Goal: Task Accomplishment & Management: Use online tool/utility

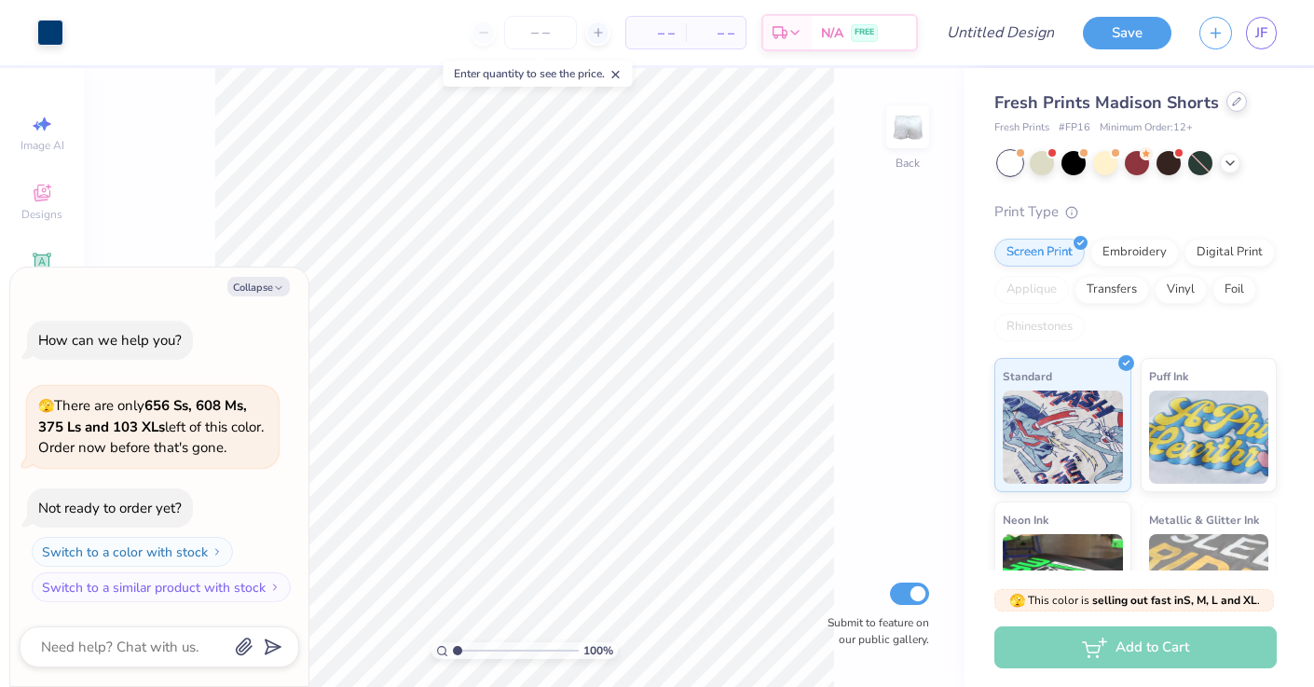
click at [1232, 99] on icon at bounding box center [1236, 101] width 9 height 9
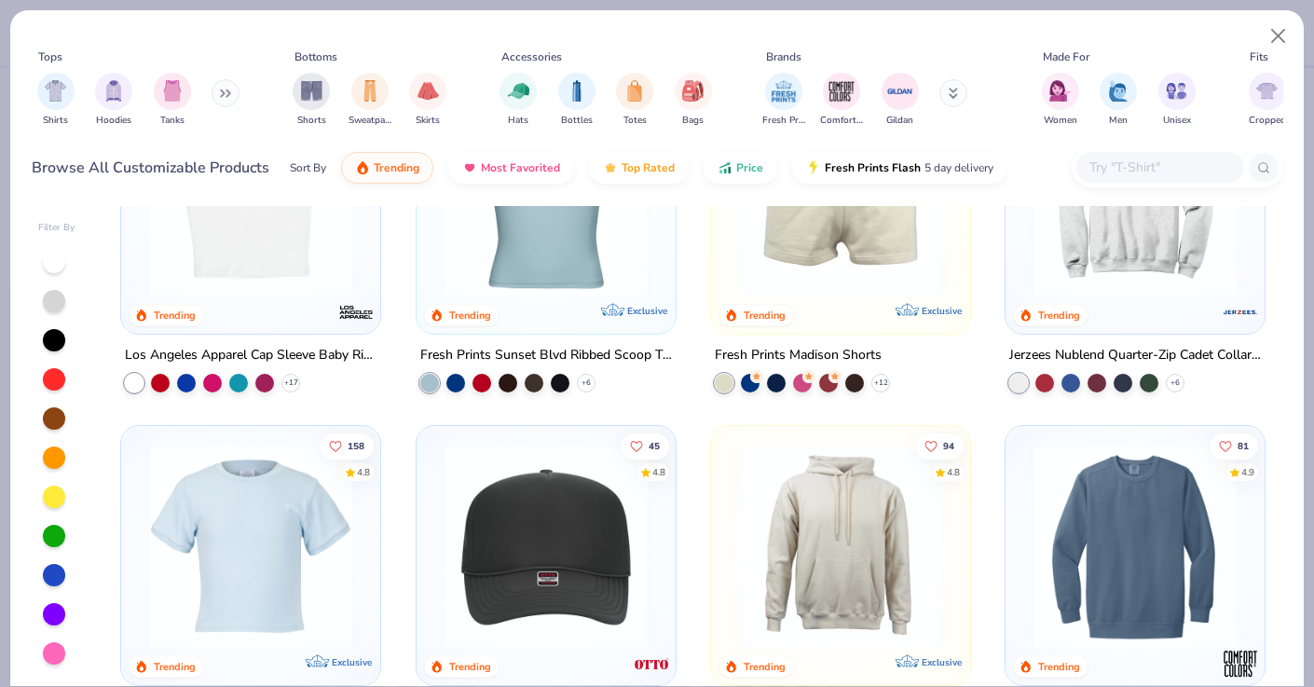
scroll to position [2232, 0]
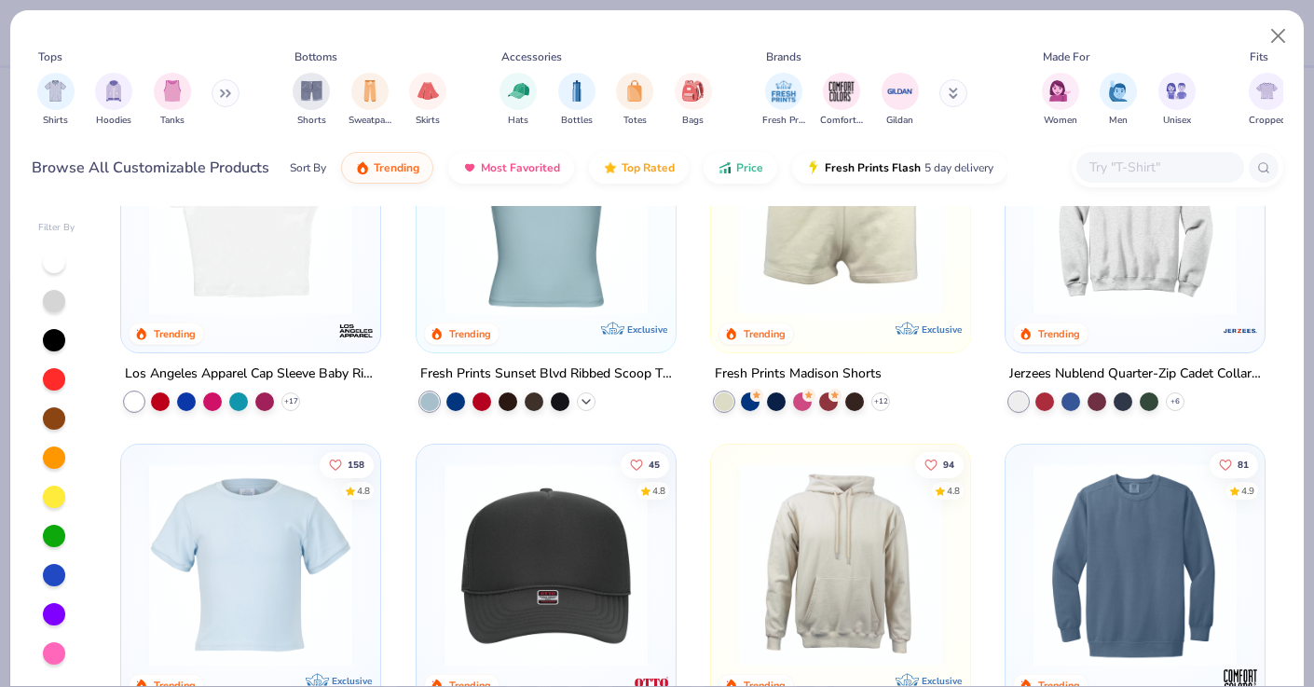
click at [586, 396] on icon at bounding box center [586, 401] width 15 height 15
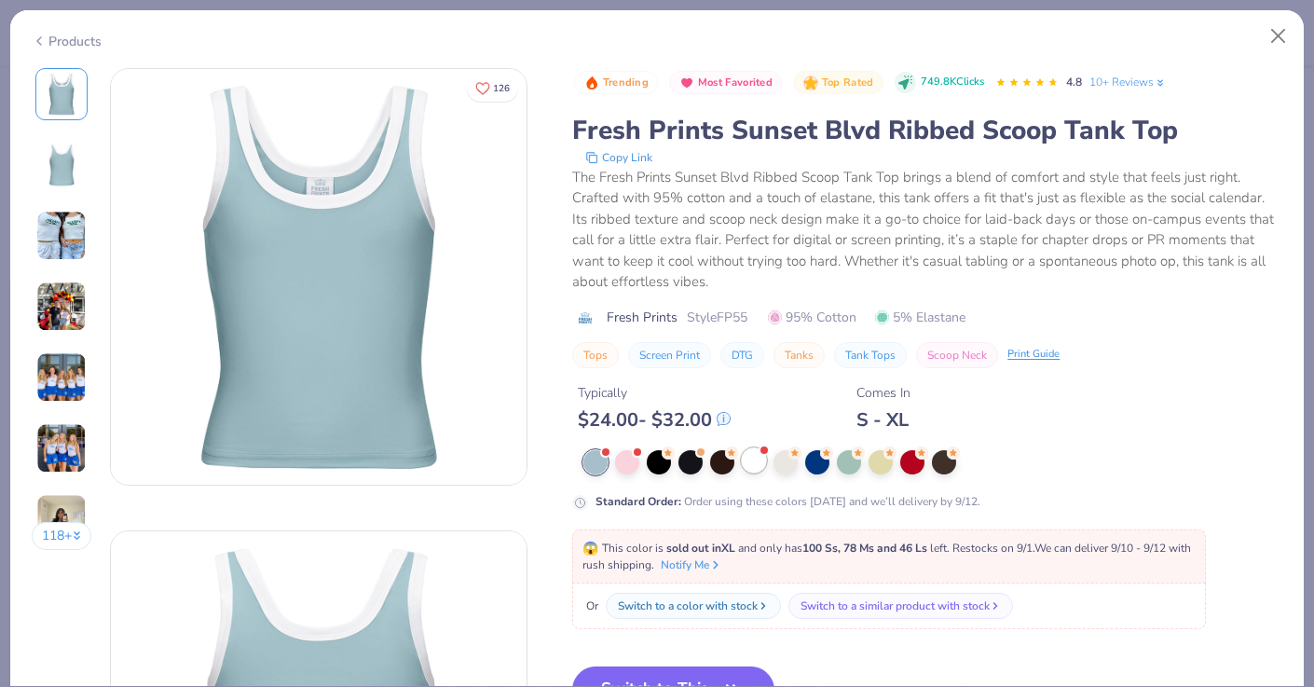
click at [758, 464] on div at bounding box center [754, 460] width 24 height 24
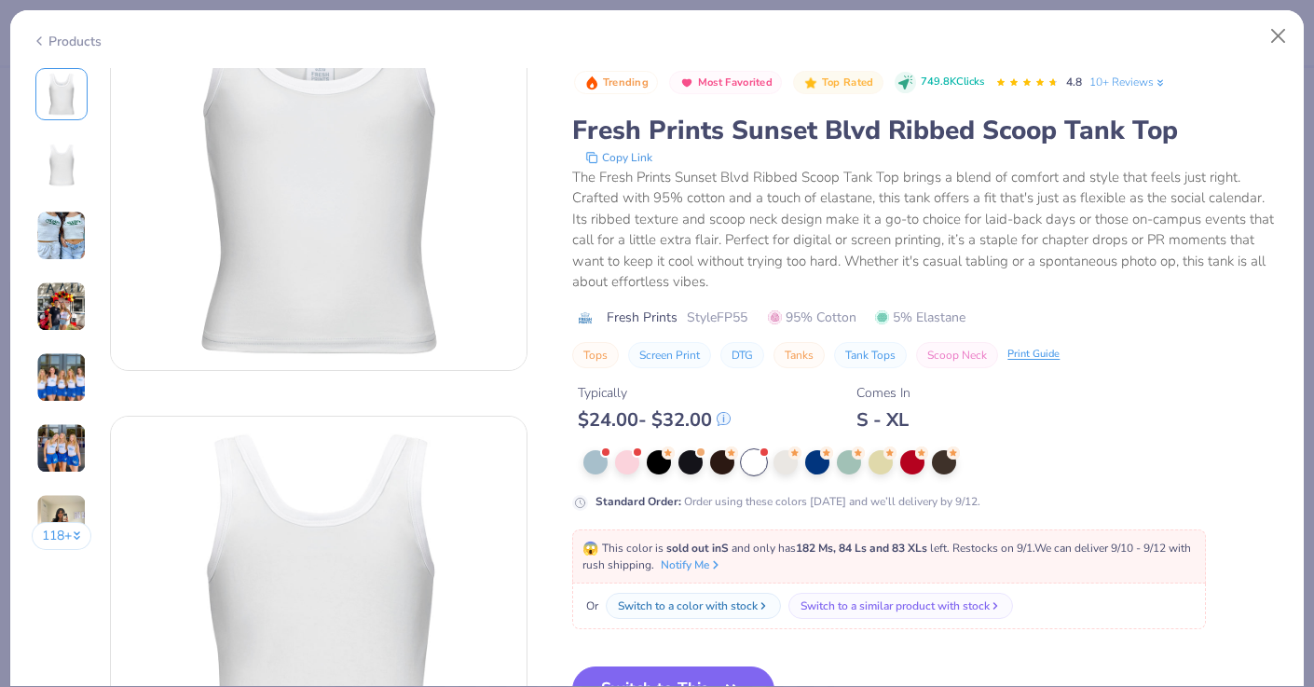
scroll to position [132, 0]
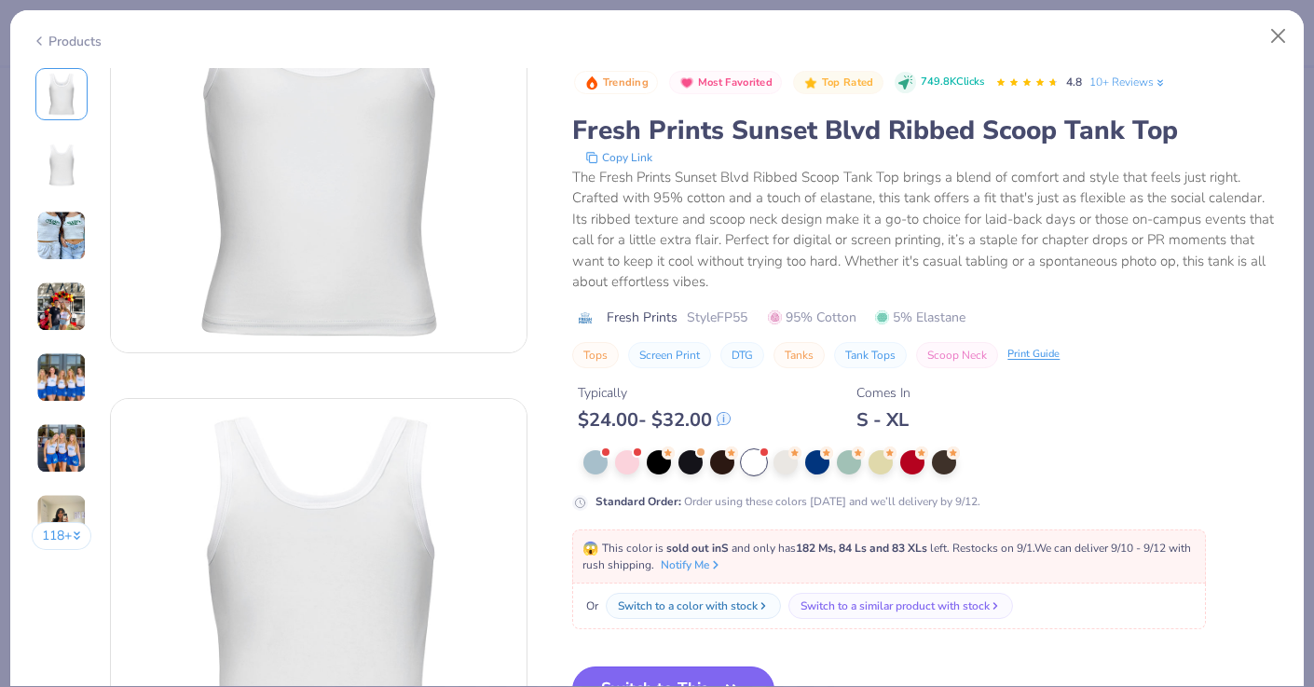
click at [720, 674] on button "Switch to This" at bounding box center [673, 689] width 202 height 47
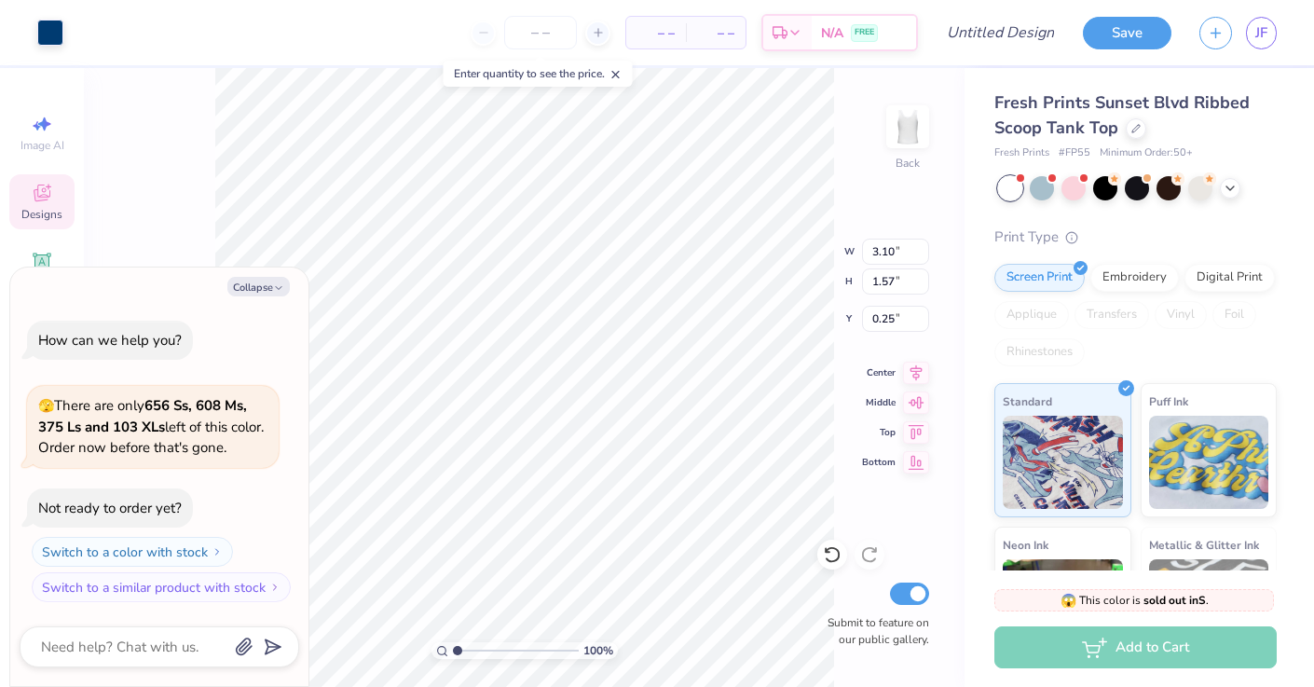
type textarea "x"
type input "1.77"
type textarea "x"
type input "6.48"
type input "3.29"
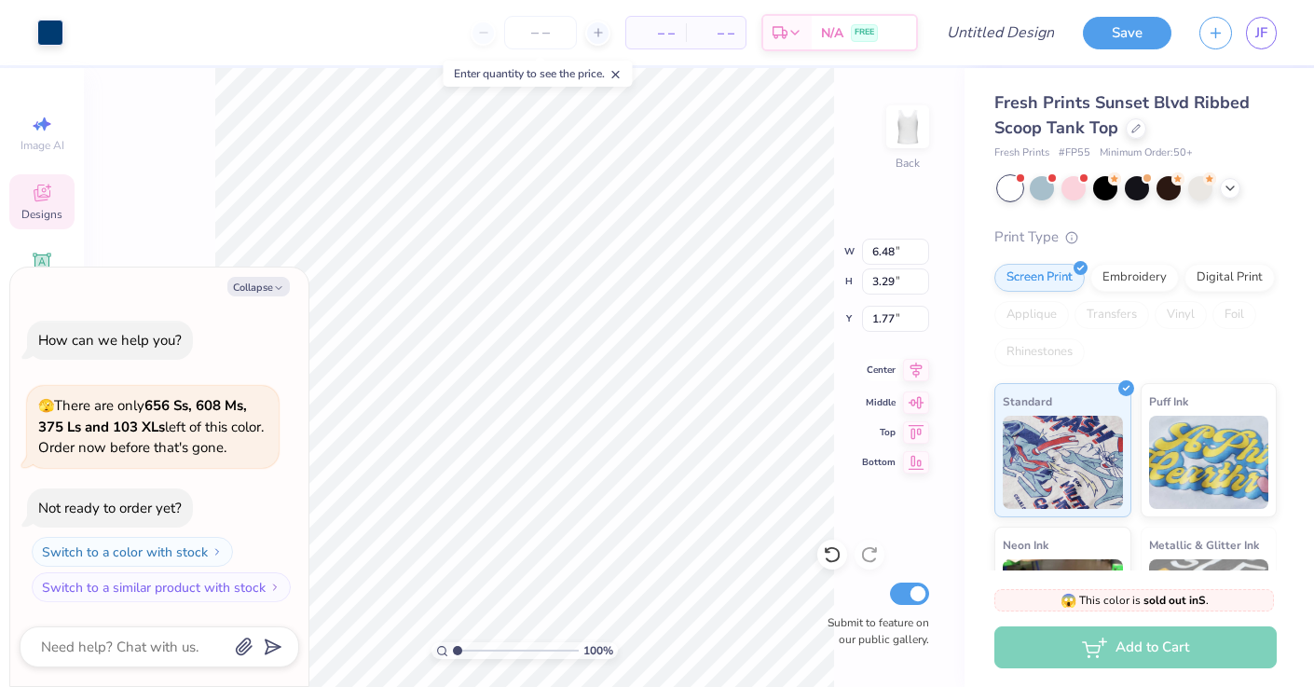
click at [922, 370] on icon at bounding box center [916, 370] width 26 height 22
type textarea "x"
type input "1.03"
type input "0.96"
type input "1.80"
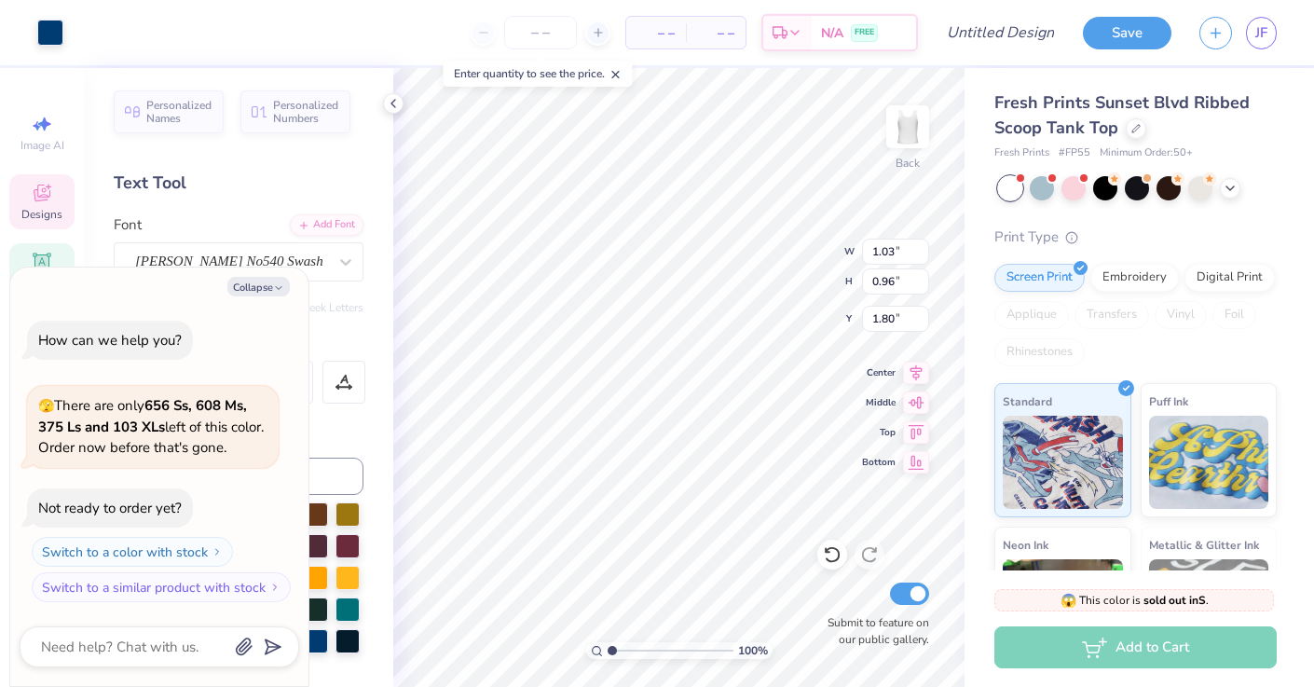
type textarea "x"
type input "2.49"
type input "1.14"
type input "1.84"
type textarea "x"
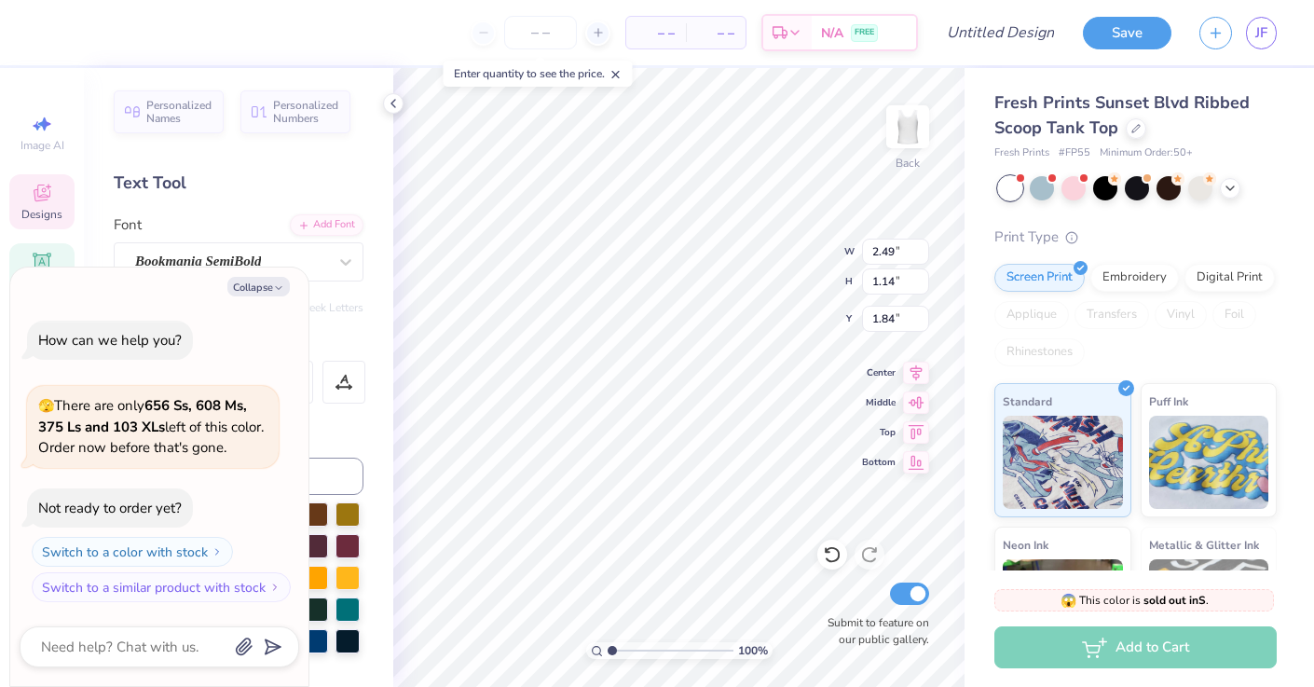
type textarea "lph"
type textarea "x"
type textarea "lp"
type textarea "x"
type textarea "l"
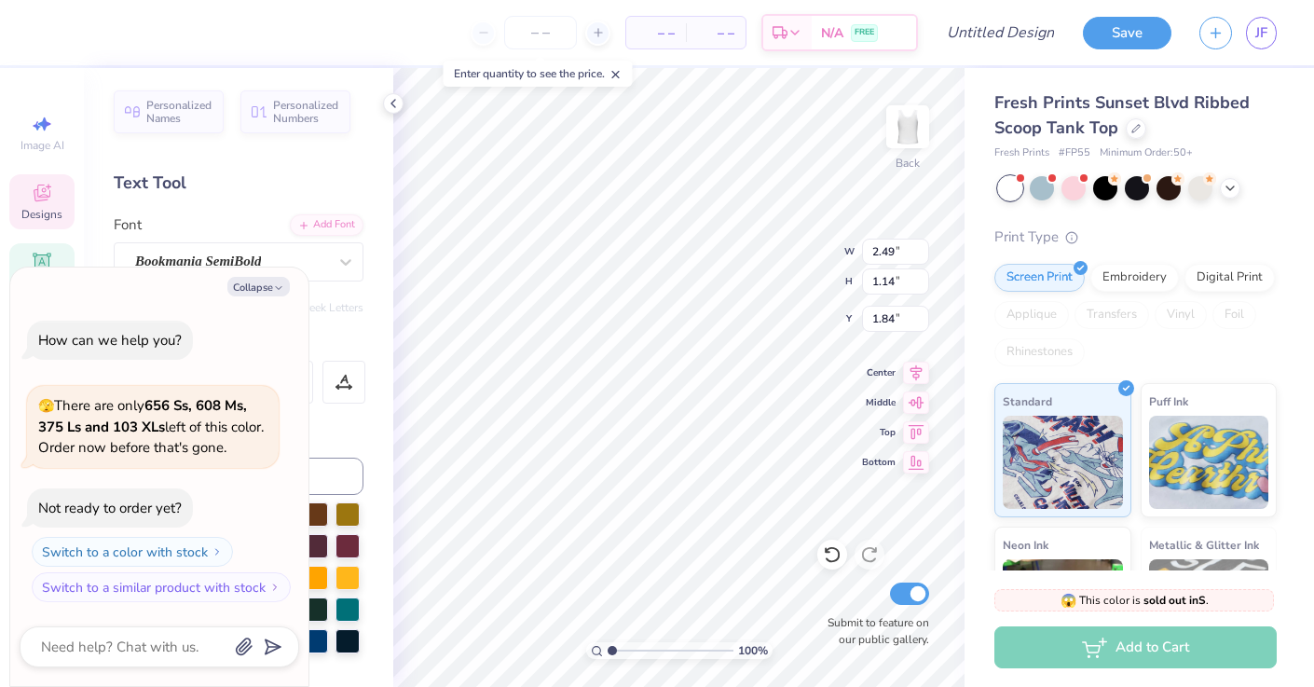
type textarea "x"
type textarea "a"
type textarea "x"
type textarea "am"
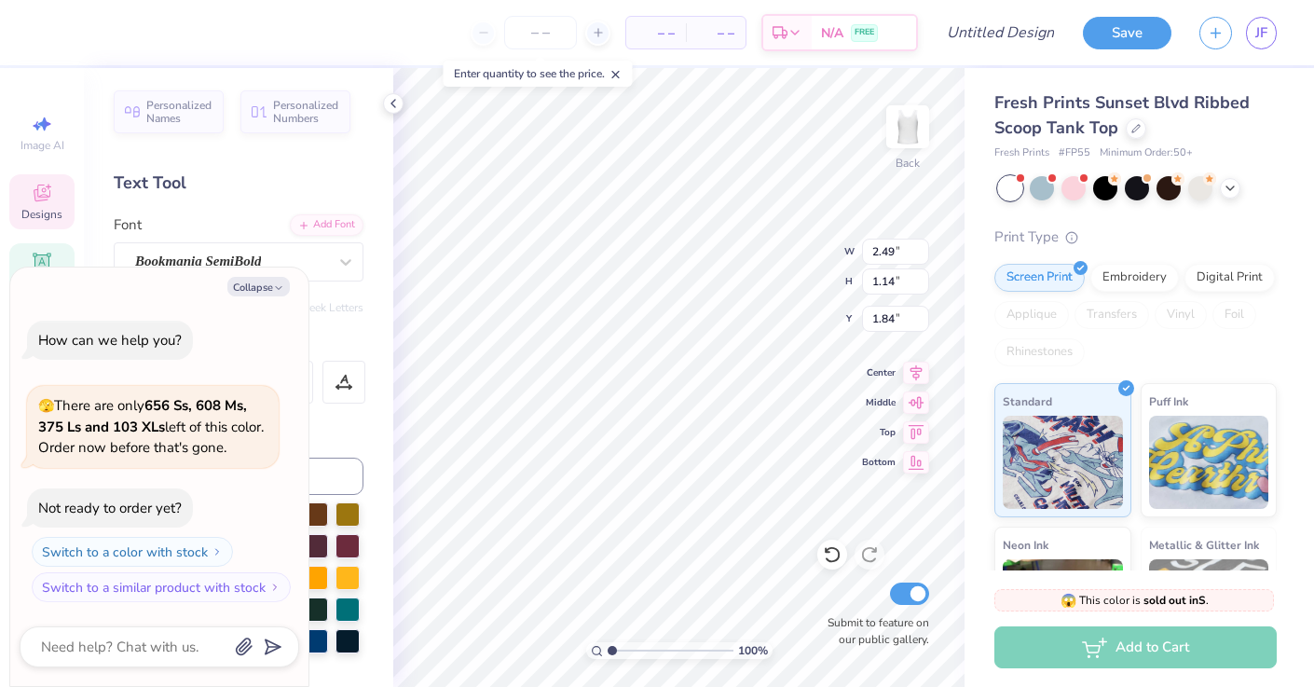
type textarea "x"
type textarea "amm"
type textarea "x"
type textarea "amma"
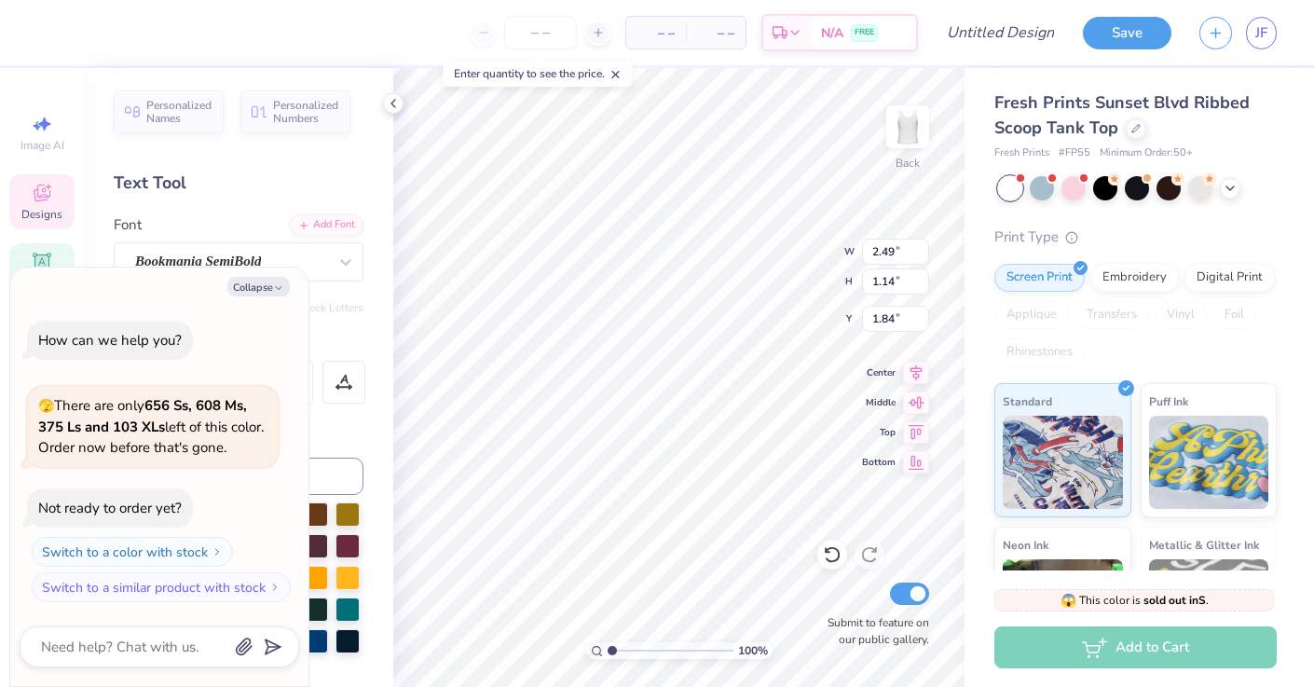
type textarea "x"
type input "1.67"
type input "1.02"
type input "1.77"
type textarea "x"
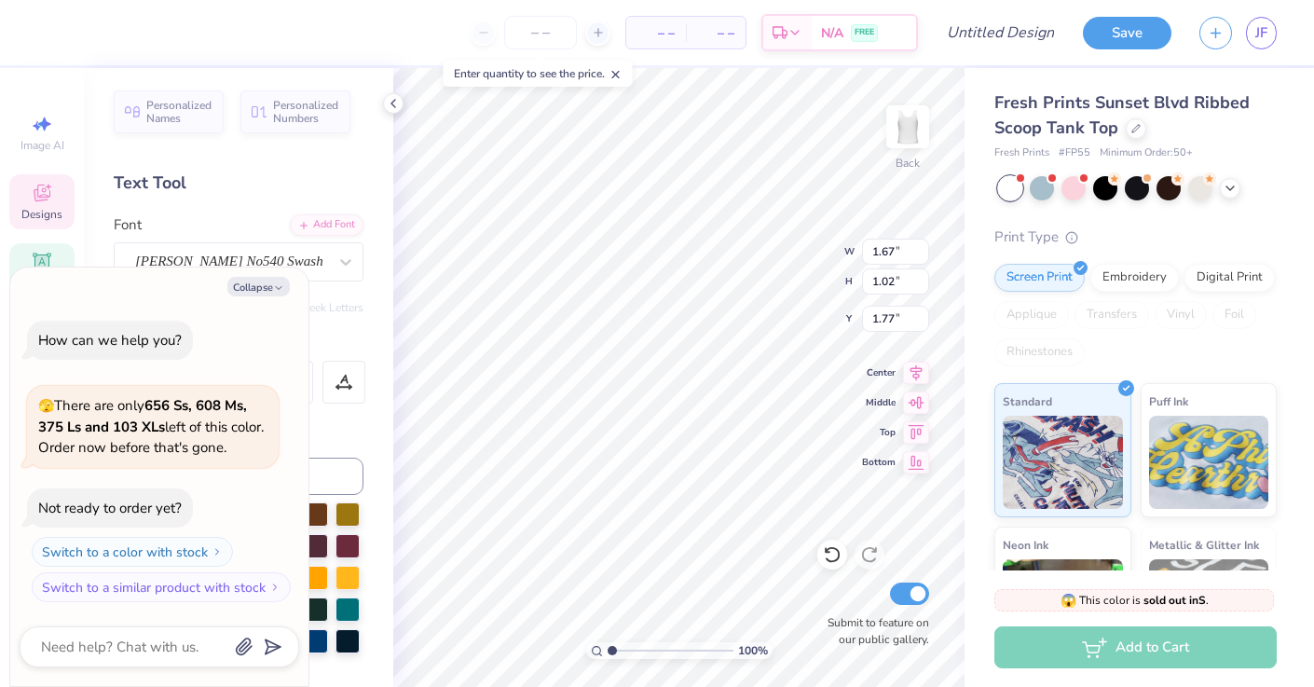
type input "3.55"
type input "0.61"
type input "2.10"
type textarea "x"
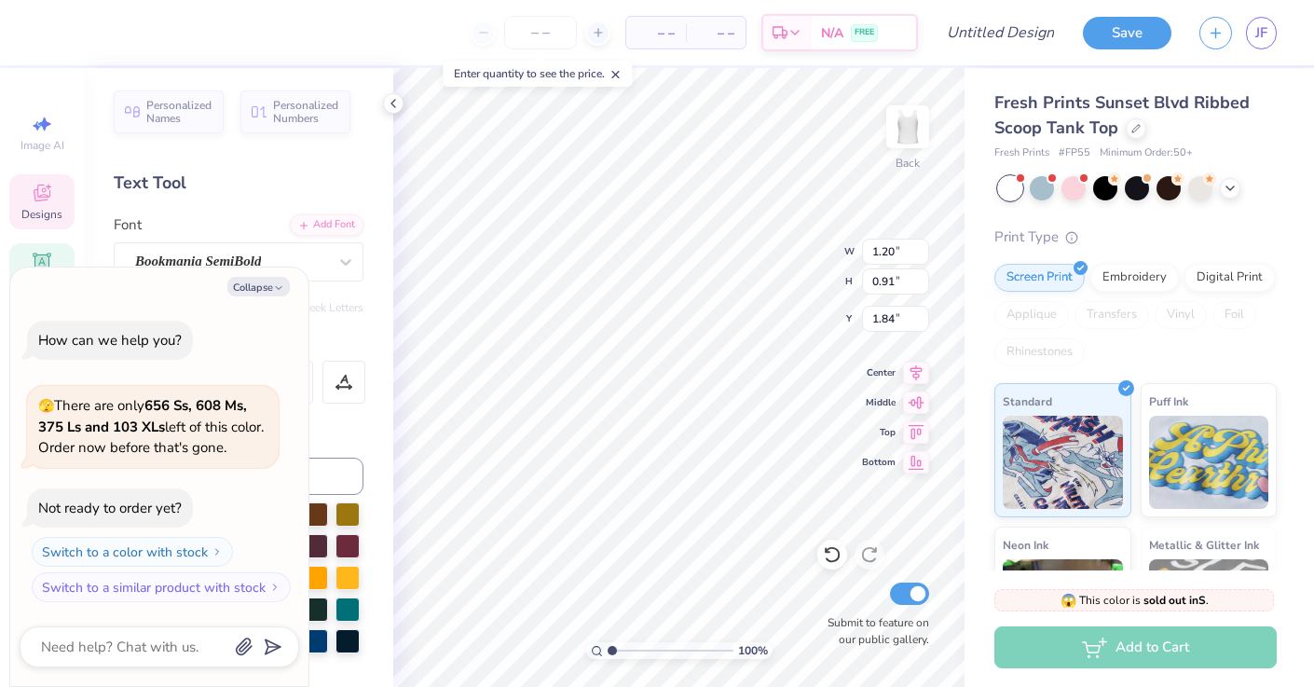
type input "1.03"
type input "0.96"
type input "1.80"
type textarea "x"
type input "1.20"
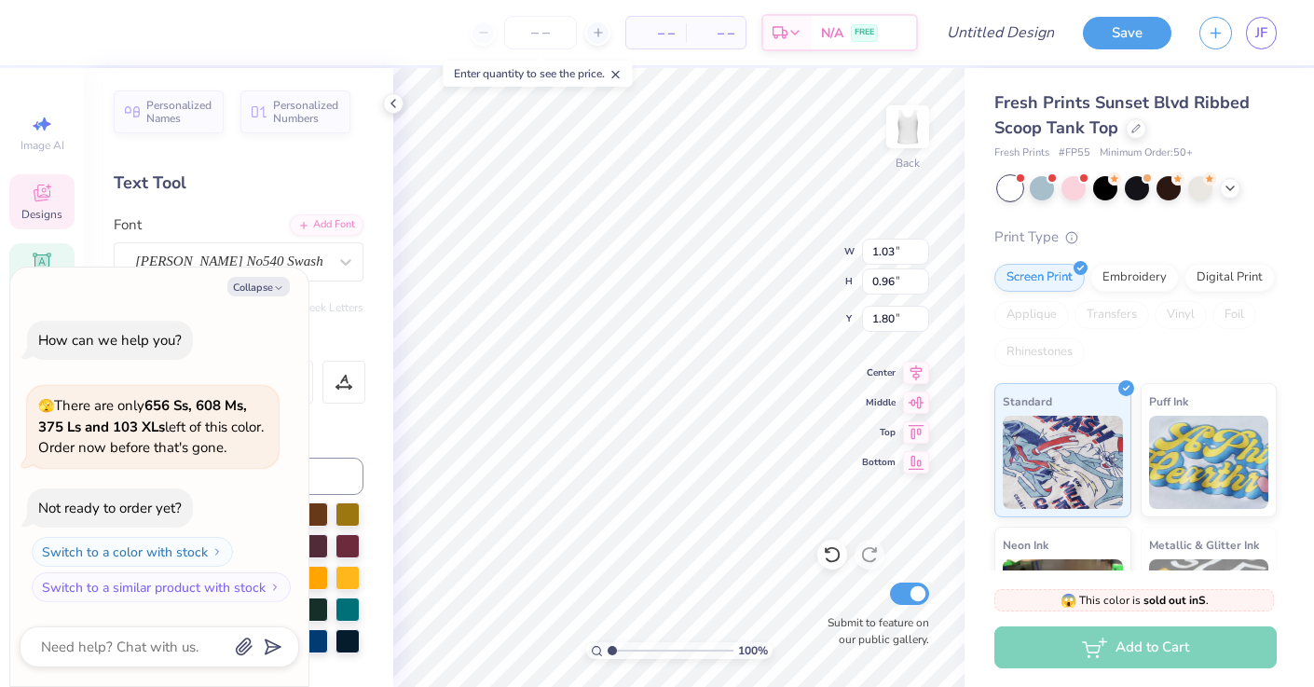
type input "0.91"
type input "1.84"
click at [269, 289] on button "Collapse" at bounding box center [258, 287] width 62 height 20
type textarea "x"
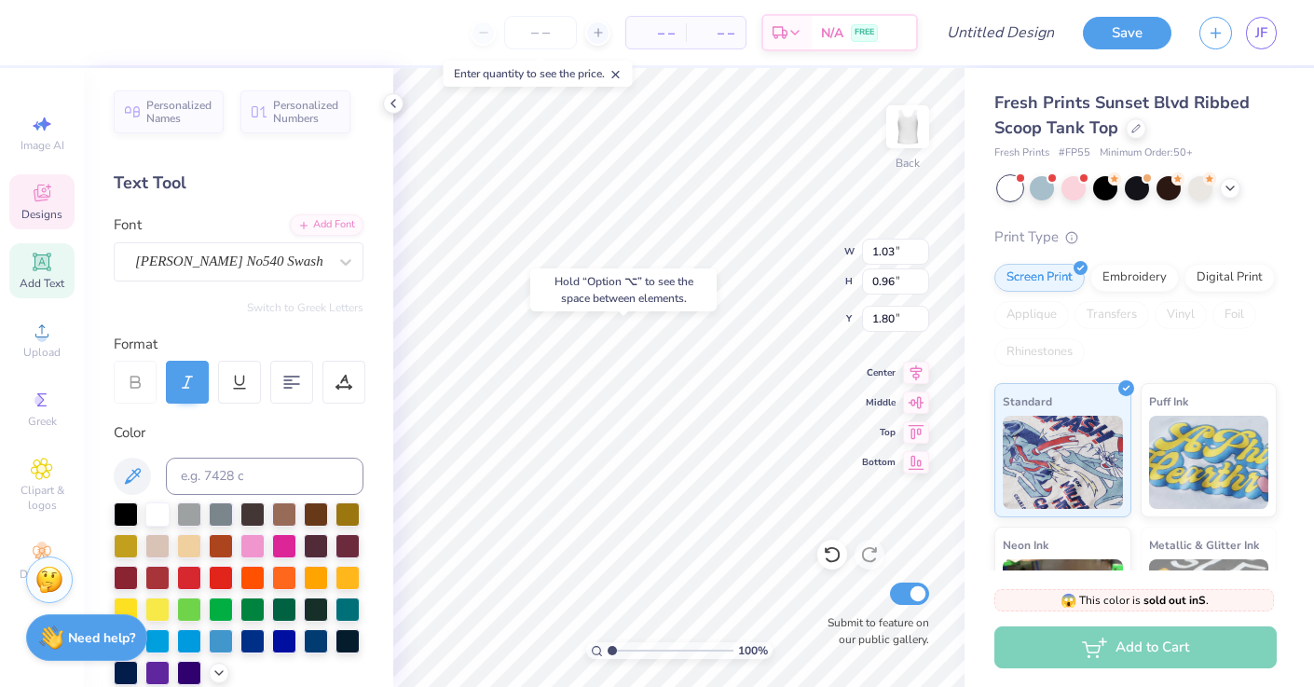
type input "1.84"
type textarea "G"
type input "1.66"
type textarea "A"
type textarea "amma"
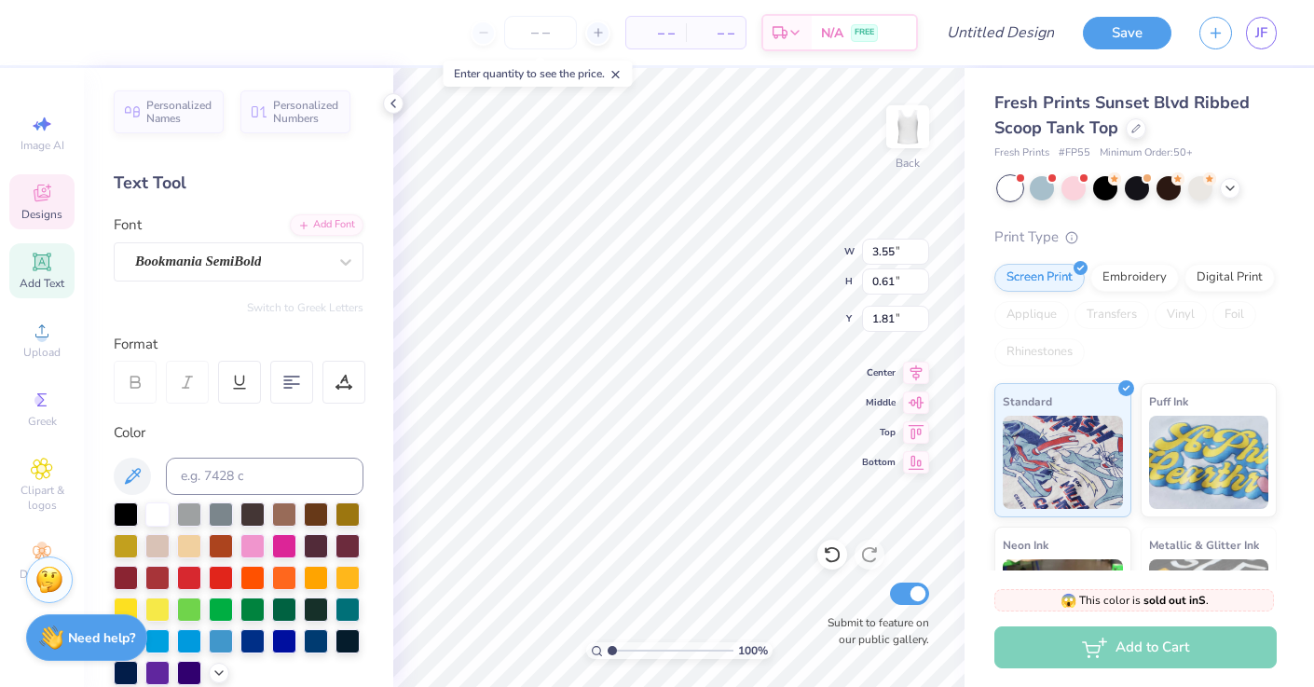
type input "2.01"
type input "1.97"
type input "3.55"
type input "0.61"
type input "2.32"
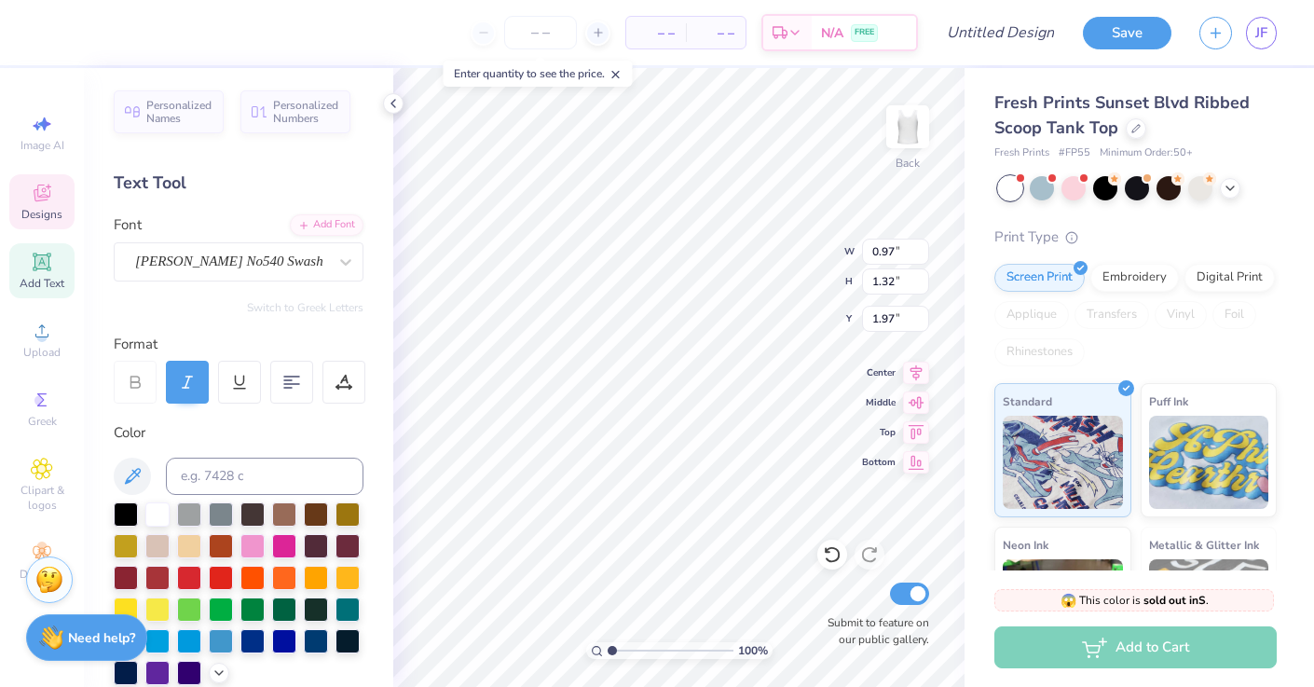
type input "3.55"
type input "0.61"
type input "2.32"
type input "1.20"
type input "0.91"
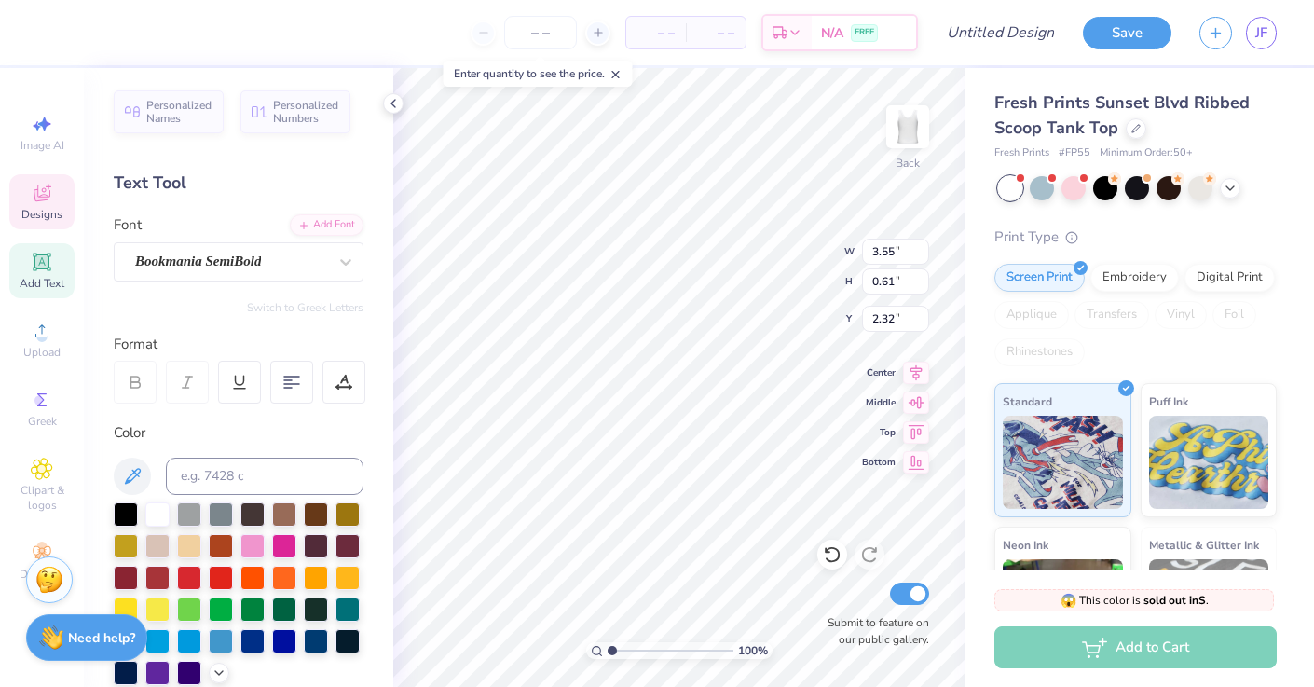
type input "1.84"
type input "1.03"
type input "0.96"
type input "1.97"
type input "5.34"
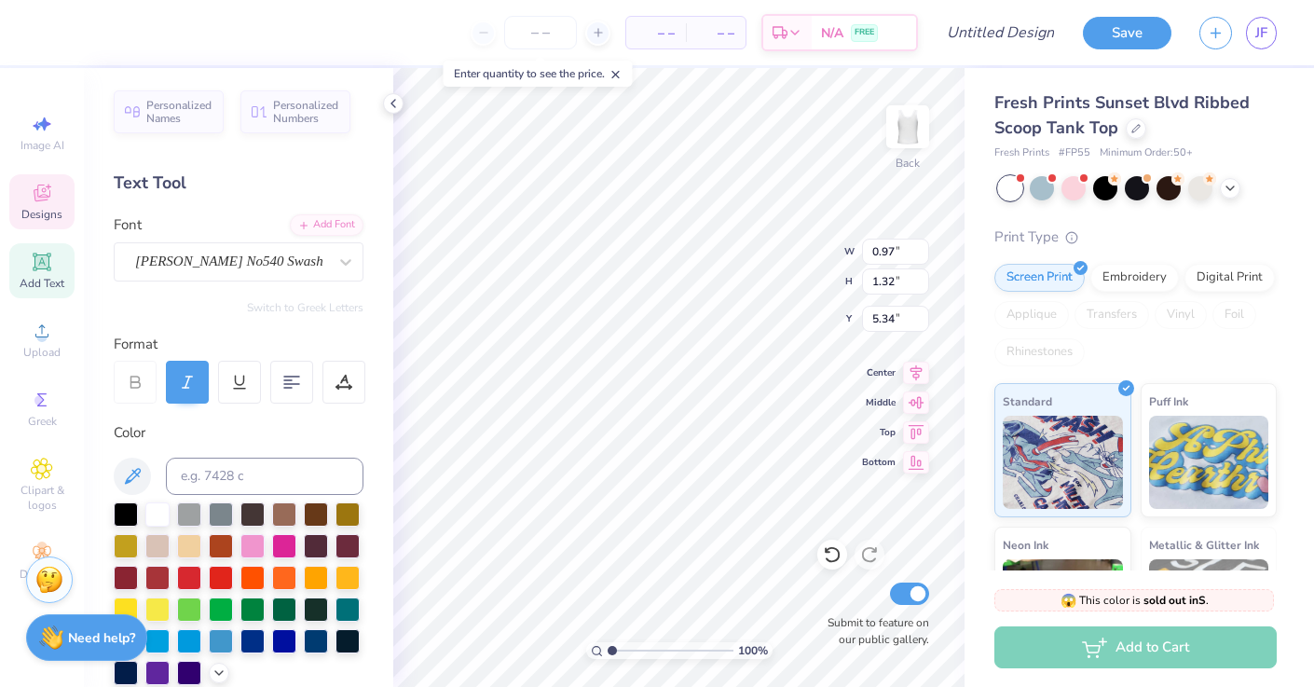
type input "1.20"
type input "0.91"
type input "2.03"
type input "1.03"
type input "0.96"
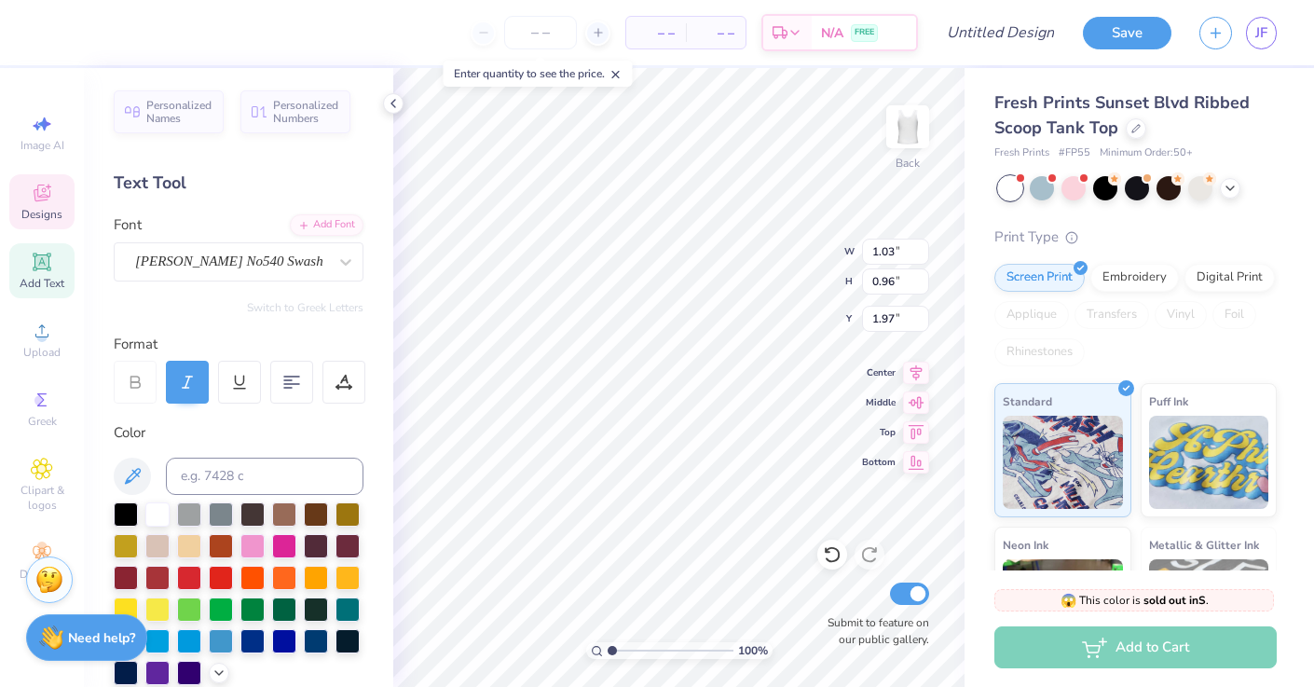
type input "6.89"
type textarea "Gamma Phi"
type input "1.86"
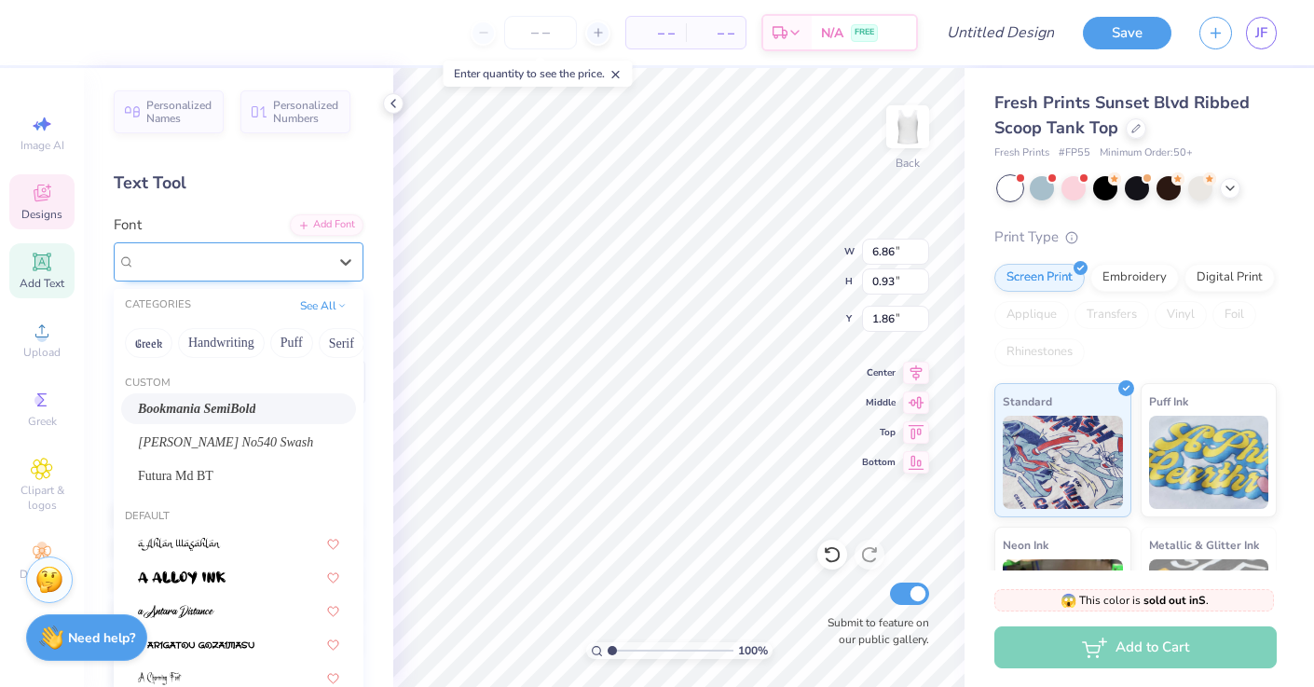
click at [309, 255] on div "Bookmania SemiBold" at bounding box center [231, 261] width 196 height 29
click at [278, 439] on div "[PERSON_NAME] No540 Swash" at bounding box center [238, 442] width 201 height 20
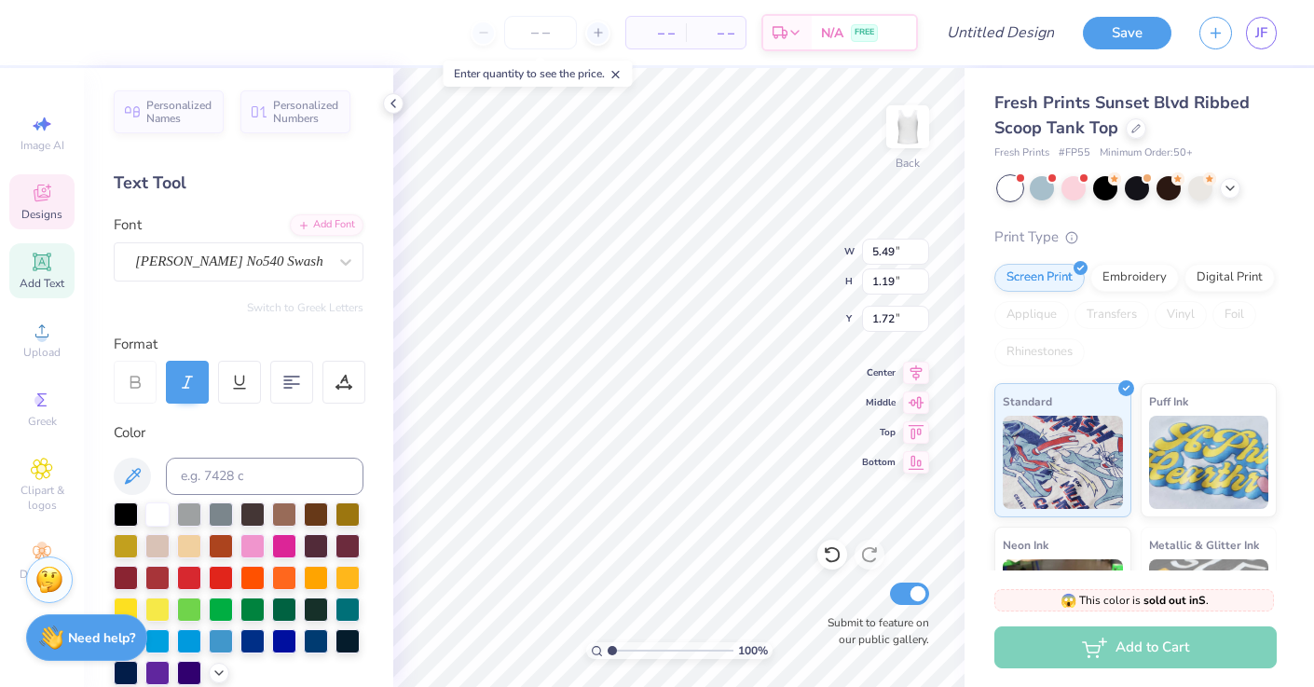
type input "1.76"
click at [336, 263] on icon at bounding box center [345, 261] width 19 height 19
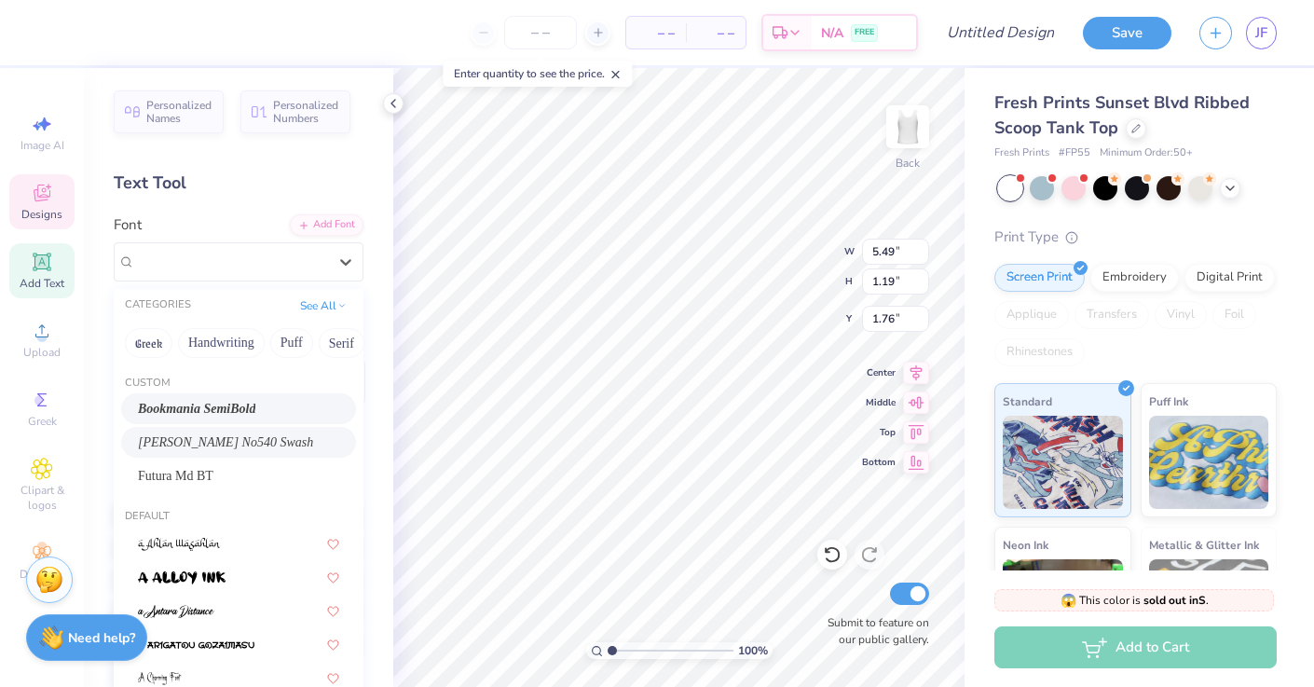
click at [294, 406] on div "Bookmania SemiBold" at bounding box center [238, 409] width 201 height 20
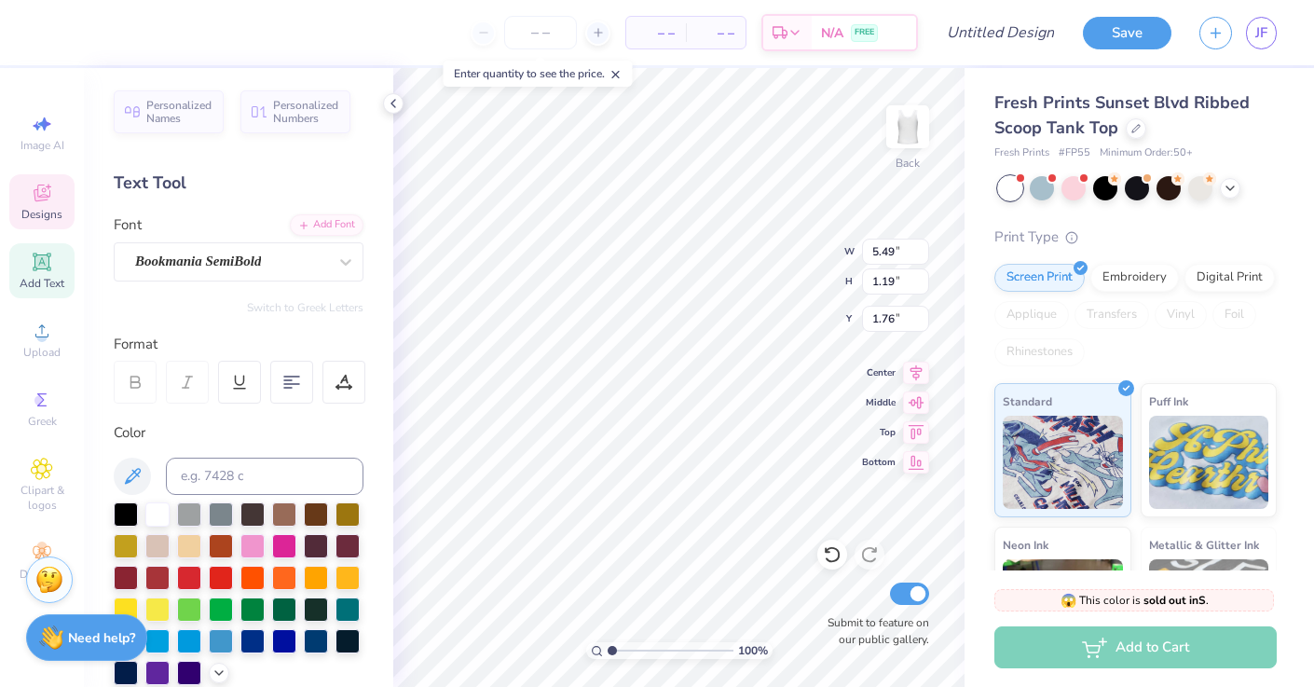
scroll to position [0, 3]
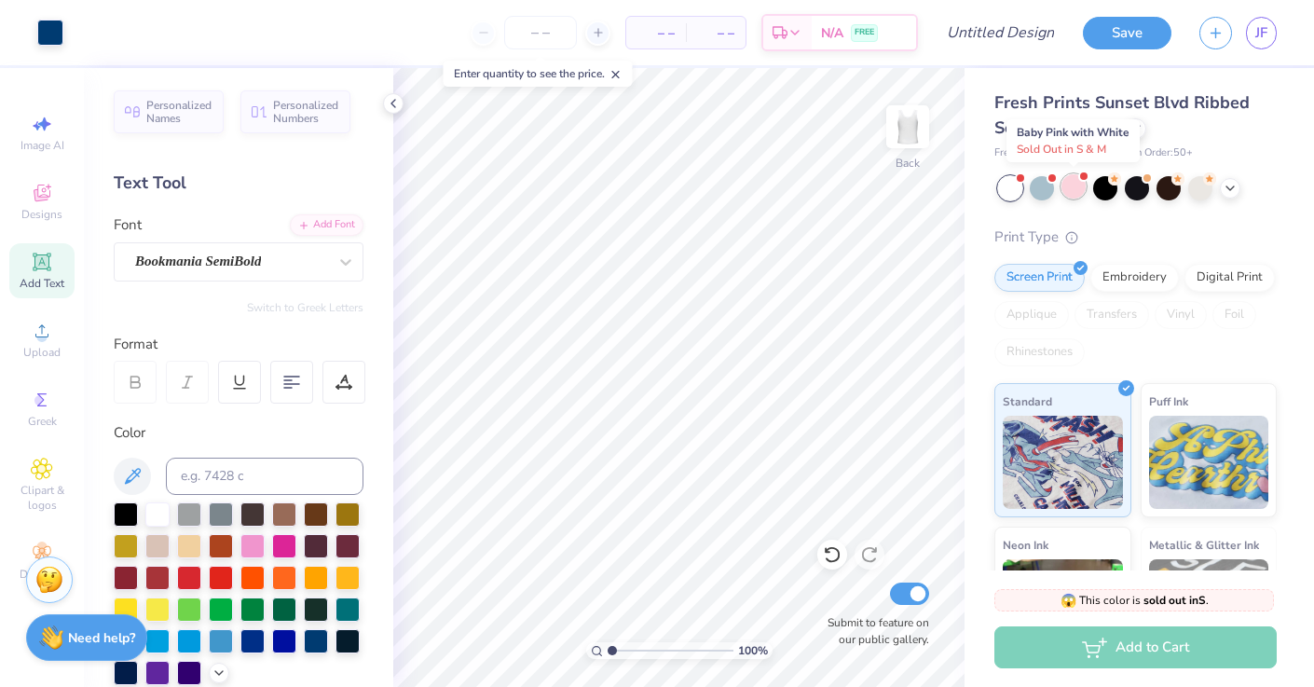
click at [1073, 190] on div at bounding box center [1073, 186] width 24 height 24
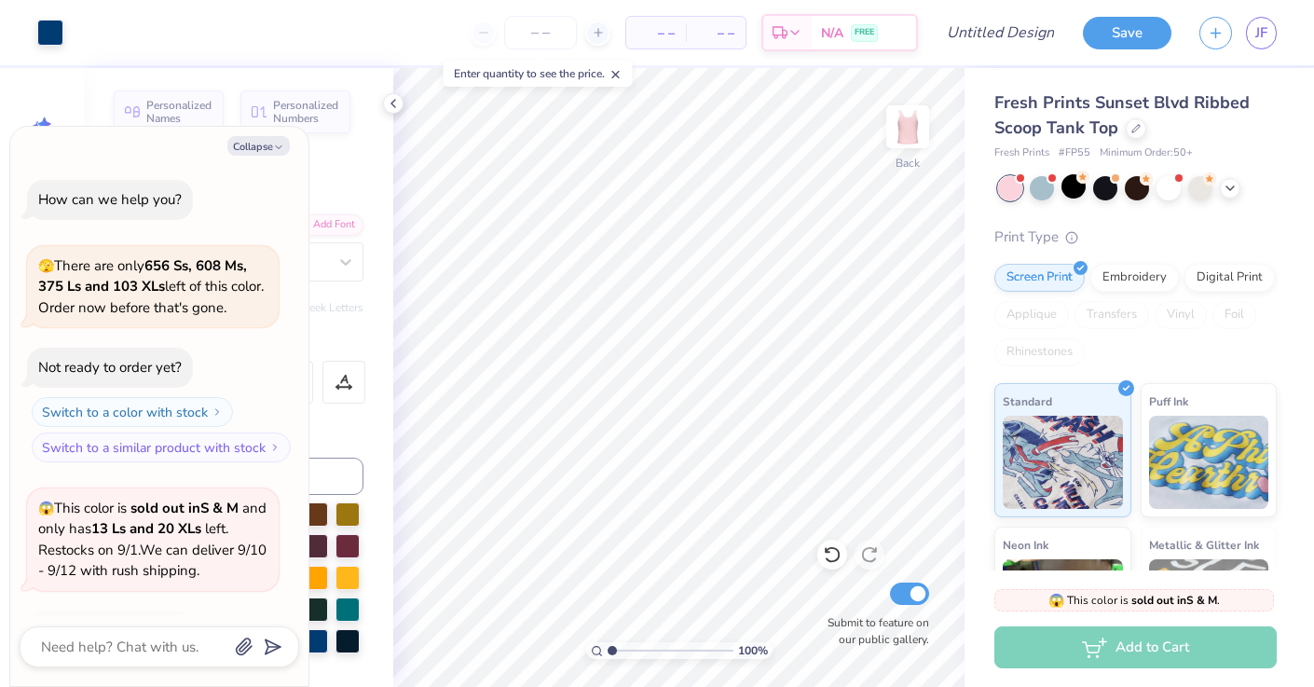
scroll to position [118, 0]
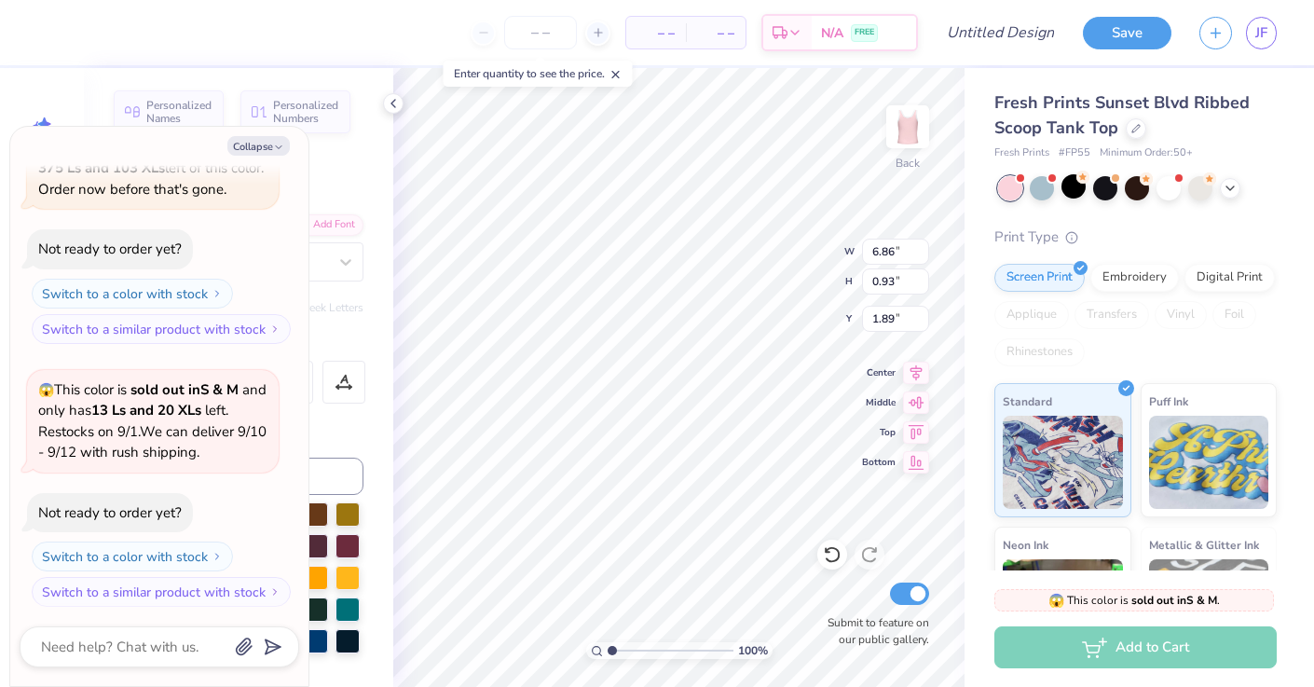
type textarea "x"
type textarea "amma Phi"
type textarea "x"
type textarea "amma Phi"
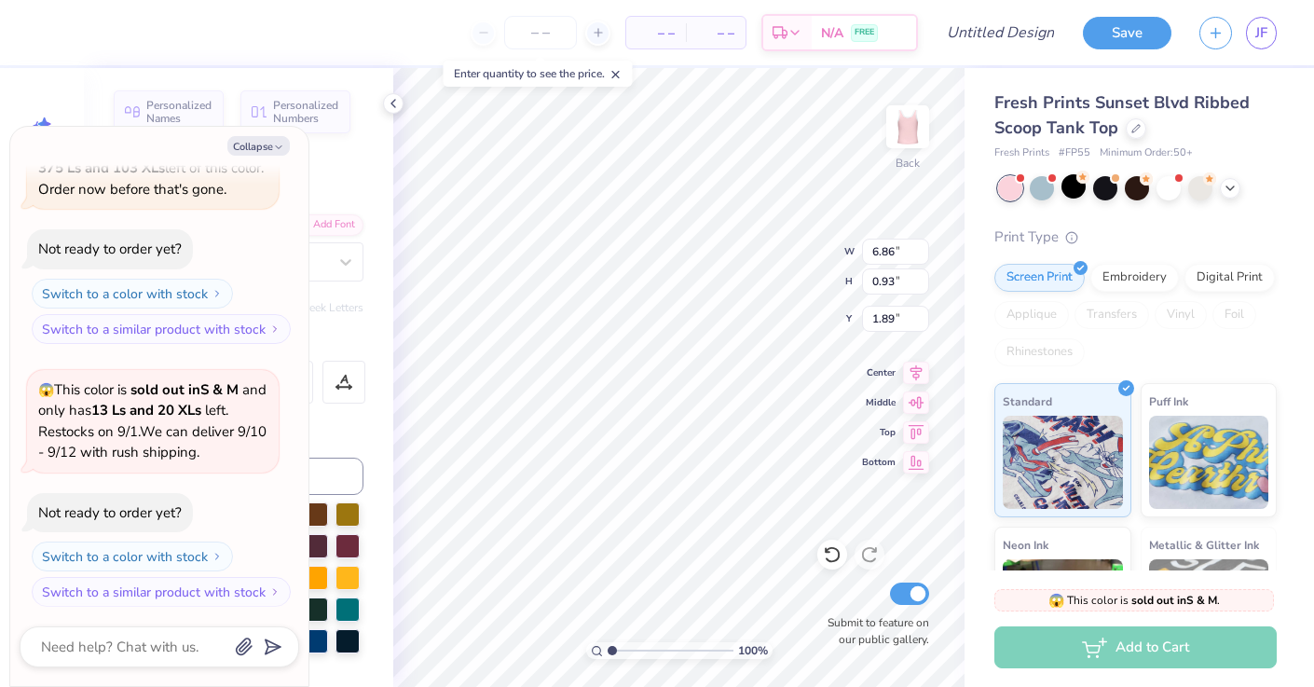
type textarea "x"
type textarea "amma hi"
type textarea "x"
type textarea "amma hi"
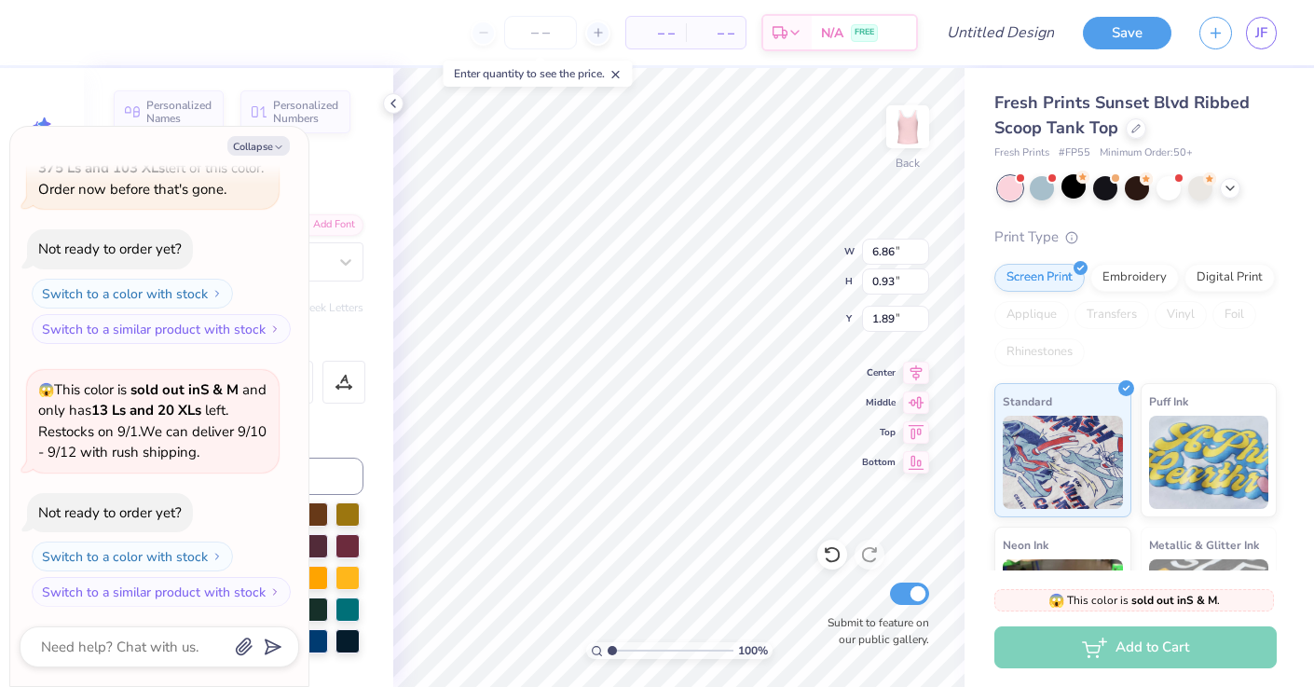
type textarea "x"
type textarea "amma hi"
type textarea "x"
type input "1.69"
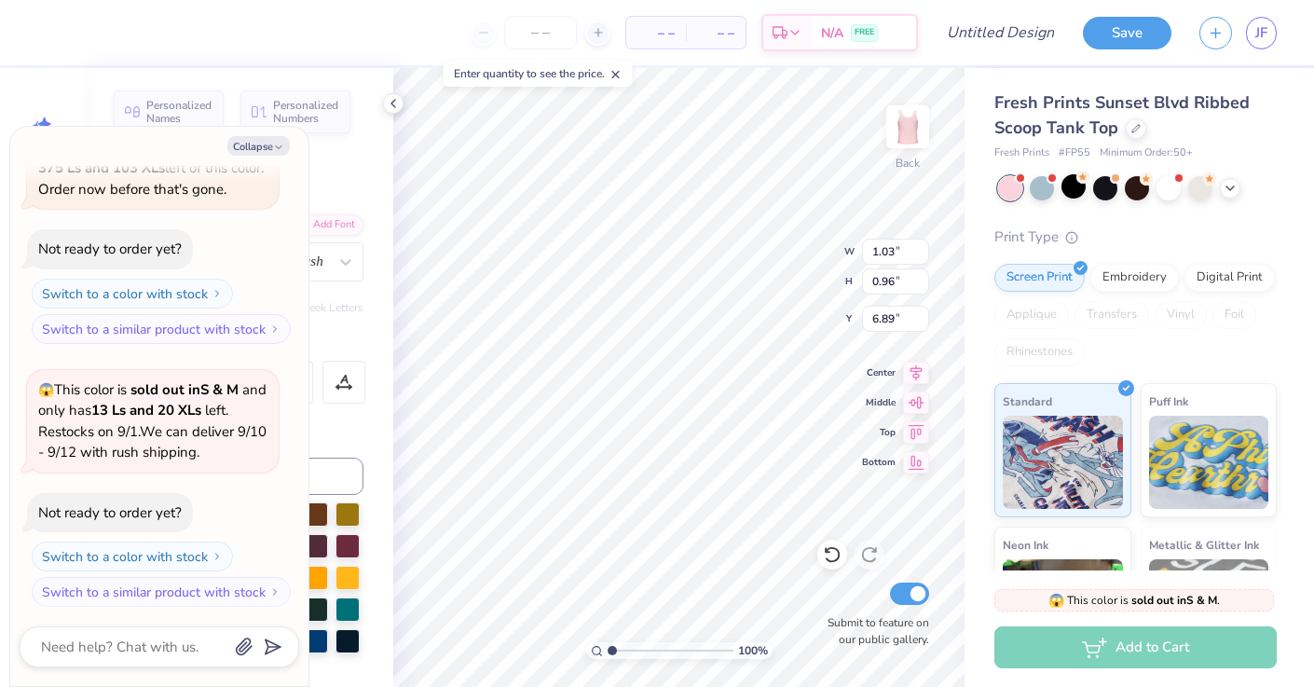
type textarea "x"
type input "1.69"
type textarea "x"
type input "6.53"
type textarea "x"
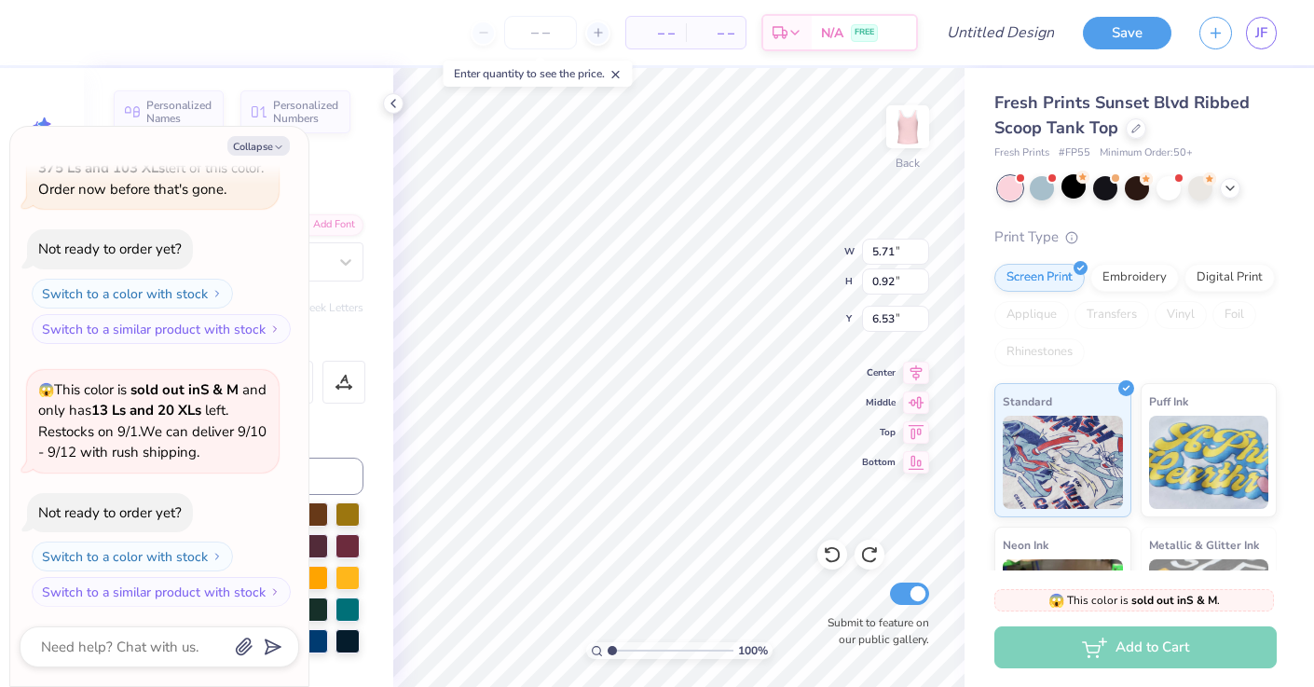
type input "1.89"
type textarea "x"
type input "1.89"
type input "5.71"
type input "0.92"
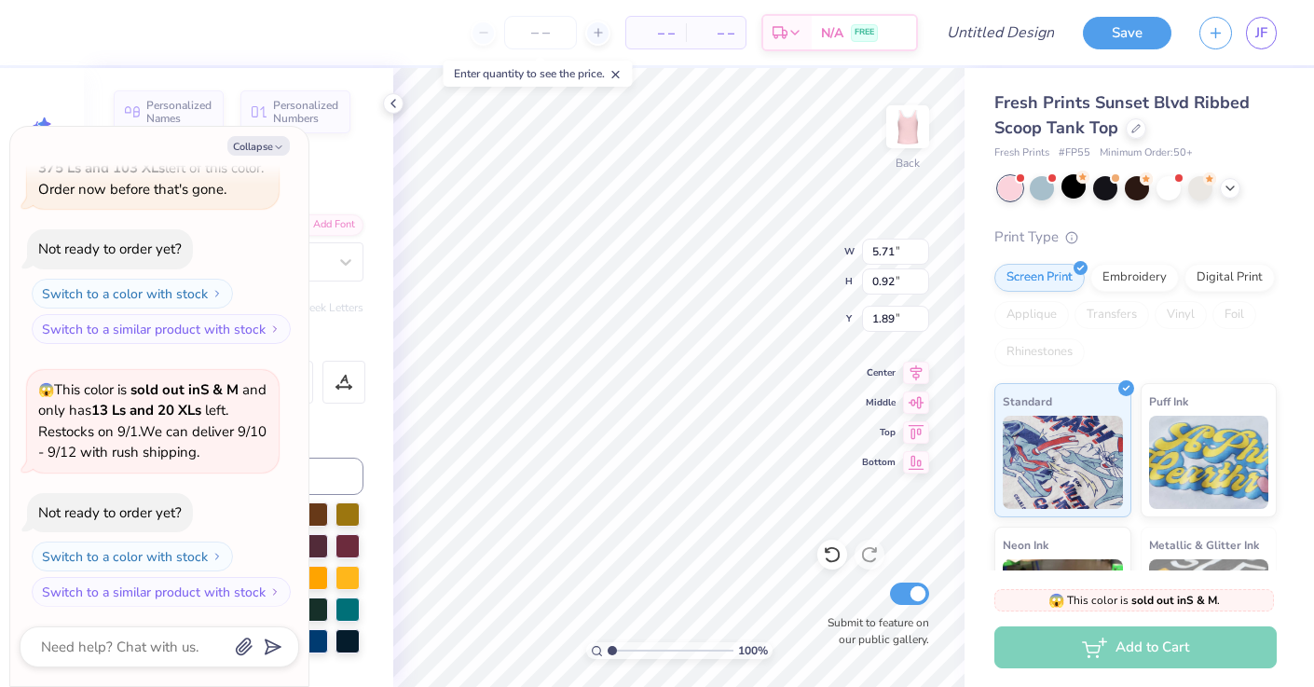
type textarea "x"
type textarea "amma hi"
type textarea "x"
type input "1.89"
click at [912, 375] on icon at bounding box center [916, 370] width 26 height 22
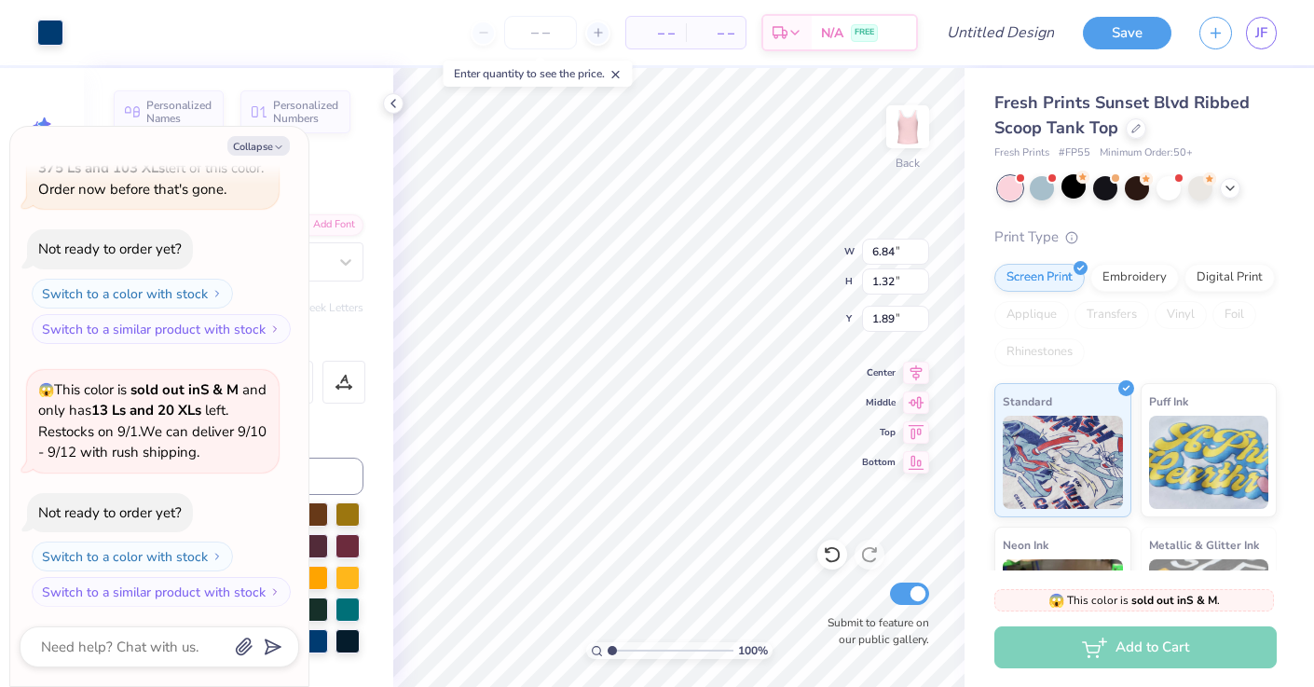
type textarea "x"
type input "2.00"
type textarea "x"
type input "4.78"
type textarea "x"
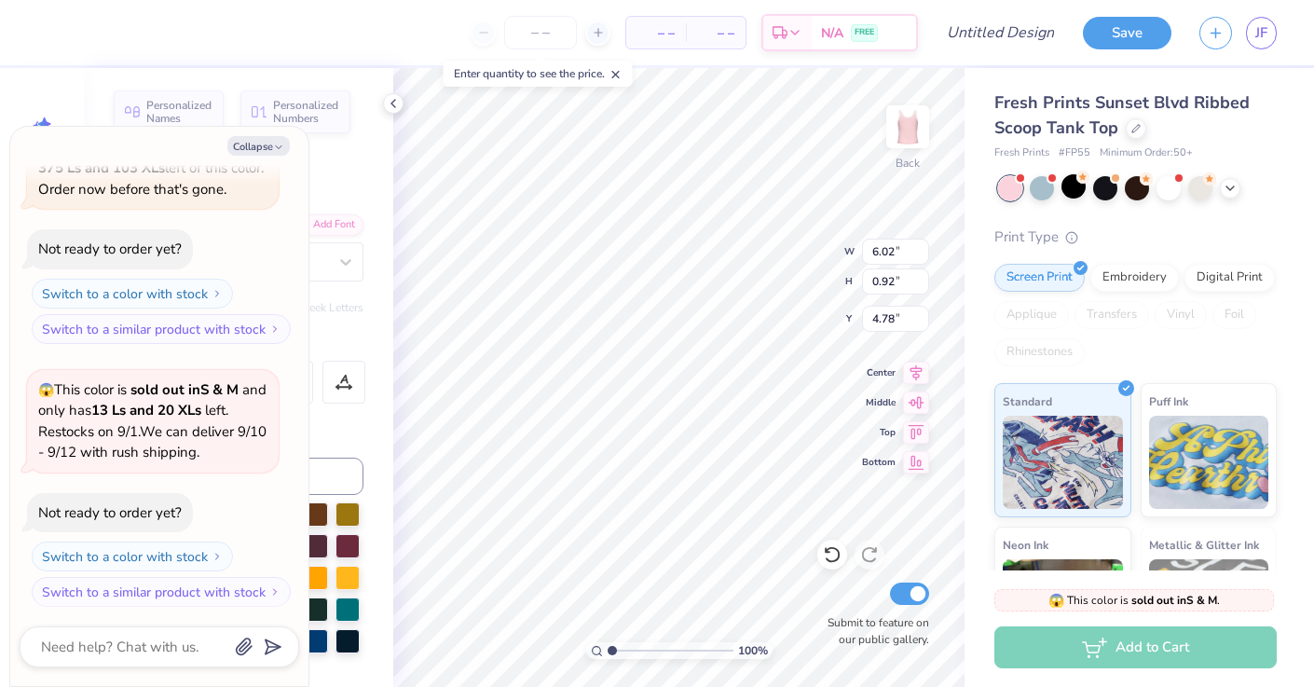
type input "1.03"
type input "0.96"
type input "2.00"
type textarea "x"
type input "7.53"
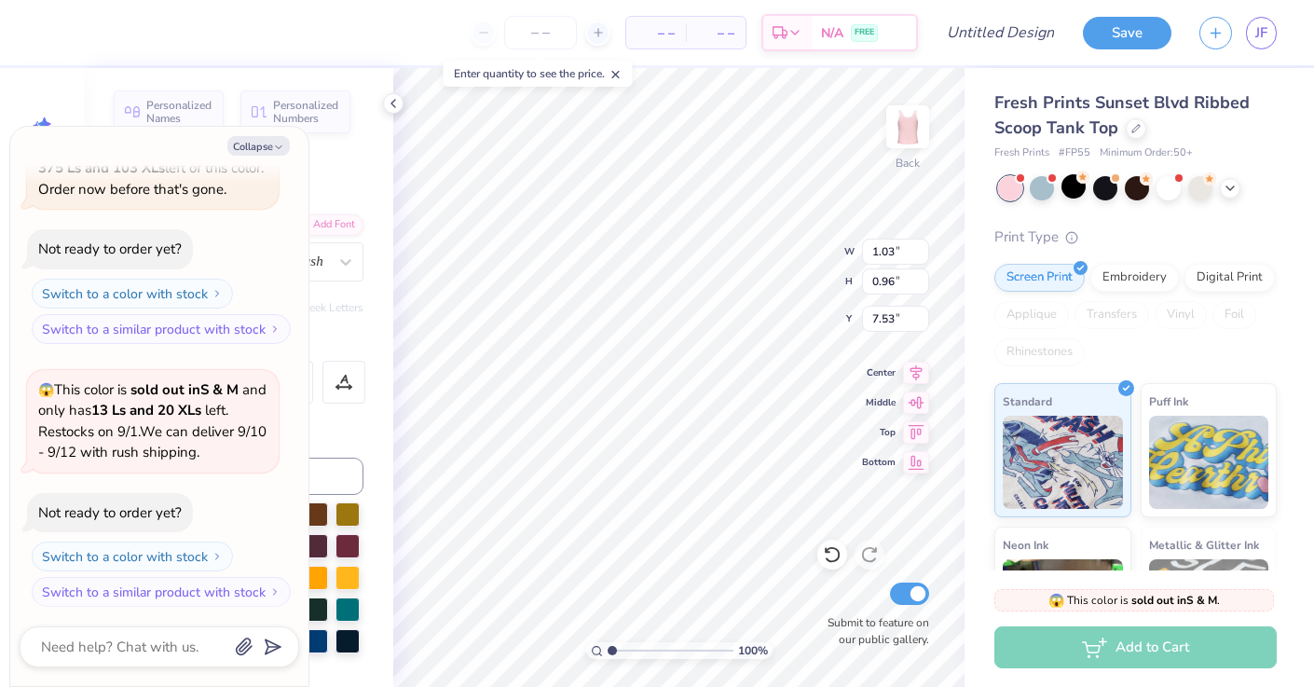
type textarea "x"
type input "6.02"
type input "0.92"
type input "4.78"
type textarea "x"
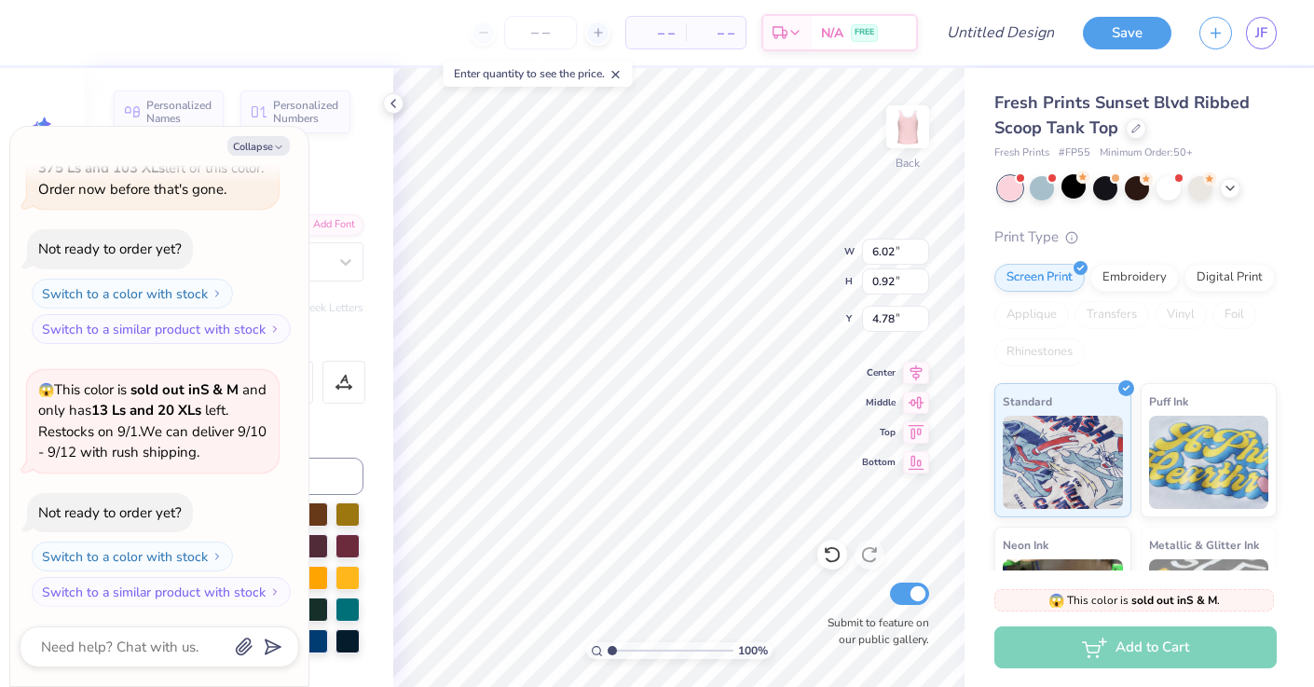
type input "2.00"
type textarea "x"
type textarea "amma hi"
click at [758, 262] on div "100 % Back W 6.02 H 0.92 Y 2.00 Center Middle Top Bottom Submit to feature on o…" at bounding box center [678, 377] width 571 height 619
type textarea "x"
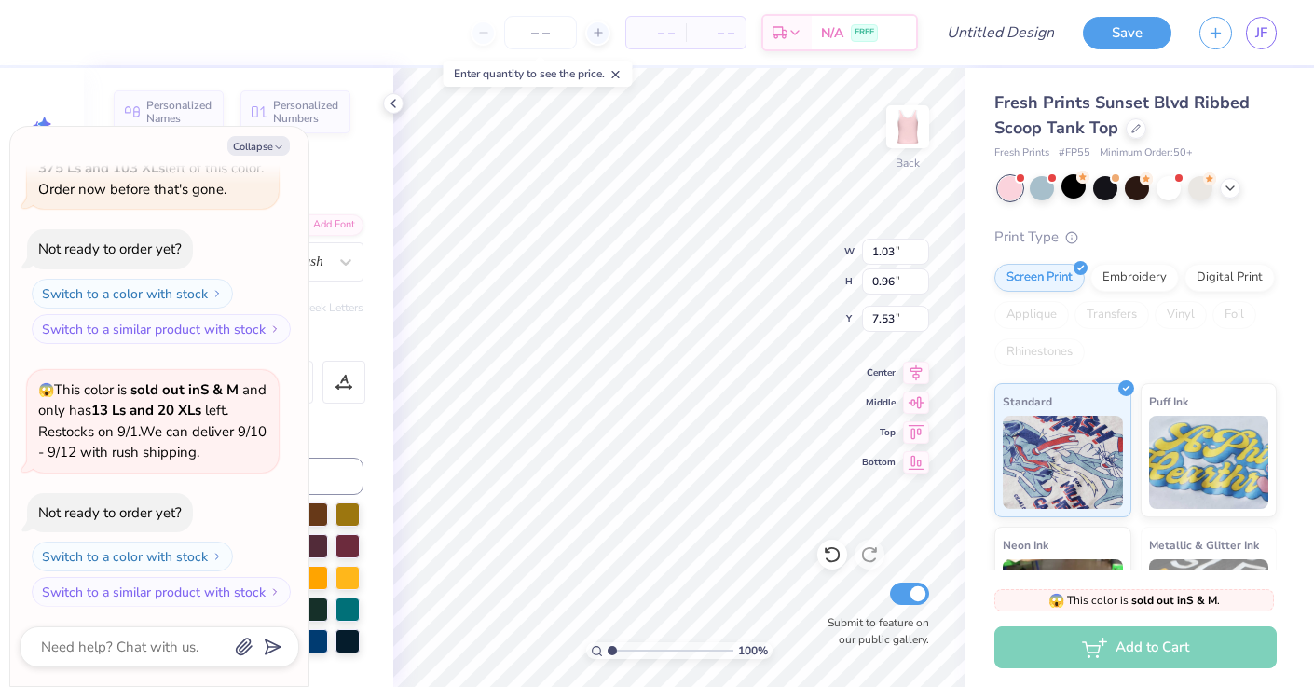
type input "2.00"
click at [752, 280] on div "100 % Back W 1.03 1.03 " H 0.96 0.96 " Y 2.00 7.53 " Center Middle Top Bottom S…" at bounding box center [678, 377] width 571 height 619
click at [920, 375] on icon at bounding box center [916, 370] width 26 height 22
click at [909, 364] on icon at bounding box center [916, 370] width 26 height 22
type textarea "x"
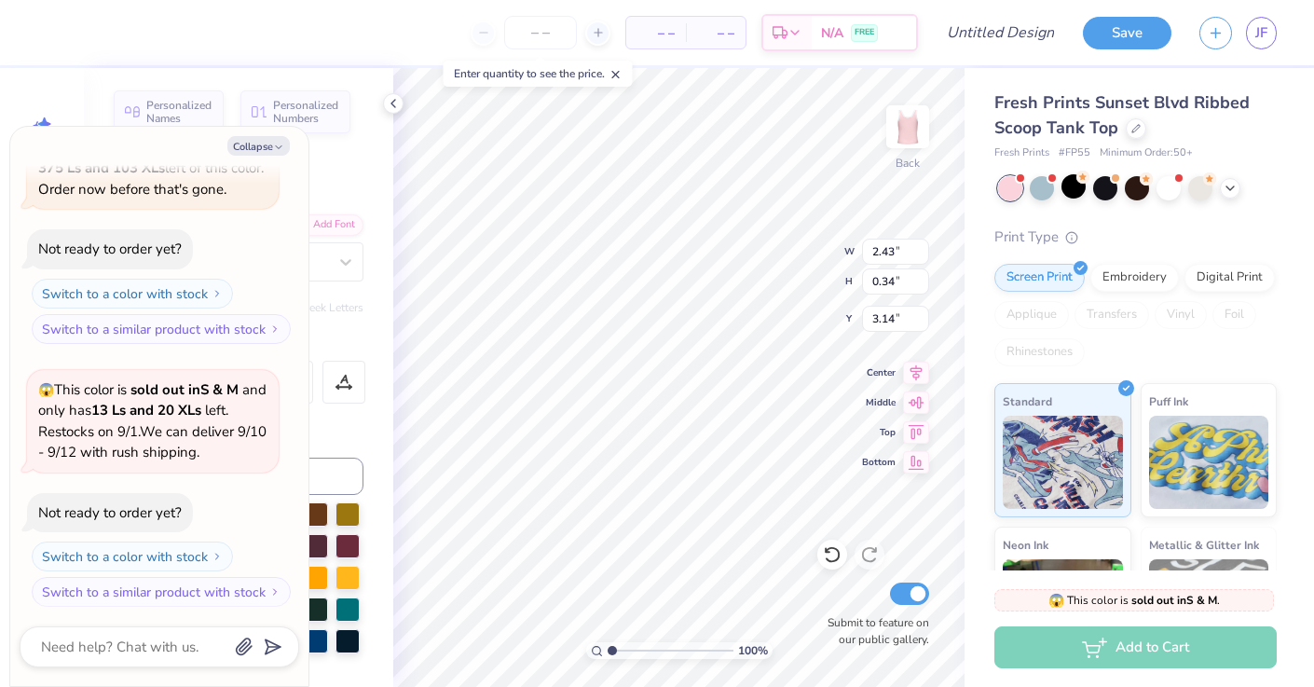
type textarea "SINCE 187"
type textarea "x"
type textarea "SINCE [DATE]"
drag, startPoint x: 372, startPoint y: 138, endPoint x: 314, endPoint y: 138, distance: 57.8
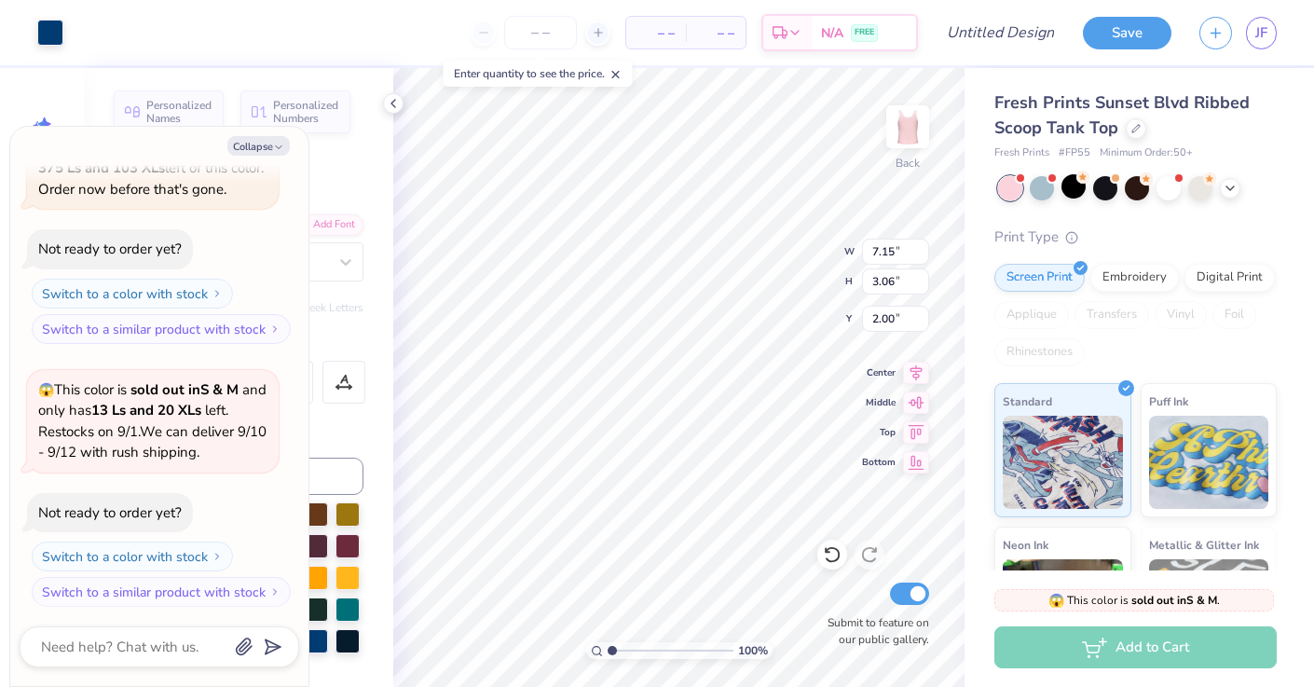
click at [355, 138] on div "Personalized Names Personalized Numbers Text Tool Add Font Font Futura Md BT Sw…" at bounding box center [238, 377] width 309 height 619
click at [267, 139] on button "Collapse" at bounding box center [258, 146] width 62 height 20
type textarea "x"
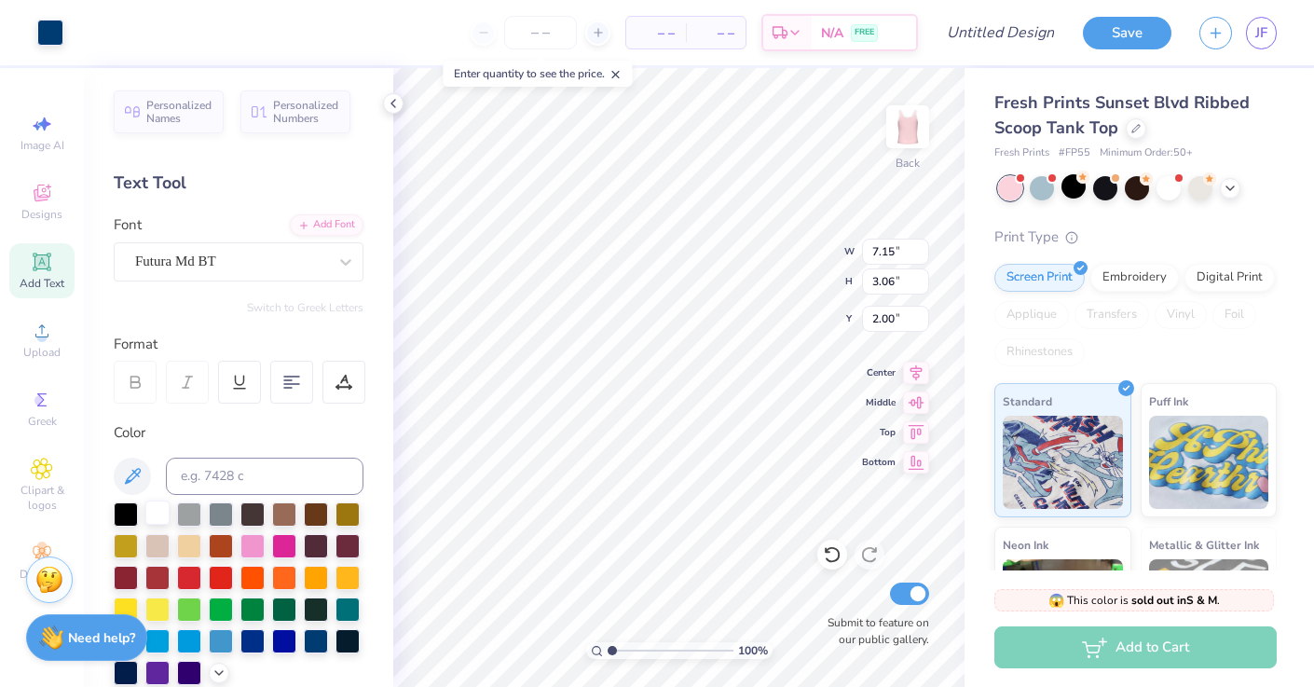
click at [163, 517] on div at bounding box center [157, 512] width 24 height 24
click at [160, 512] on div at bounding box center [157, 512] width 24 height 24
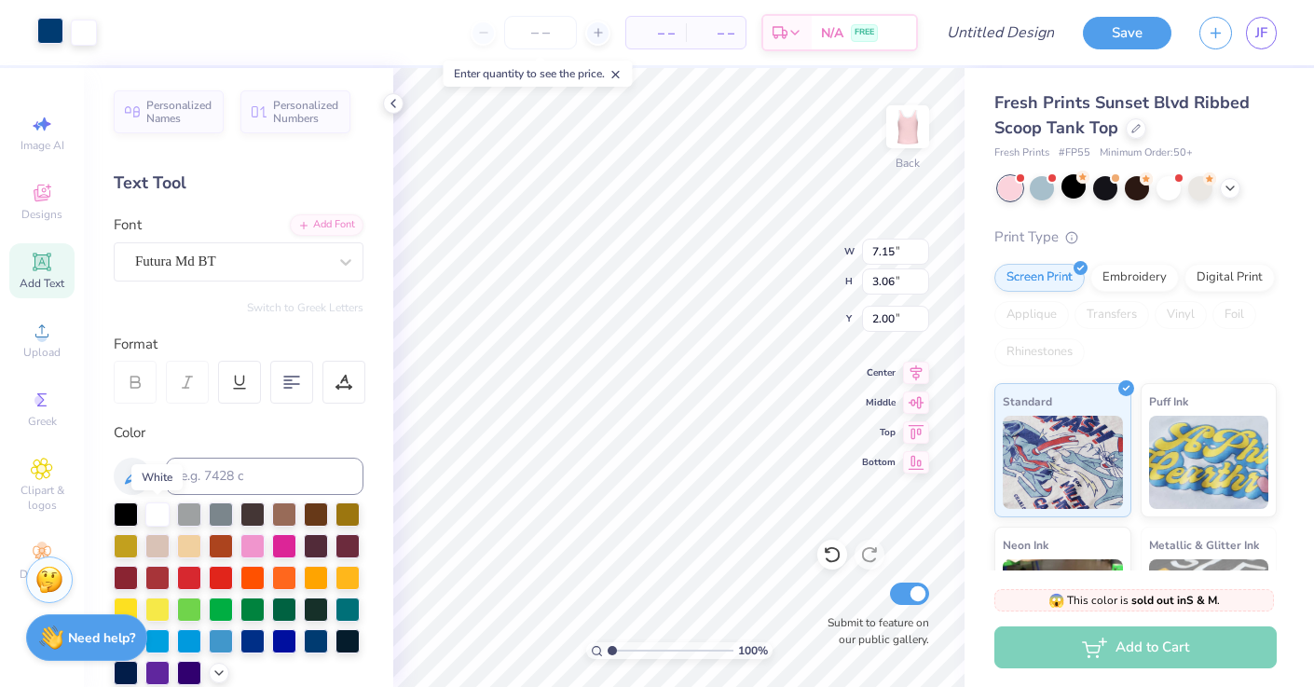
click at [60, 35] on div at bounding box center [50, 31] width 26 height 26
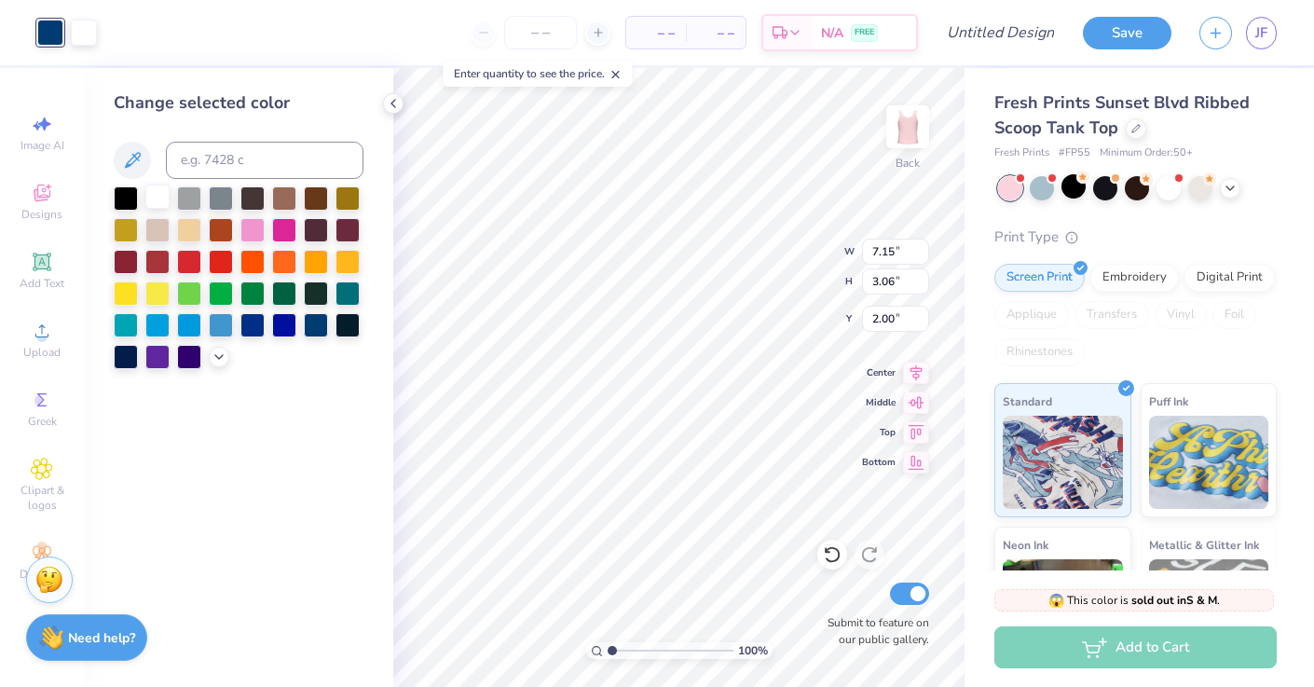
click at [165, 198] on div at bounding box center [157, 196] width 24 height 24
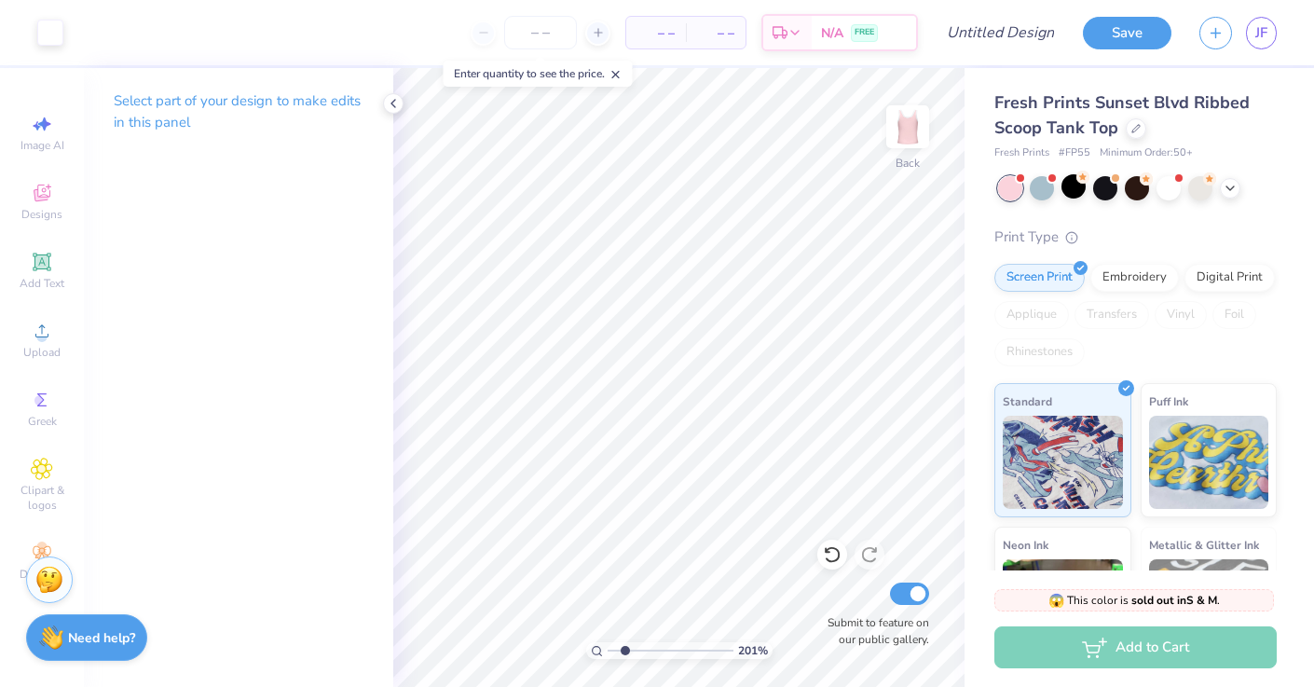
click at [624, 653] on input "range" at bounding box center [670, 650] width 126 height 17
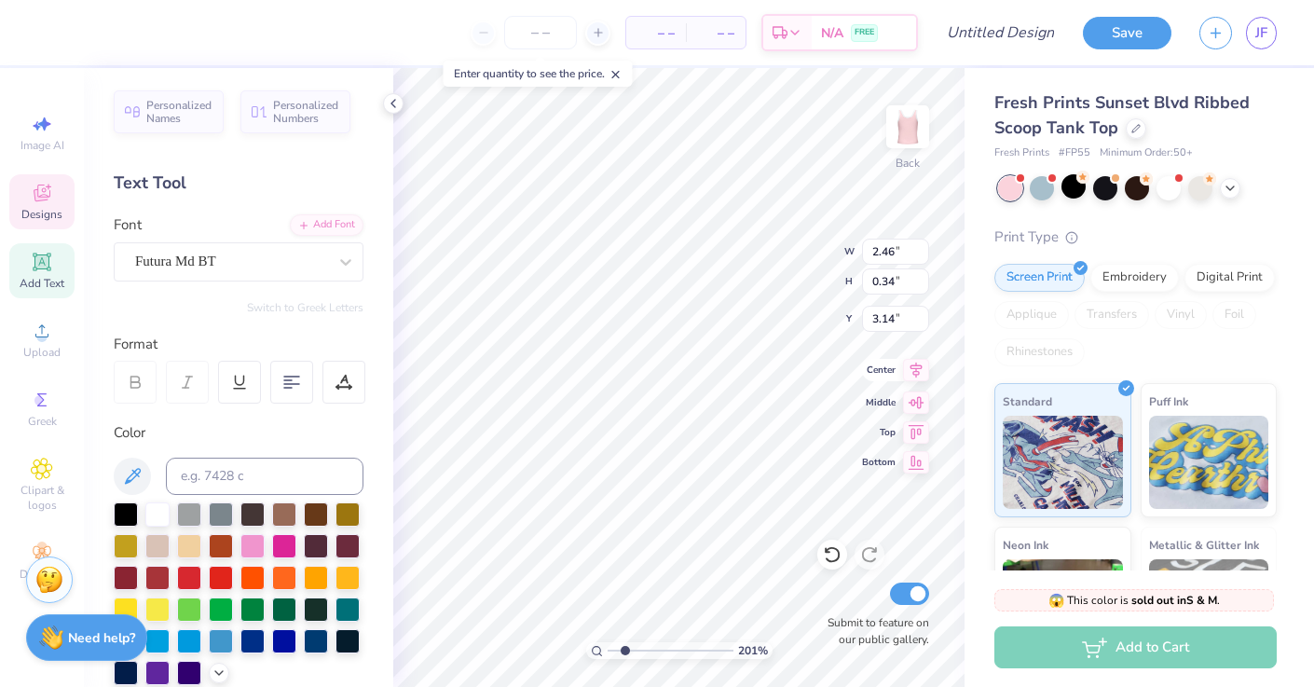
click at [912, 373] on icon at bounding box center [916, 369] width 12 height 16
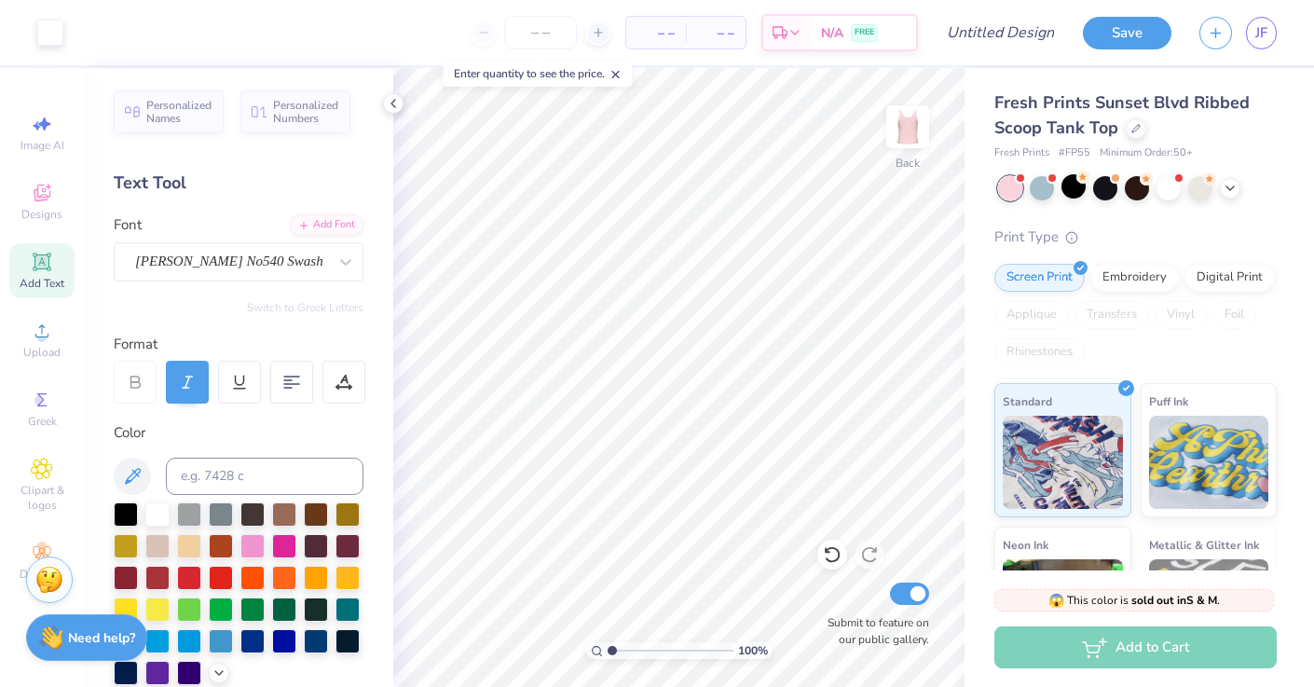
drag, startPoint x: 625, startPoint y: 647, endPoint x: 607, endPoint y: 647, distance: 18.6
type input "1"
click at [607, 647] on div "100 %" at bounding box center [679, 650] width 186 height 17
click at [1008, 26] on input "Design Title" at bounding box center [1022, 32] width 91 height 37
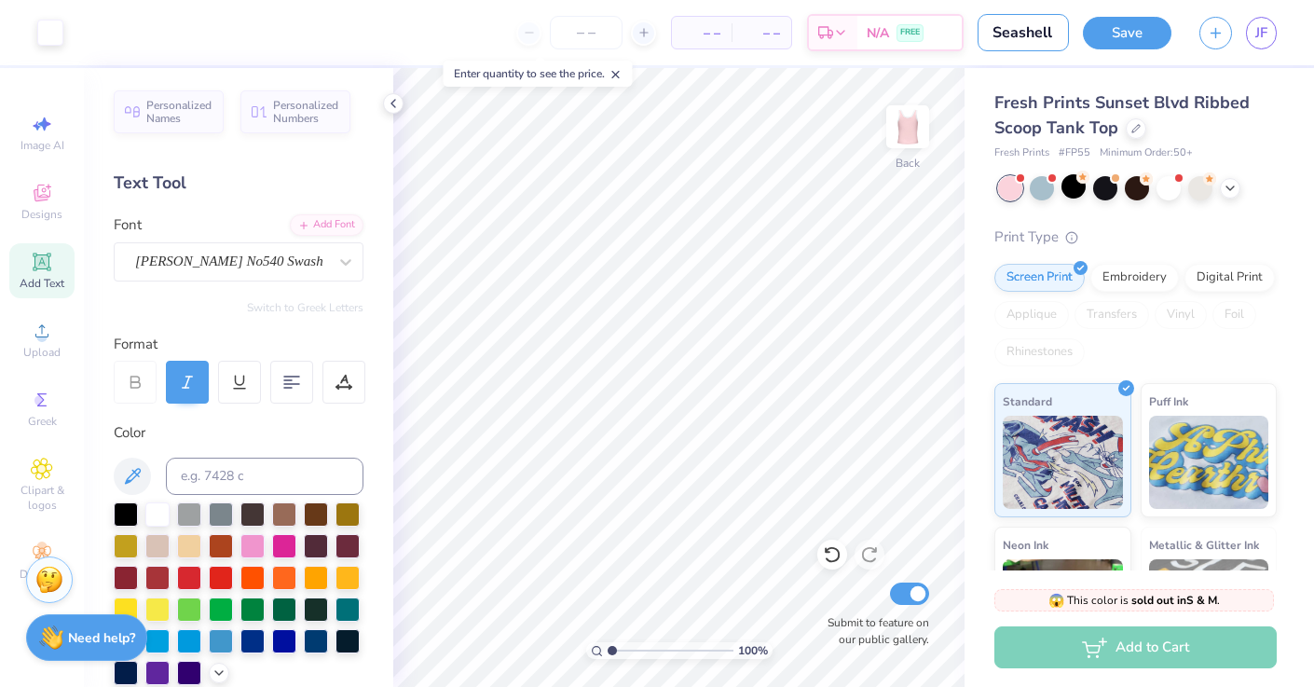
type input "Seashell"
click at [718, 31] on span "– –" at bounding box center [701, 33] width 37 height 20
click at [601, 35] on input "number" at bounding box center [586, 33] width 73 height 34
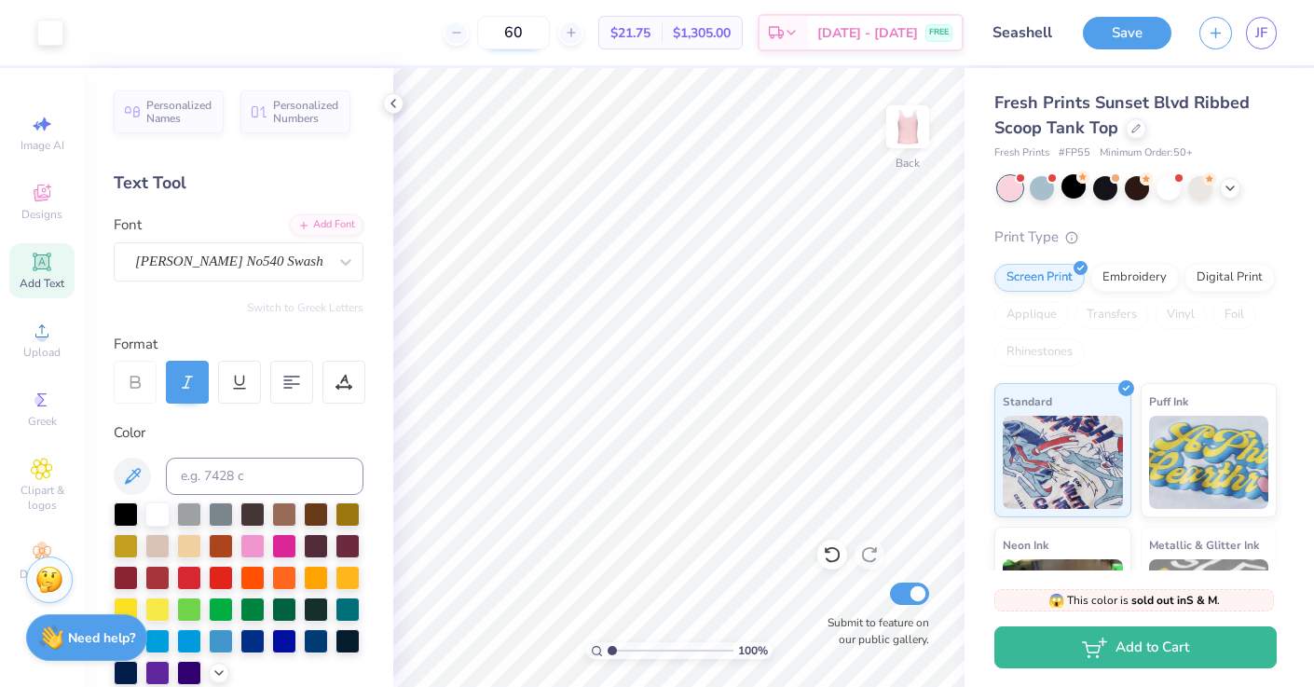
click at [550, 39] on input "60" at bounding box center [513, 33] width 73 height 34
click at [550, 30] on input "65" at bounding box center [513, 33] width 73 height 34
type input "60"
click at [1152, 28] on button "Save" at bounding box center [1127, 30] width 89 height 33
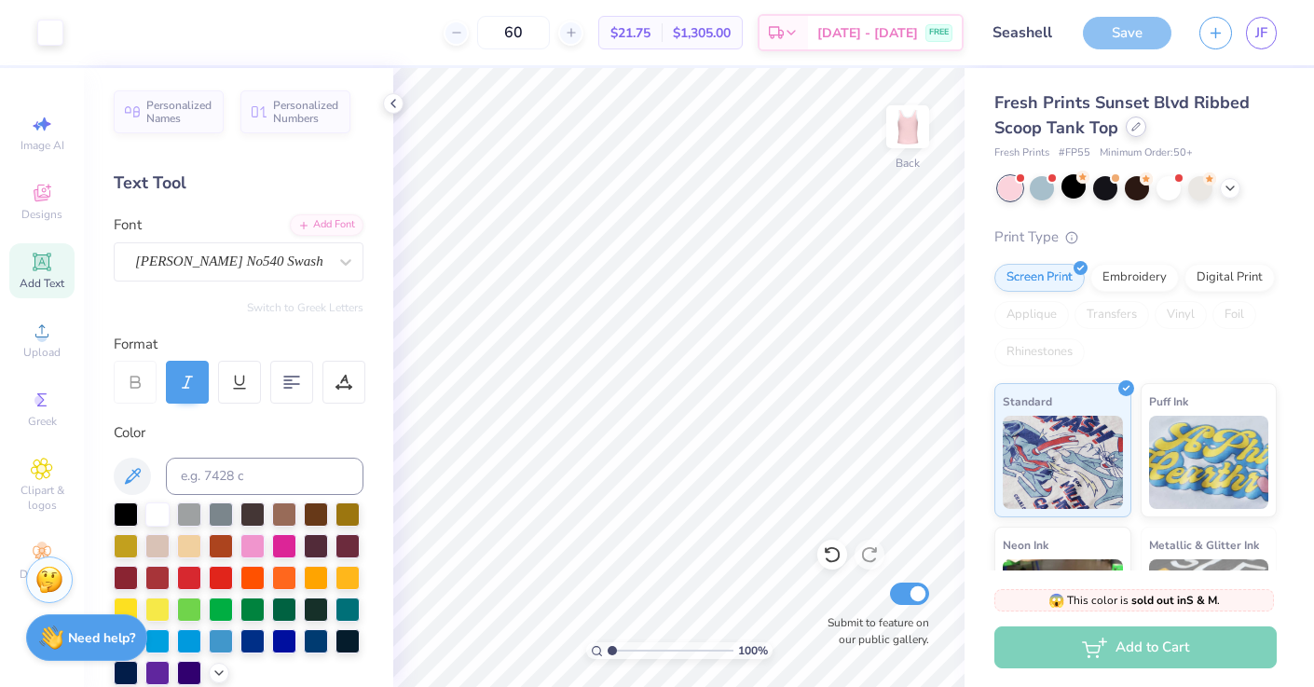
click at [1132, 132] on div at bounding box center [1135, 126] width 20 height 20
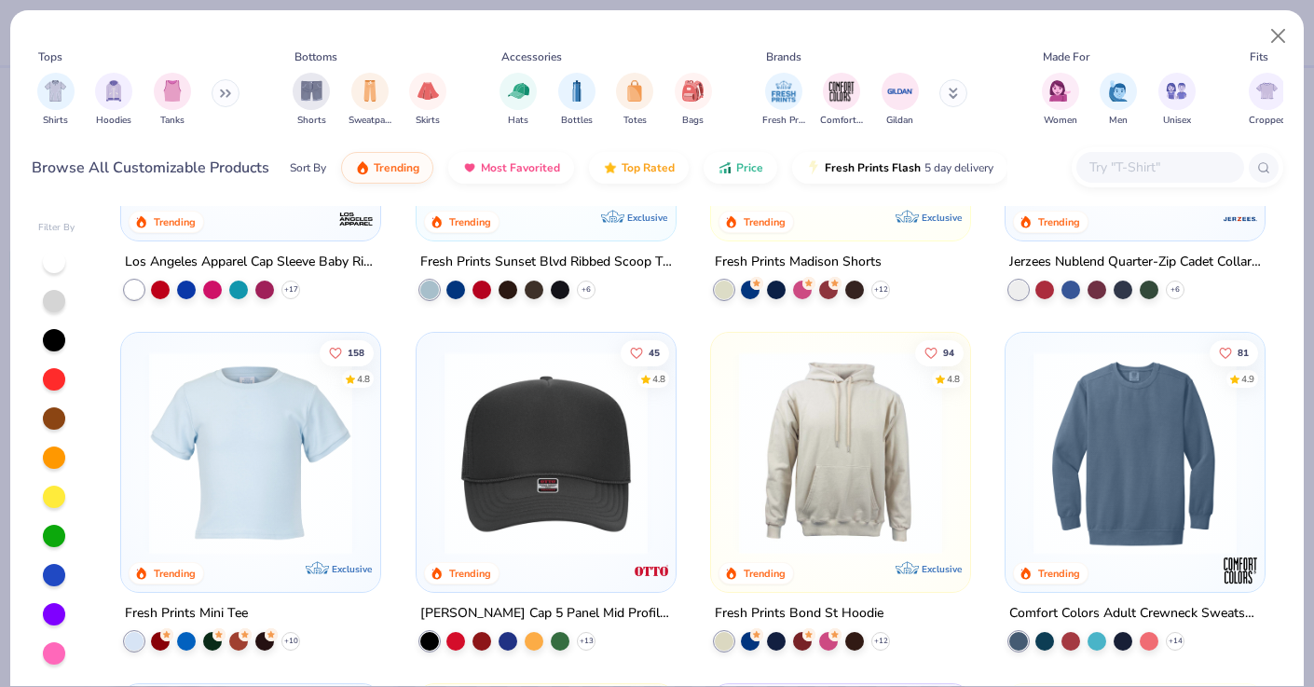
scroll to position [1923, 0]
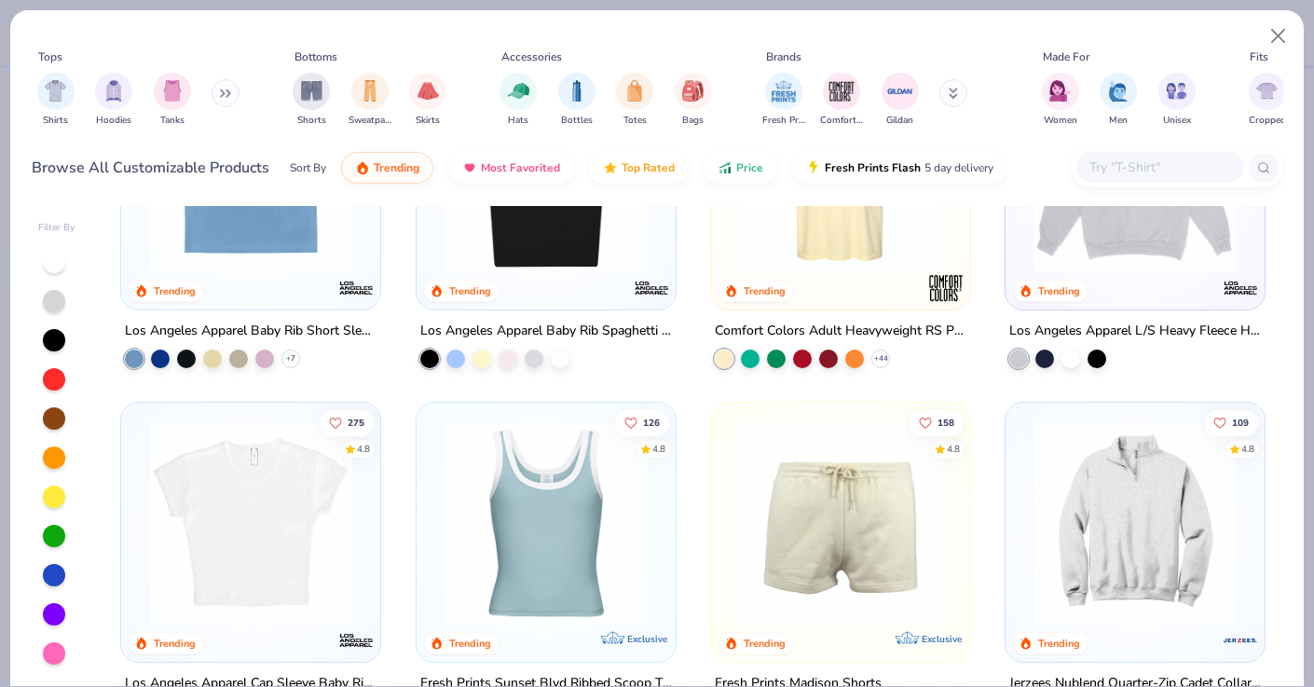
click at [579, 535] on img at bounding box center [546, 521] width 222 height 203
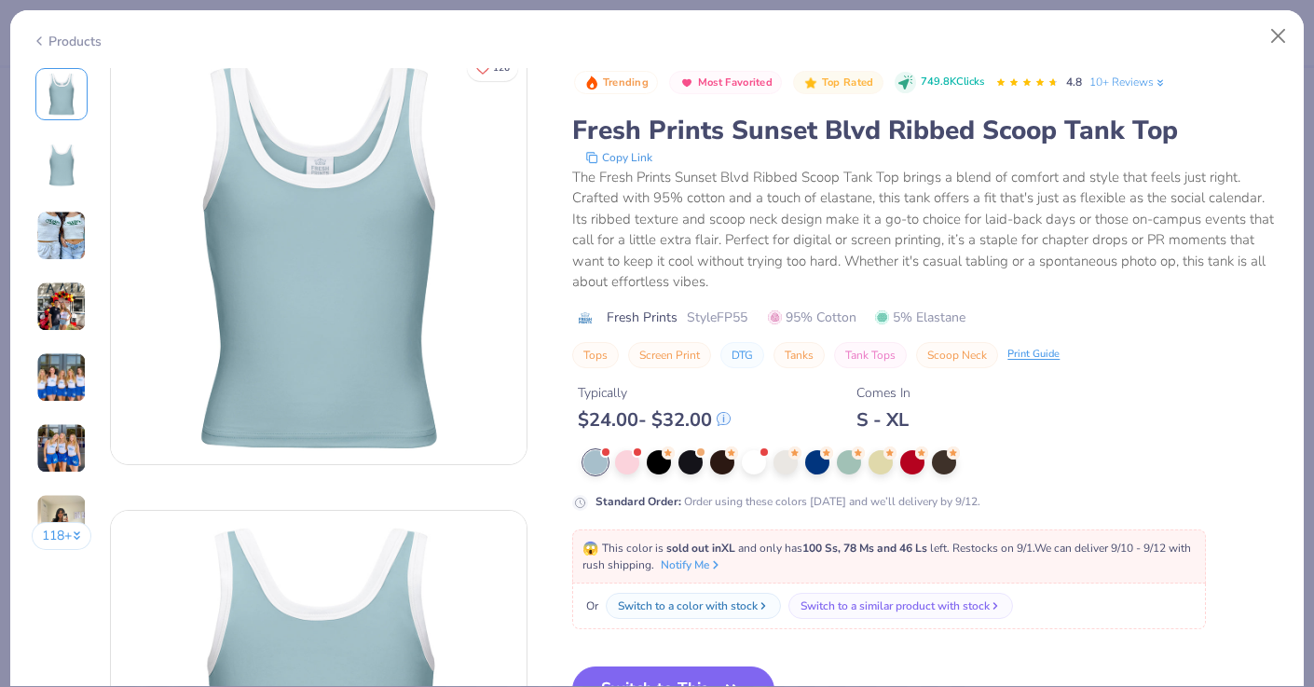
scroll to position [22, 0]
click at [62, 247] on img at bounding box center [61, 236] width 50 height 50
click at [56, 229] on img at bounding box center [61, 236] width 50 height 50
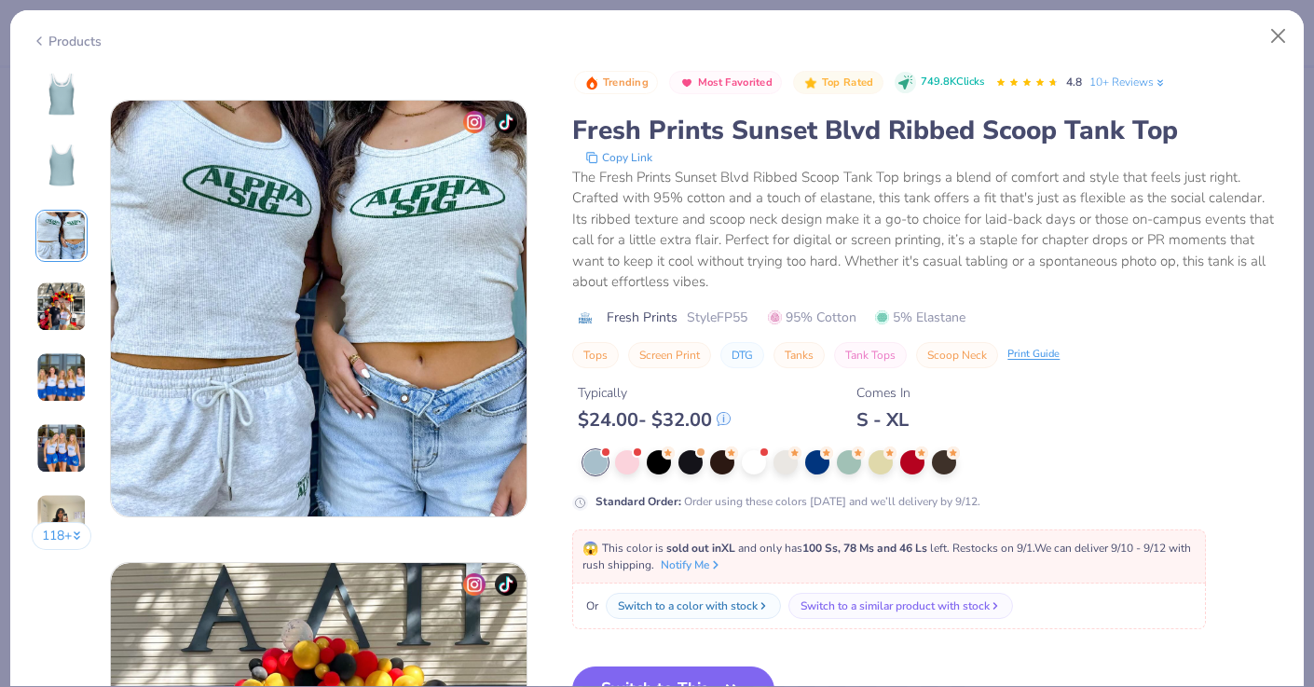
scroll to position [924, 0]
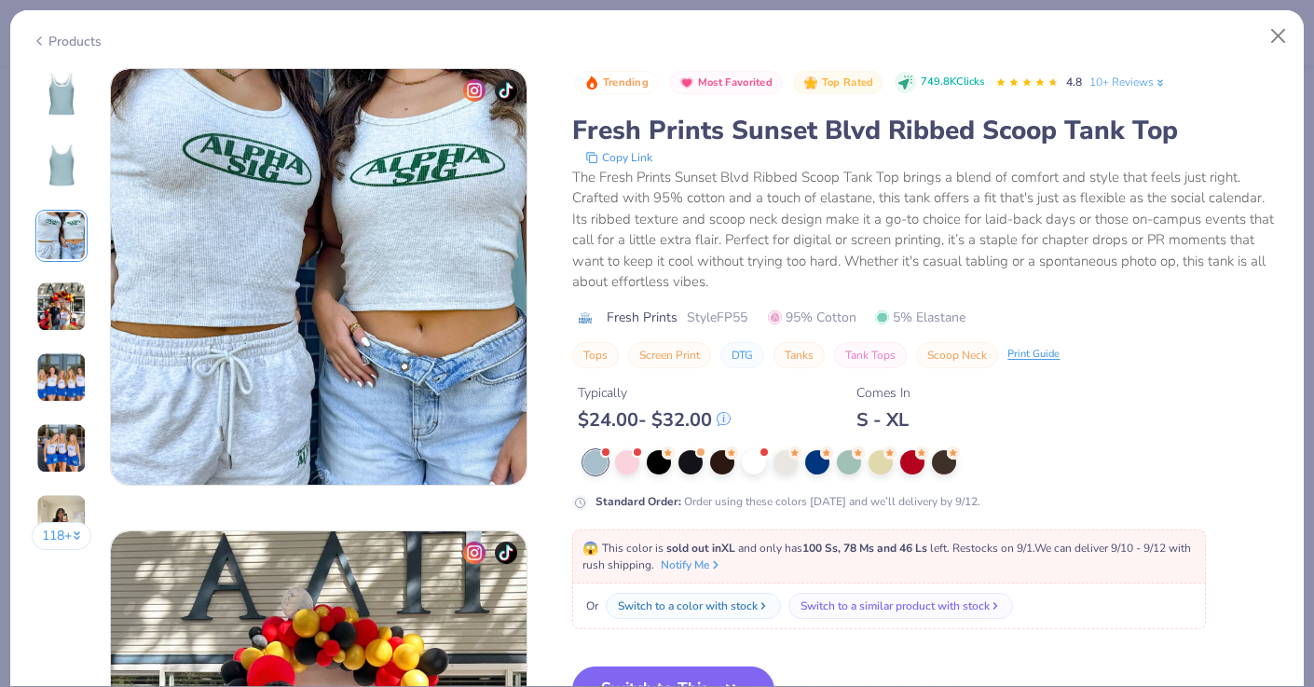
click at [48, 304] on img at bounding box center [61, 306] width 50 height 50
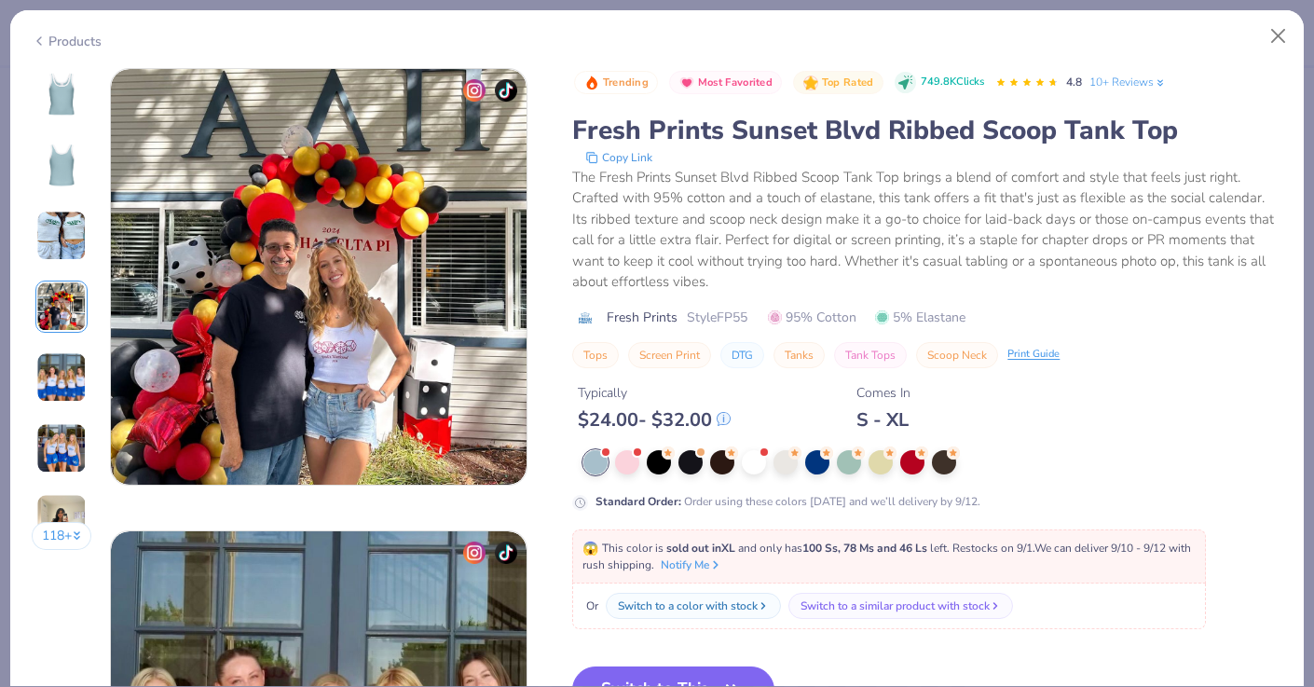
click at [47, 366] on img at bounding box center [61, 377] width 50 height 50
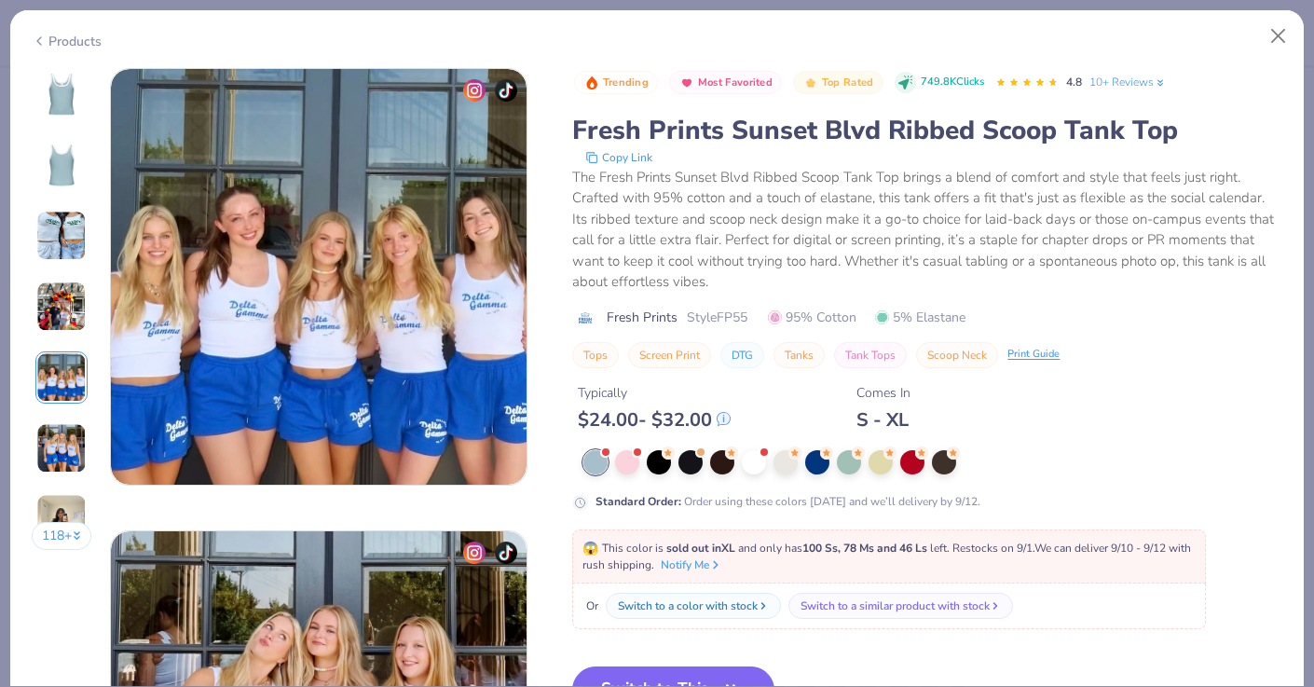
click at [61, 410] on div "118 +" at bounding box center [62, 316] width 61 height 496
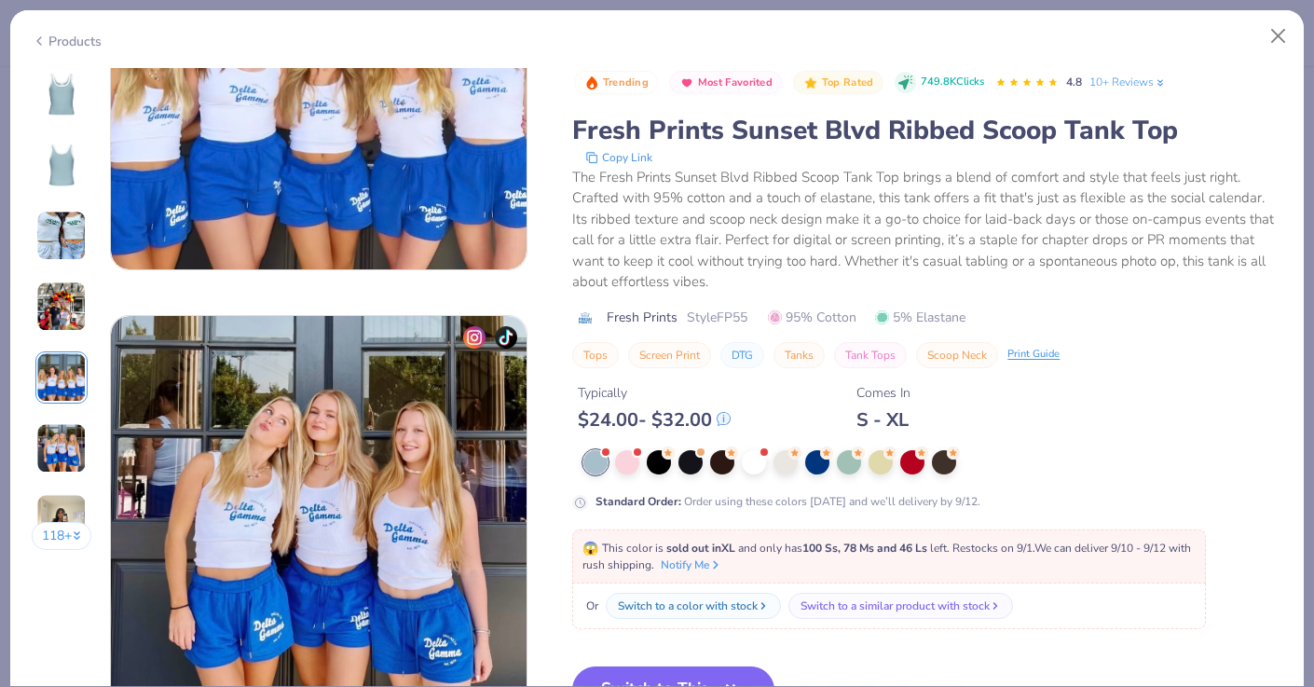
scroll to position [2131, 0]
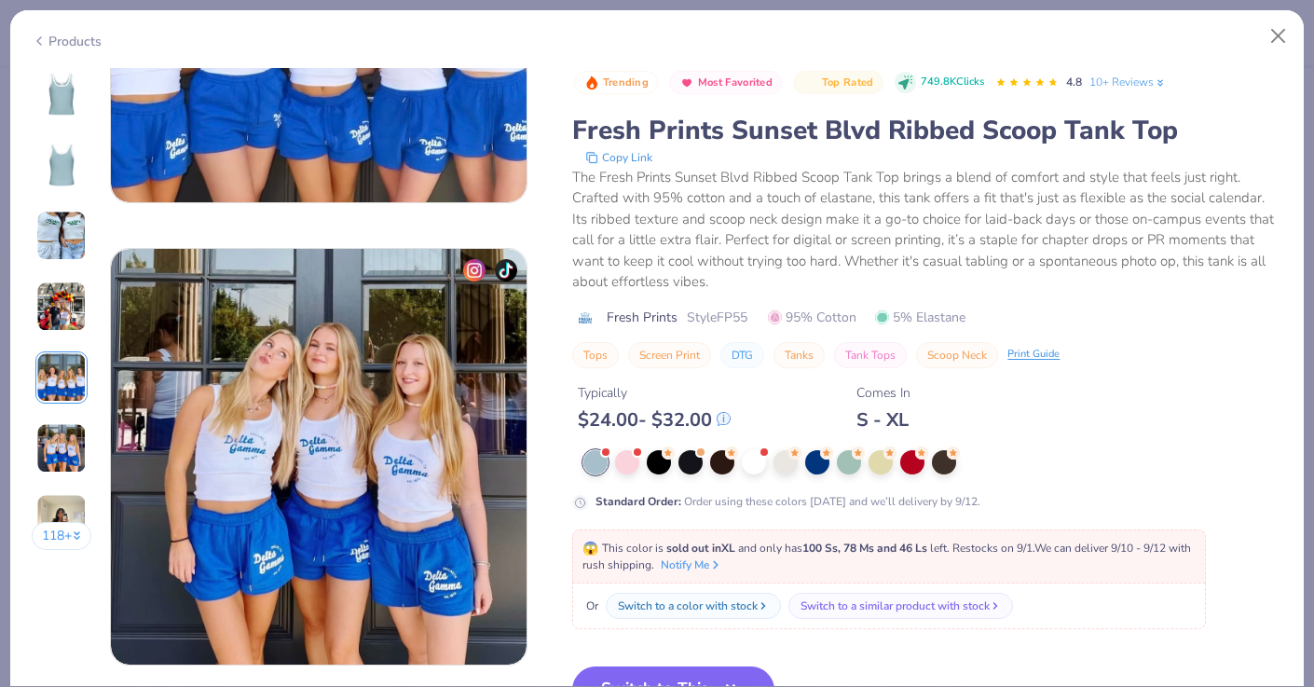
click at [56, 529] on button "118 +" at bounding box center [62, 536] width 61 height 28
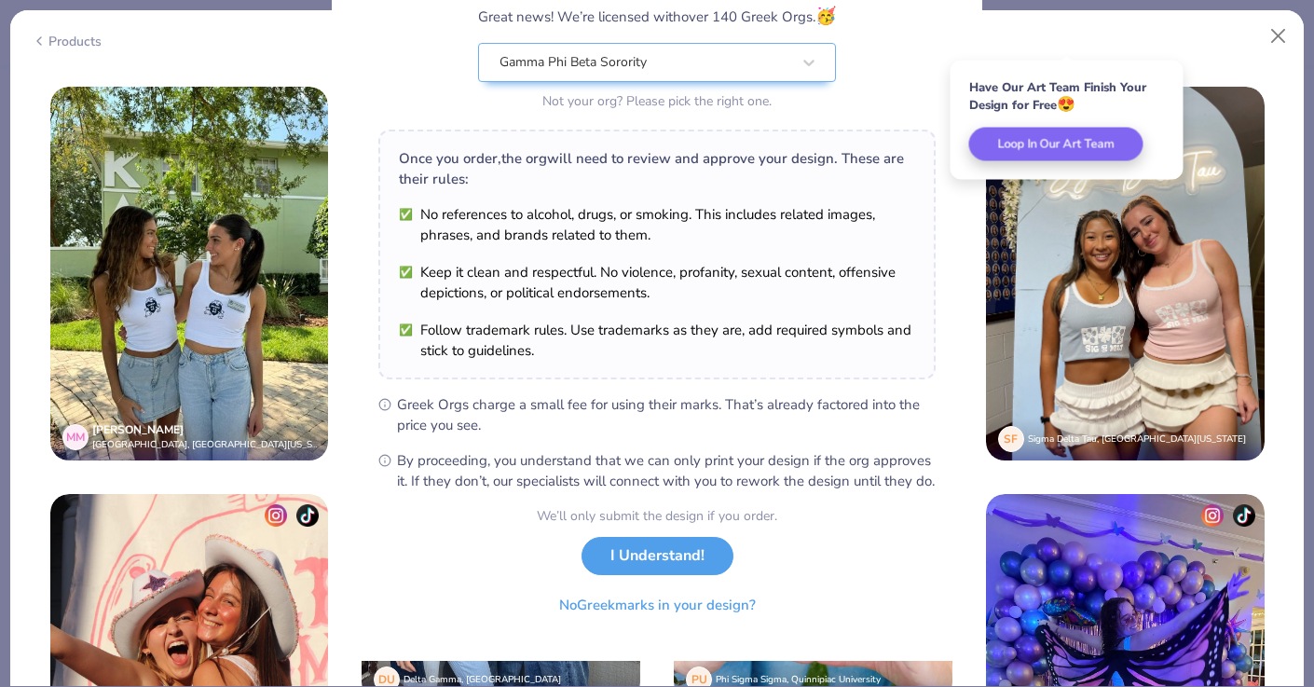
scroll to position [185, 0]
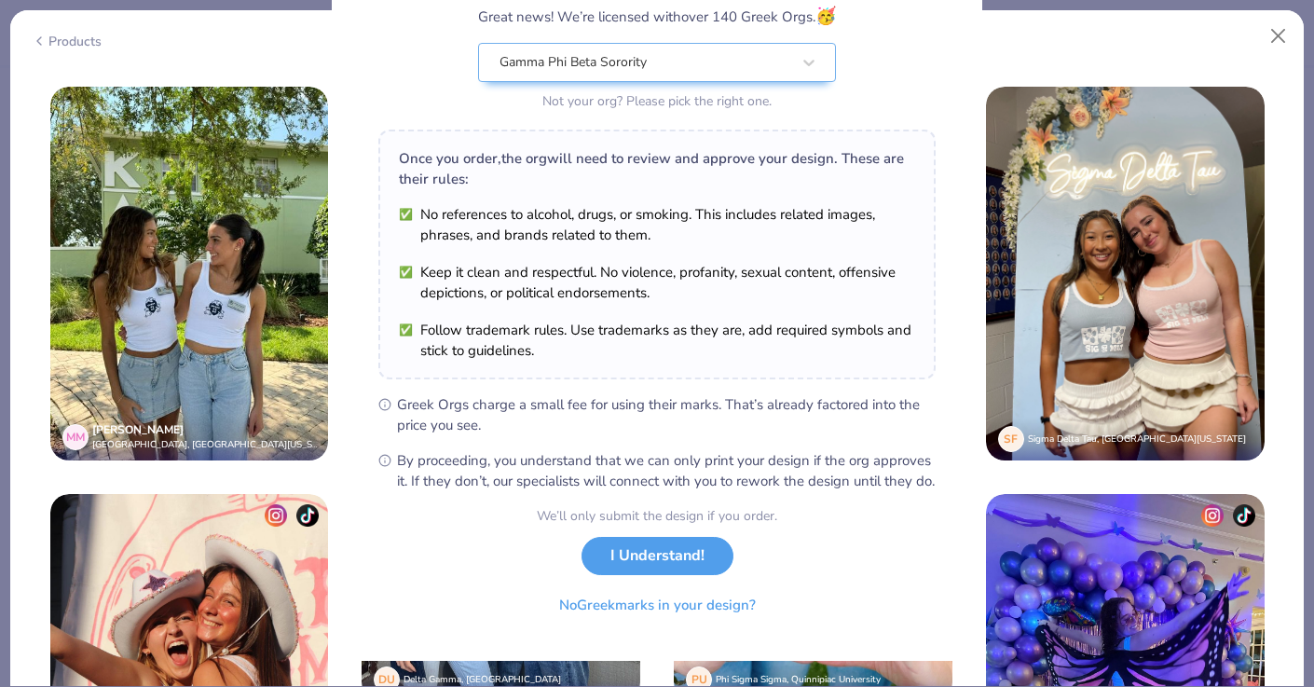
click at [1222, 225] on div "Greek Marks Found Great news! We’re licensed with over 140 Greek Orgs. 🥳 Gamma …" at bounding box center [657, 343] width 1314 height 687
click at [1283, 48] on div "Greek Marks Found Great news! We’re licensed with over 140 Greek Orgs. 🥳 Gamma …" at bounding box center [657, 343] width 1314 height 687
click at [1276, 38] on div "Greek Marks Found Great news! We’re licensed with over 140 Greek Orgs. 🥳 Gamma …" at bounding box center [657, 343] width 1314 height 687
click at [670, 563] on button "I Understand!" at bounding box center [657, 551] width 152 height 38
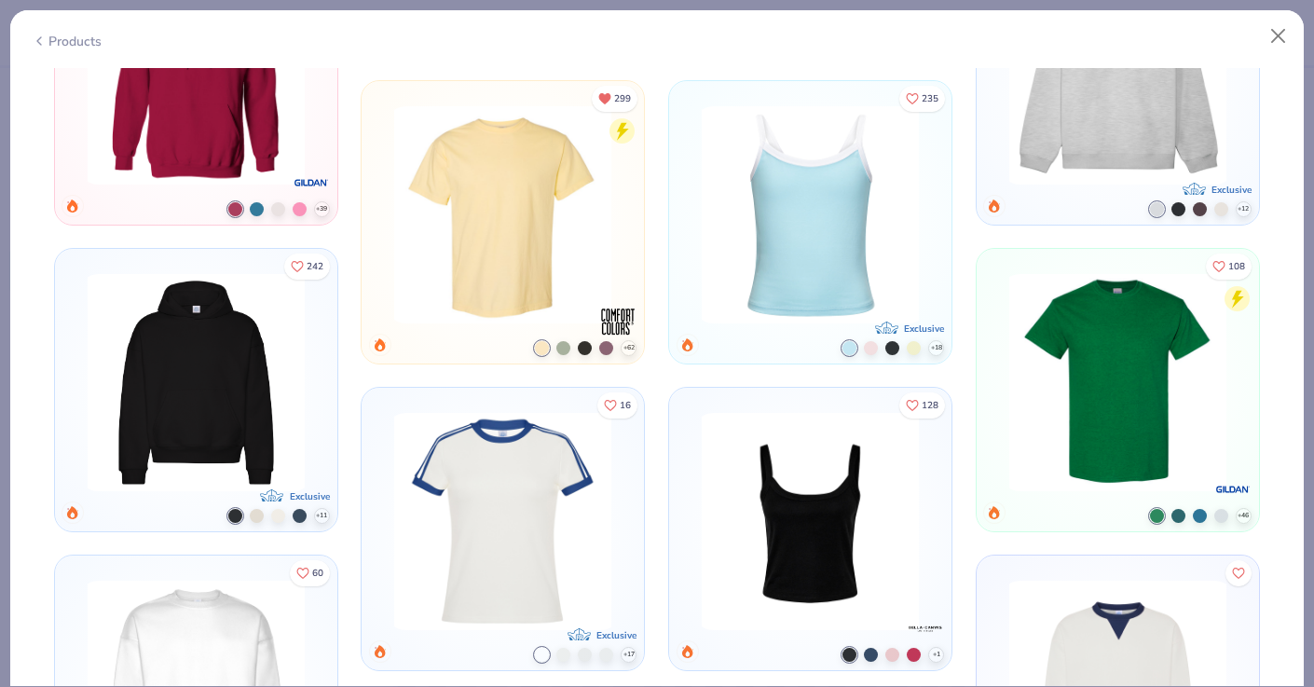
scroll to position [4679, 0]
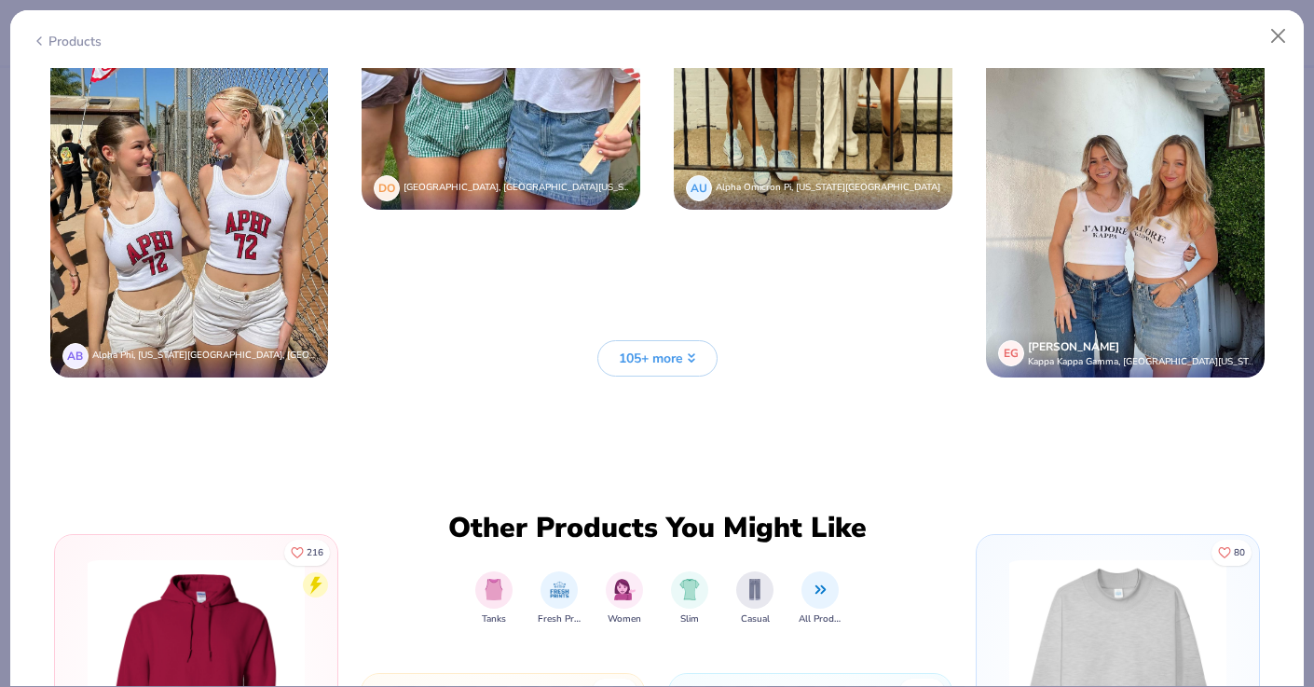
click at [642, 367] on button "105+ more" at bounding box center [657, 358] width 120 height 36
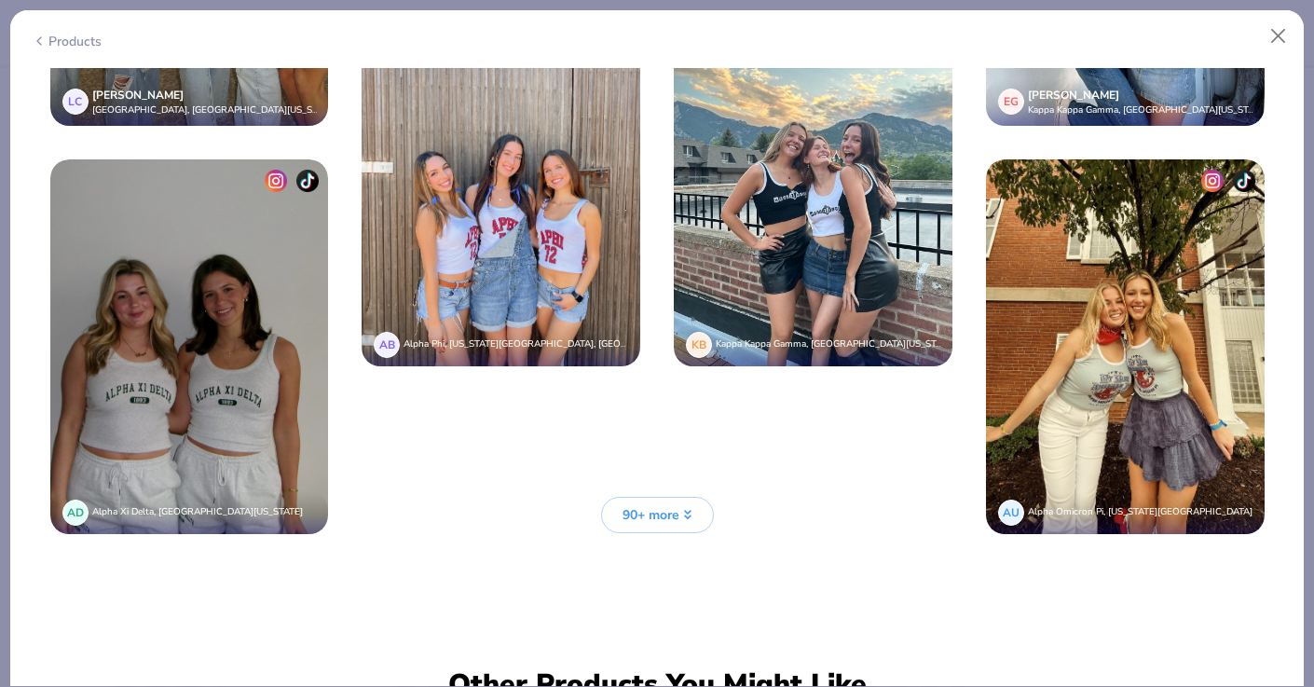
scroll to position [6168, 0]
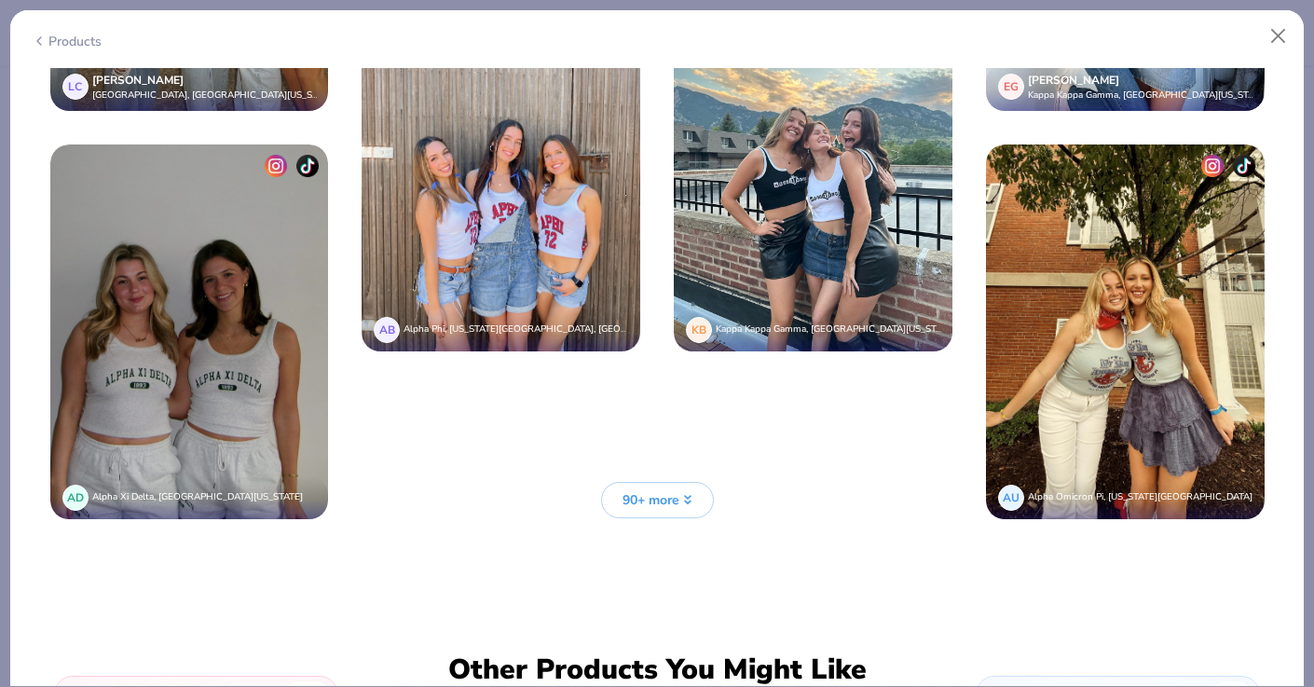
click at [664, 494] on span "90+ more" at bounding box center [650, 500] width 57 height 20
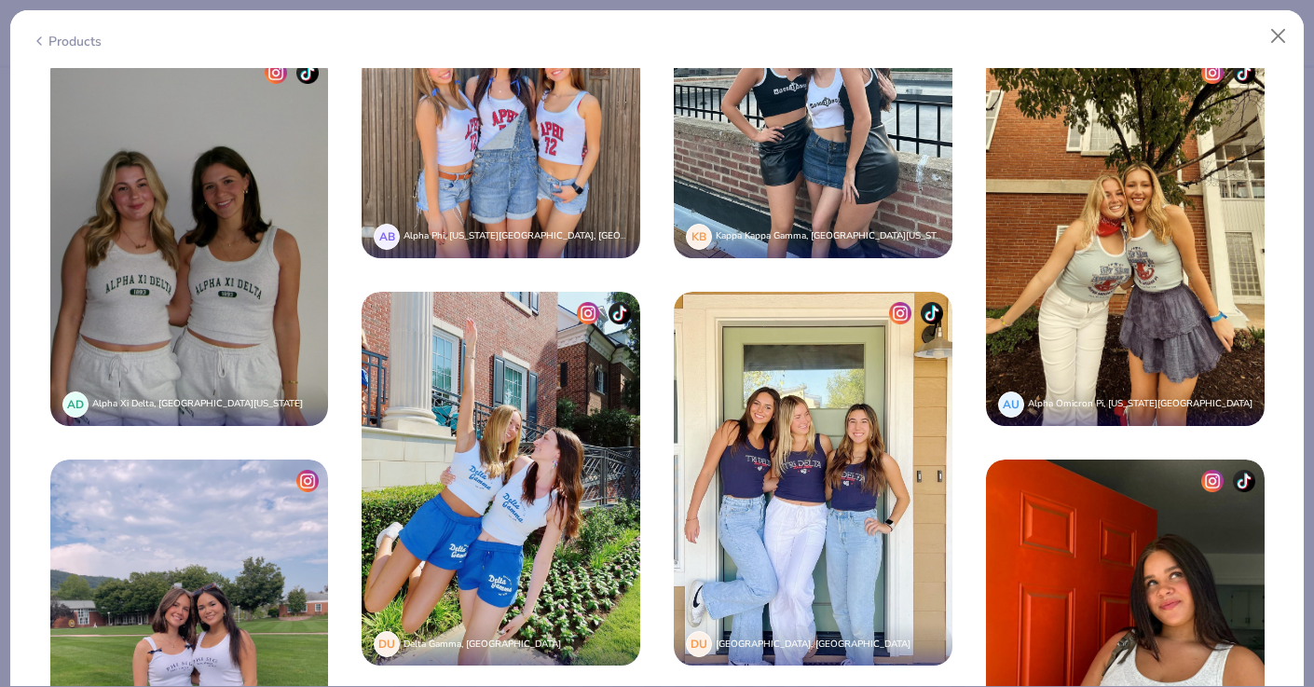
scroll to position [6263, 0]
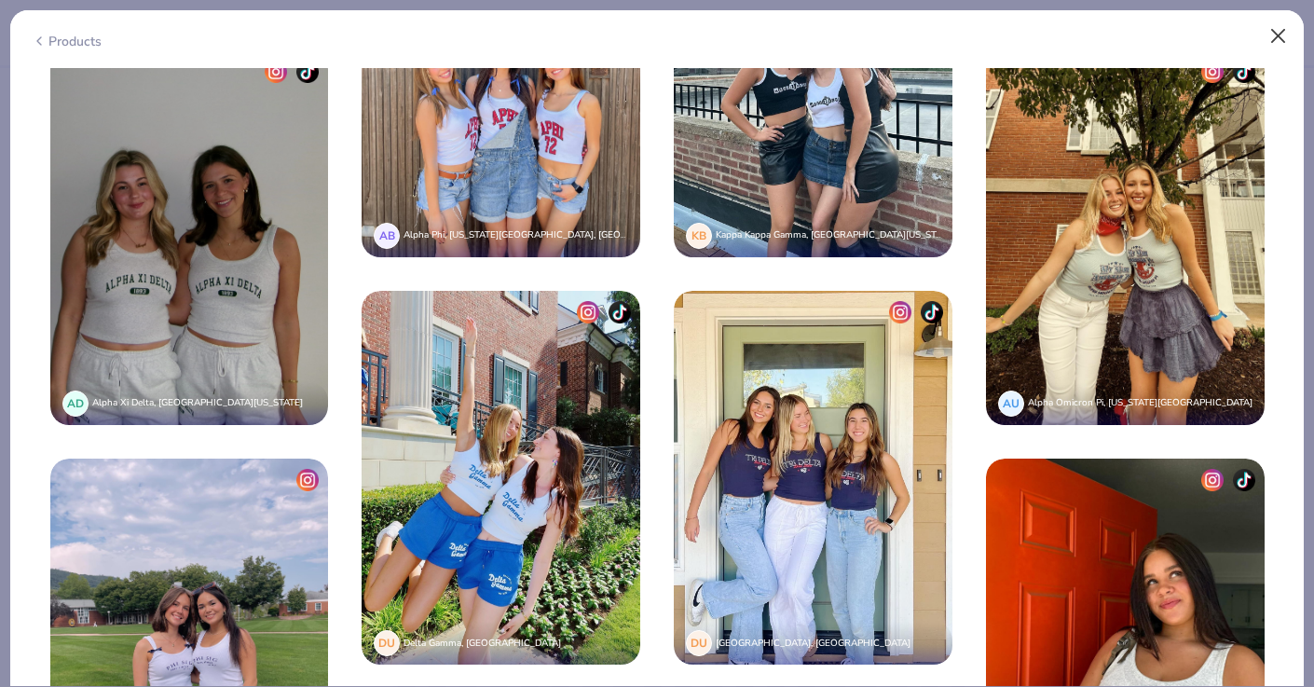
click at [1290, 30] on button "Close" at bounding box center [1278, 36] width 35 height 35
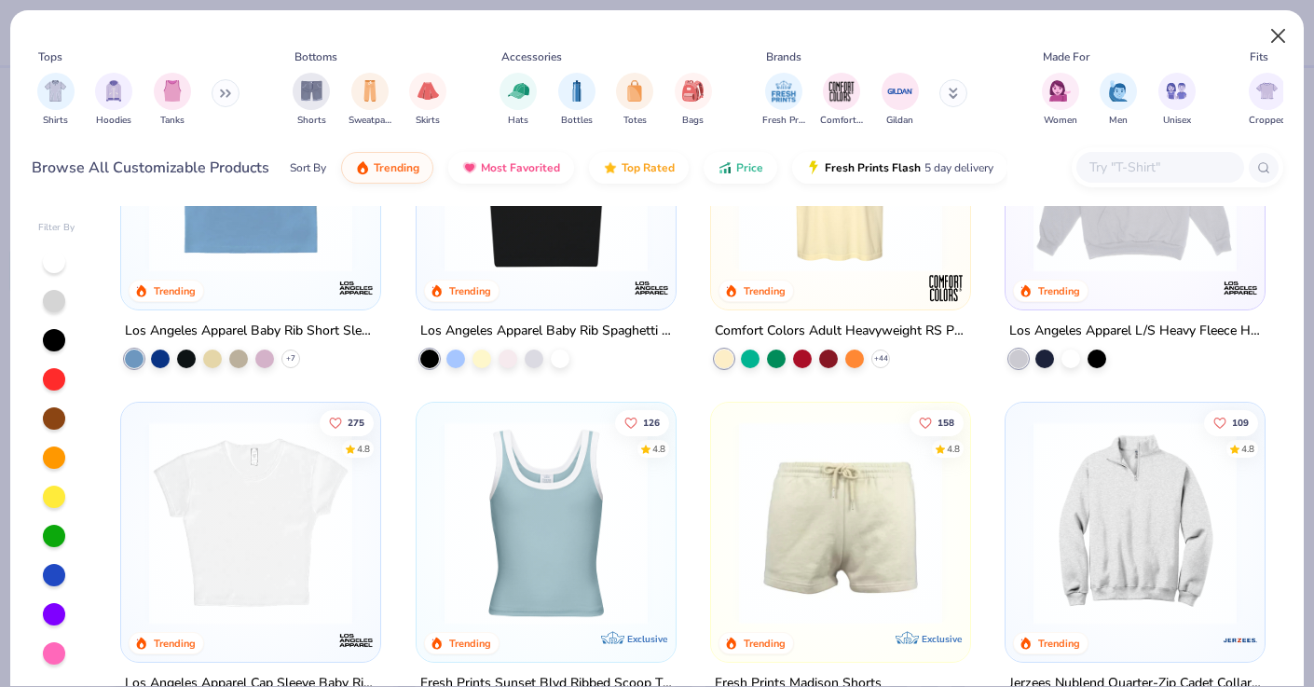
click at [1273, 36] on button "Close" at bounding box center [1278, 36] width 35 height 35
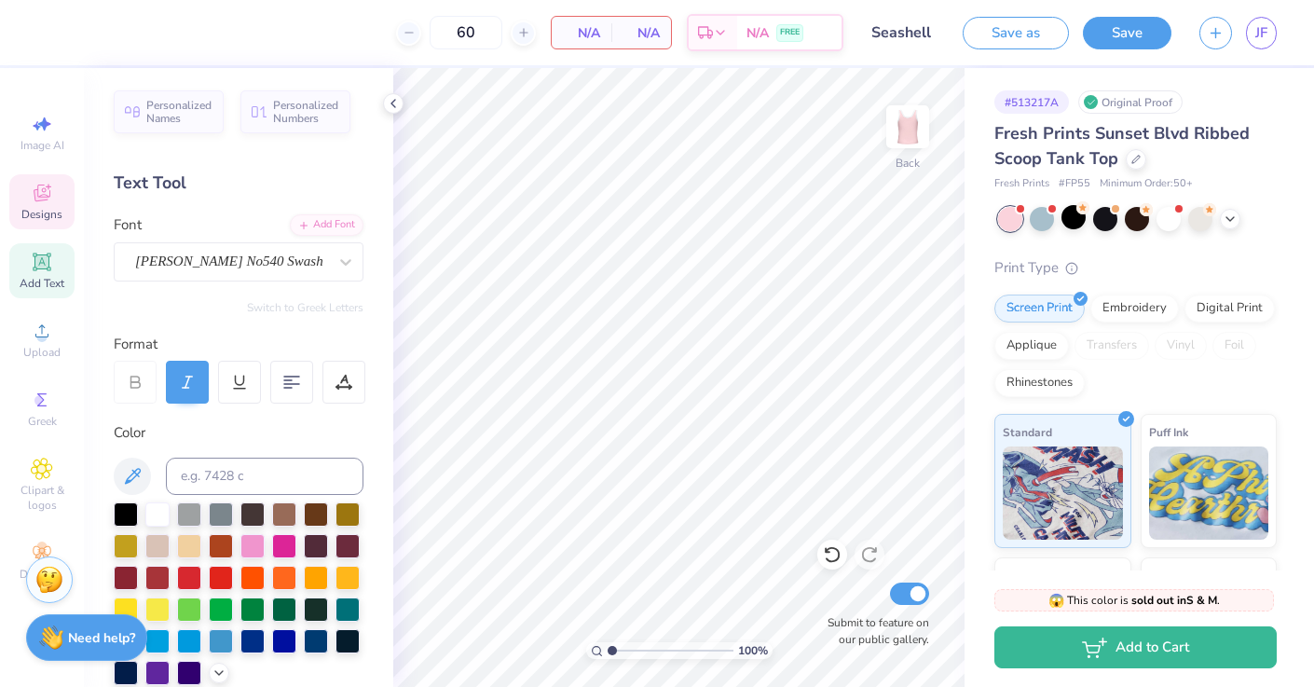
click at [34, 209] on span "Designs" at bounding box center [41, 214] width 41 height 15
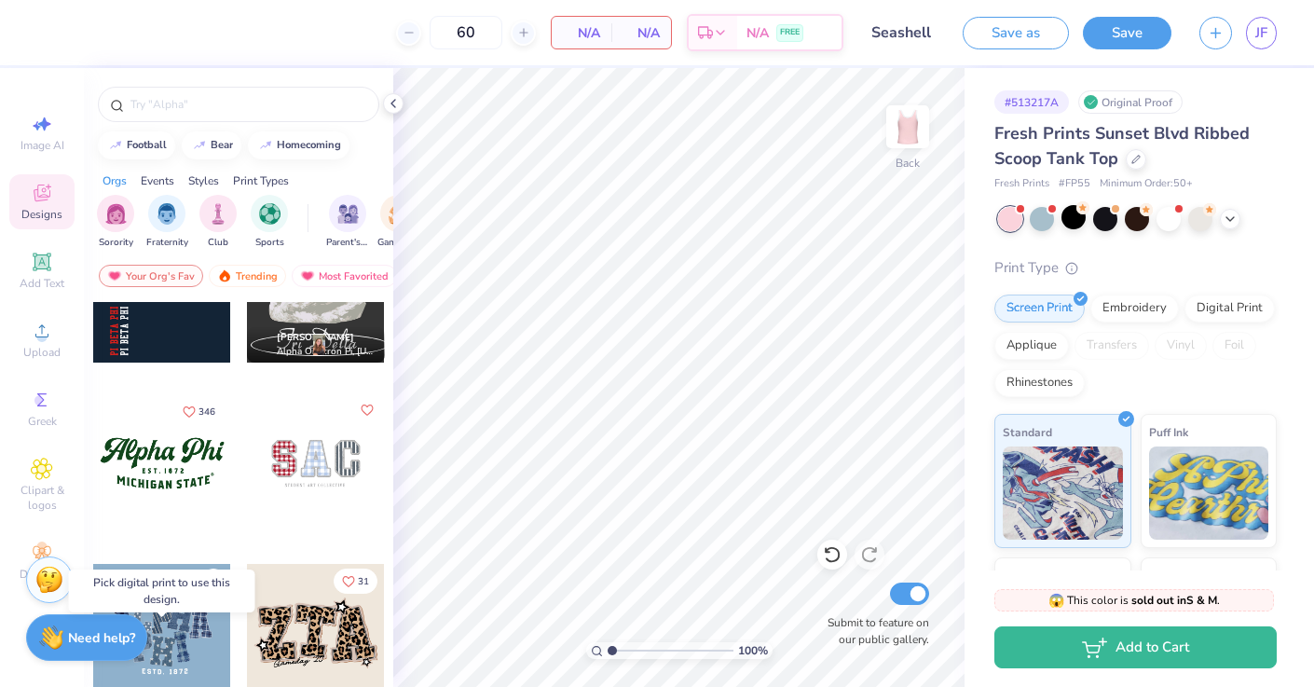
scroll to position [1347, 0]
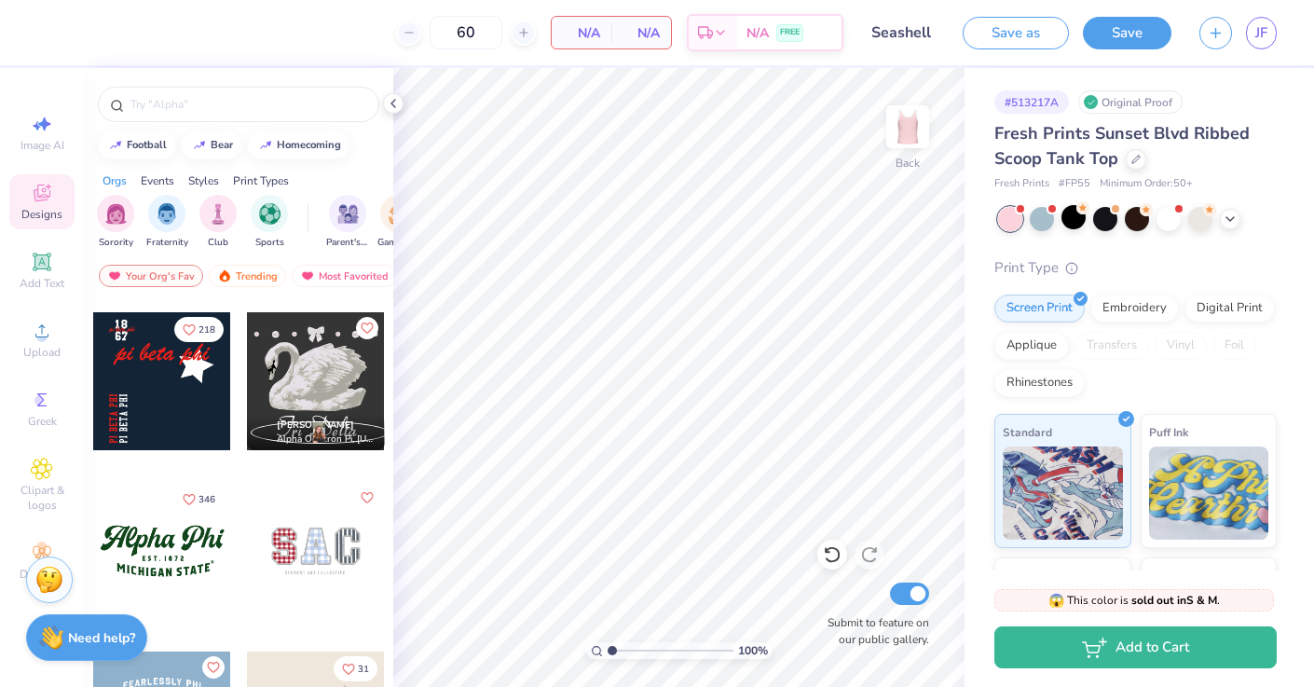
click at [155, 397] on div at bounding box center [161, 381] width 138 height 138
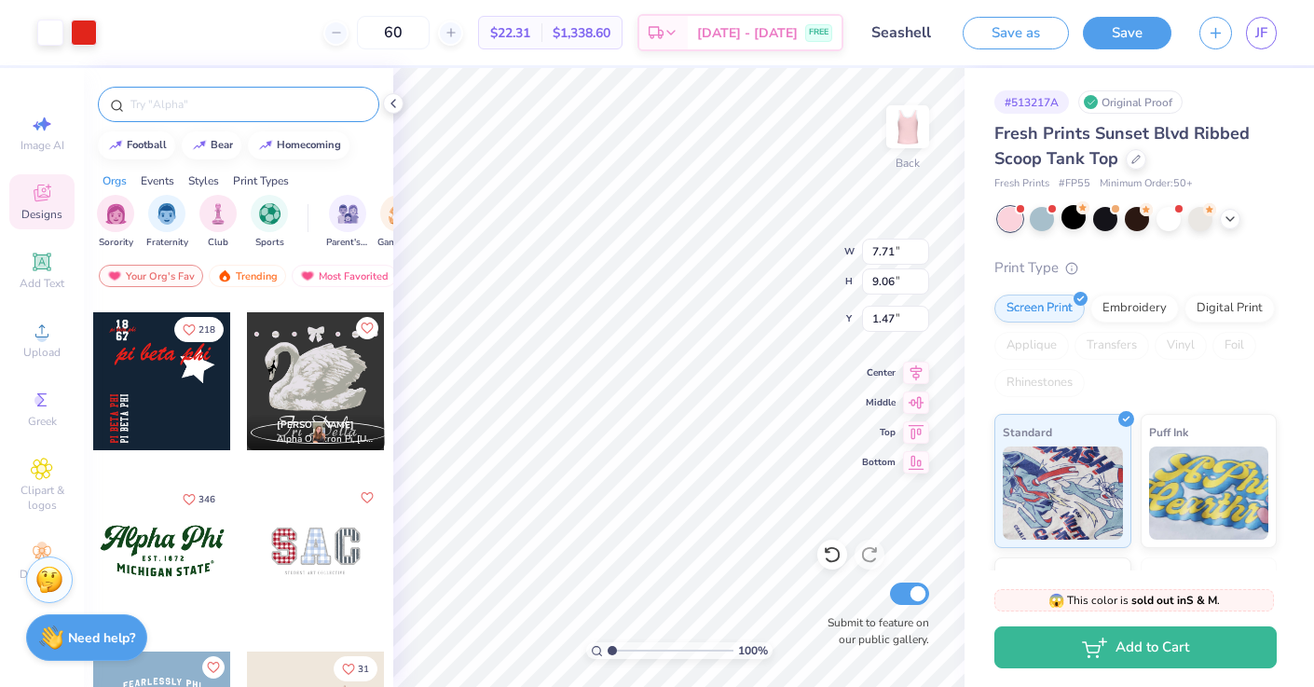
type input "0.91"
click at [835, 591] on div "100 % Back Submit to feature on our public gallery." at bounding box center [678, 377] width 571 height 619
type input "7.19"
type input "8.45"
type input "1.52"
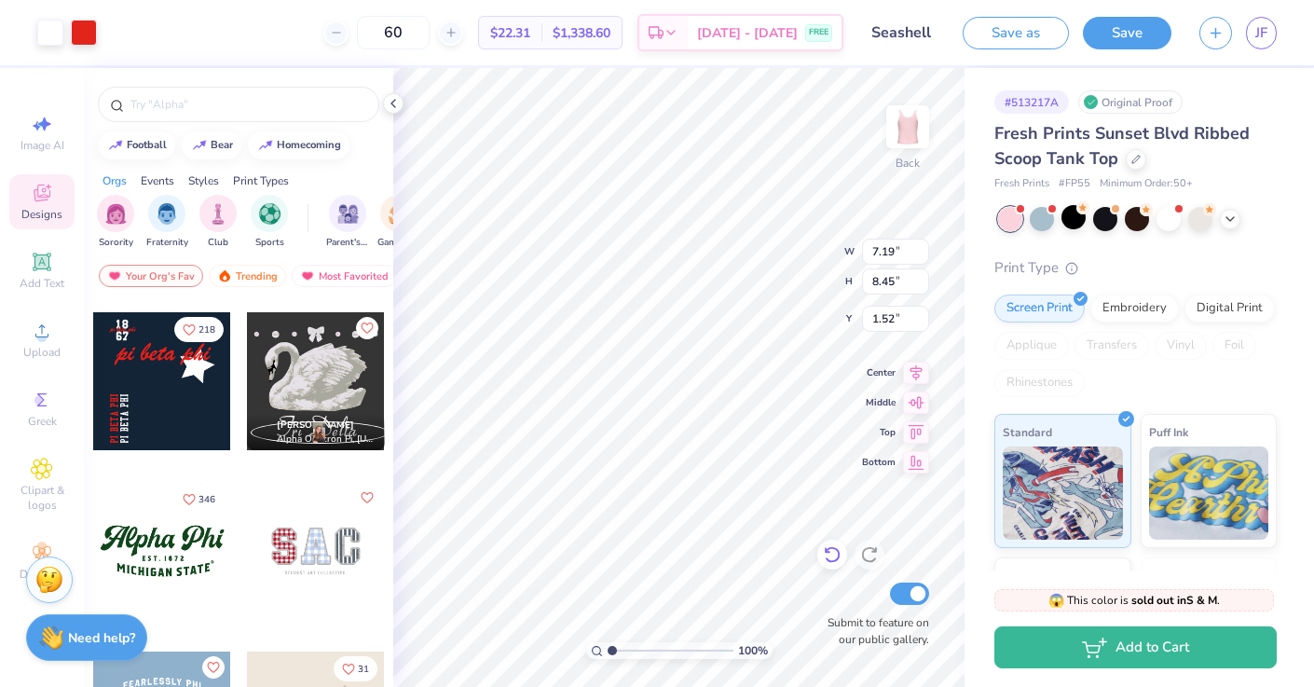
type input "0.91"
click at [830, 607] on div "100 % Back Submit to feature on our public gallery." at bounding box center [678, 377] width 571 height 619
type input "6.59"
type input "1.53"
type input "2.50"
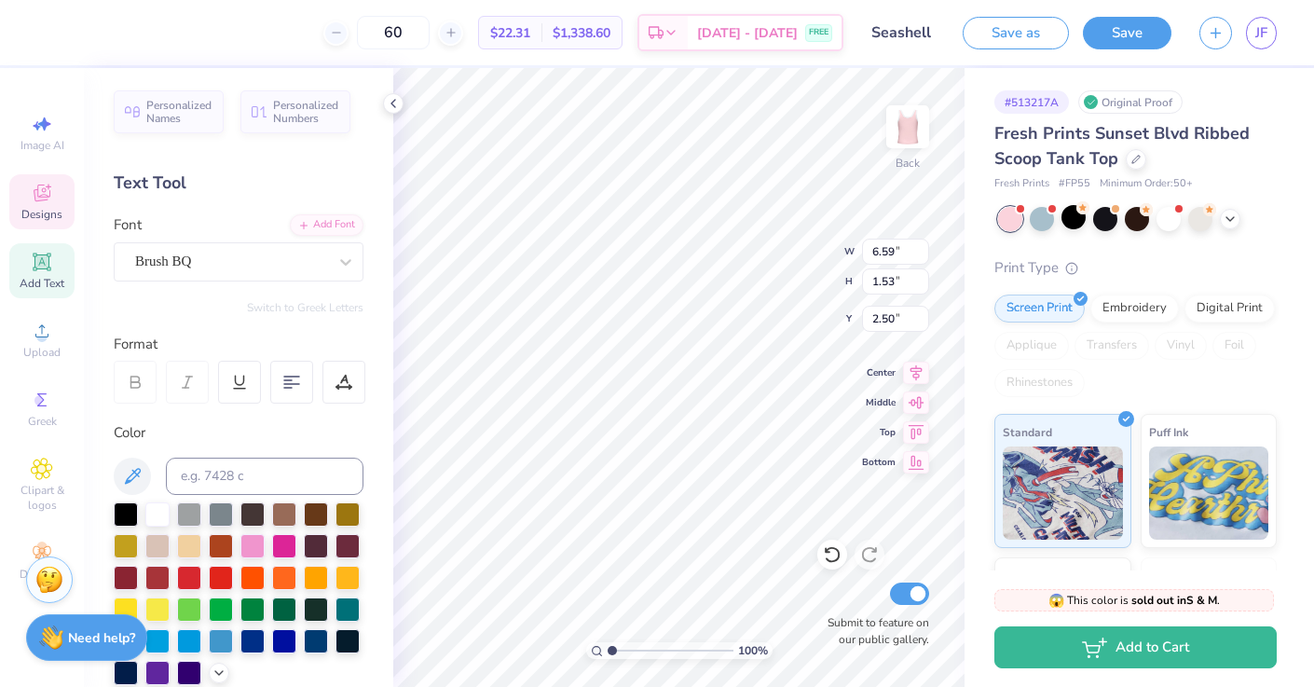
scroll to position [0, 3]
type textarea "gamma phi"
type textarea "G"
type textarea "gamma phi"
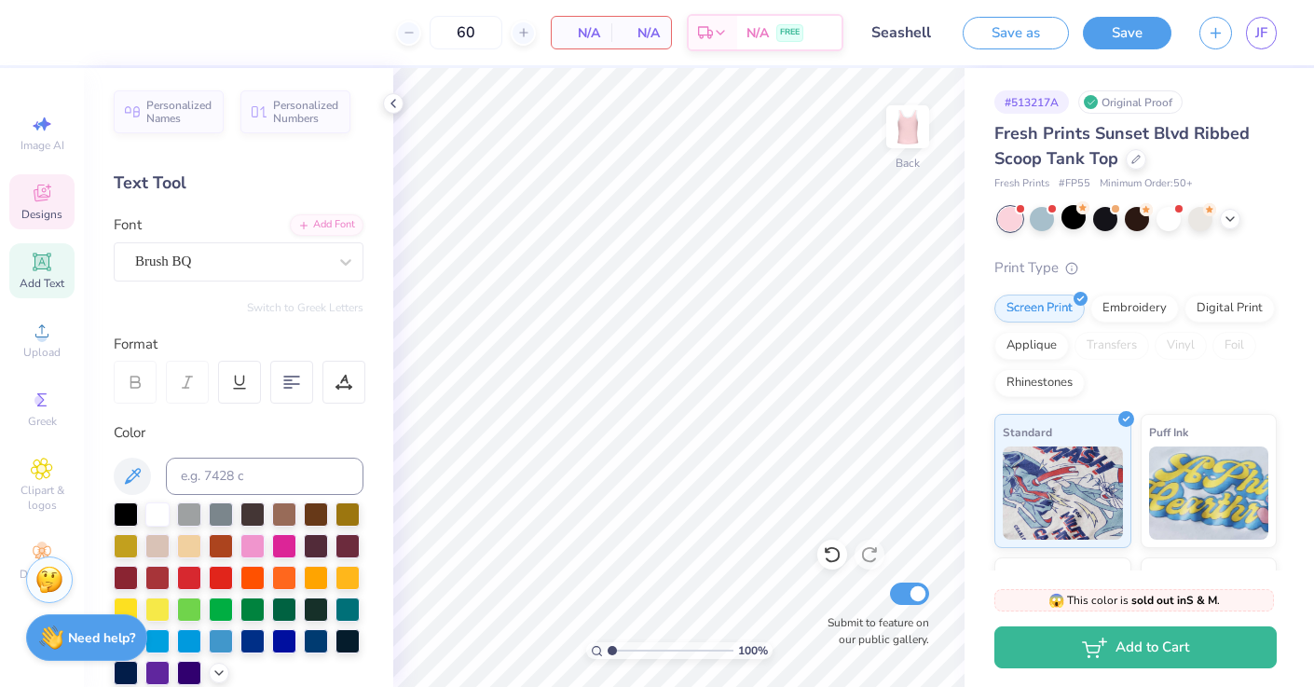
click at [34, 212] on span "Designs" at bounding box center [41, 214] width 41 height 15
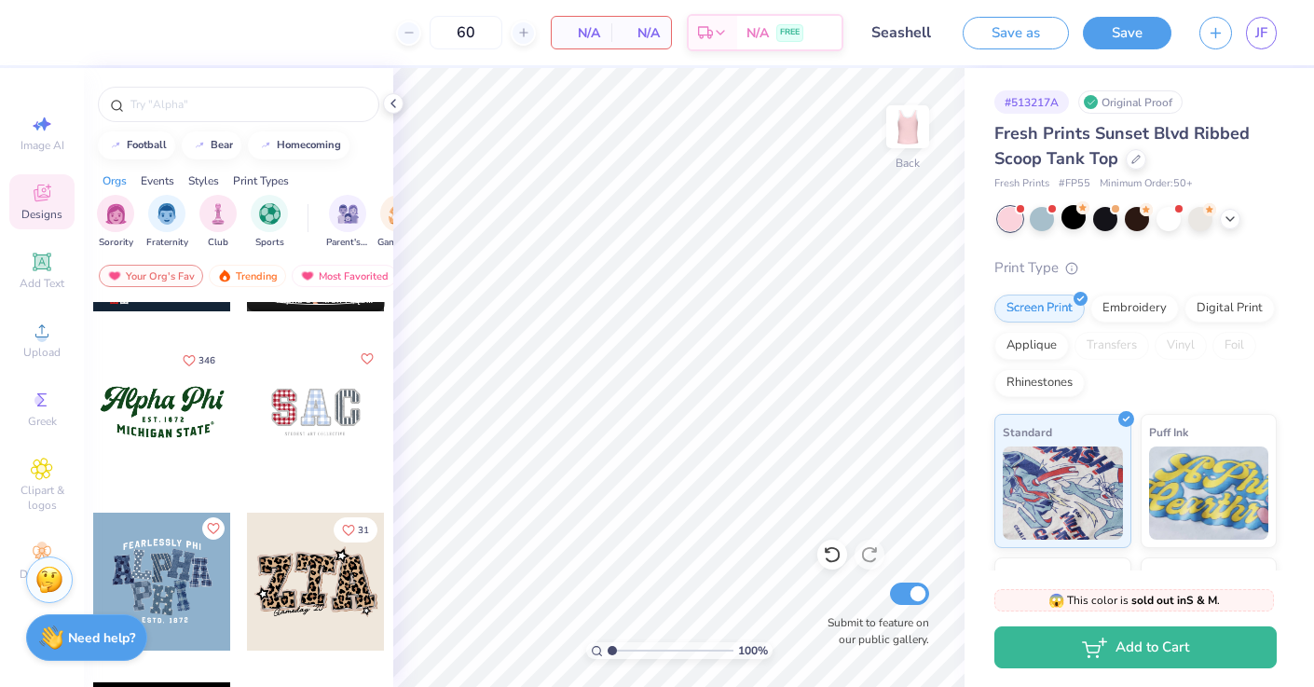
scroll to position [1458, 0]
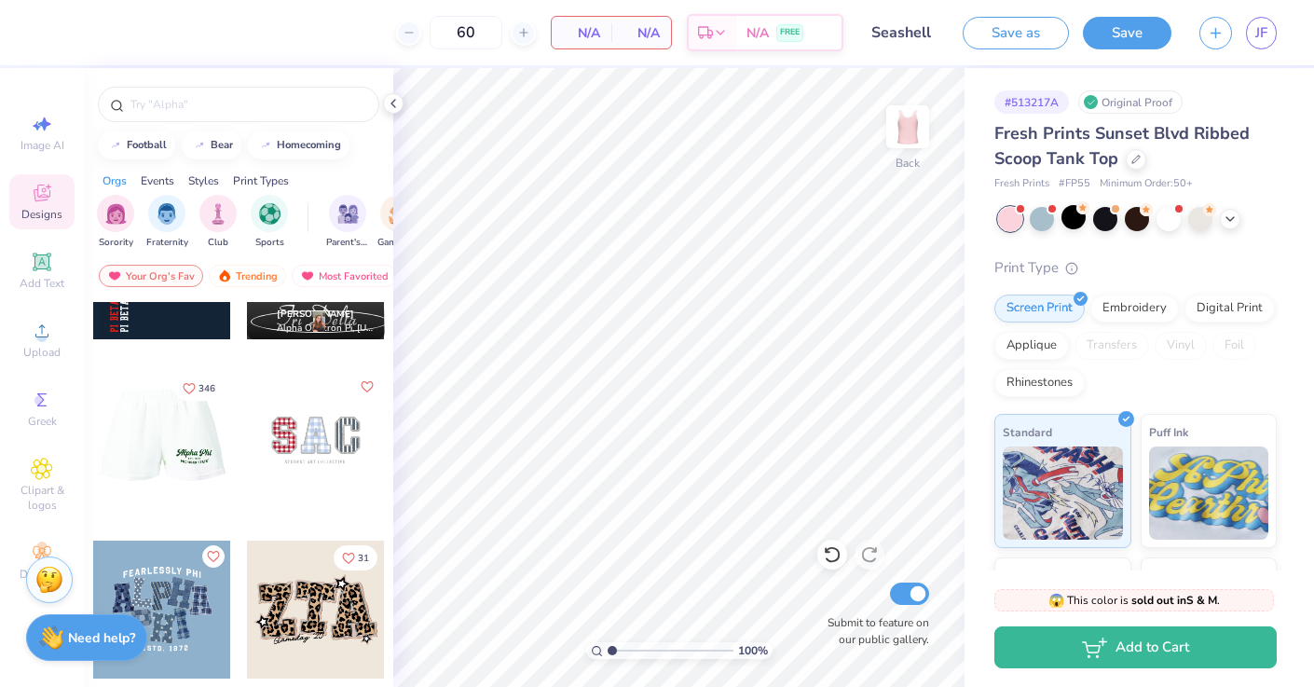
click at [184, 440] on div at bounding box center [161, 440] width 138 height 138
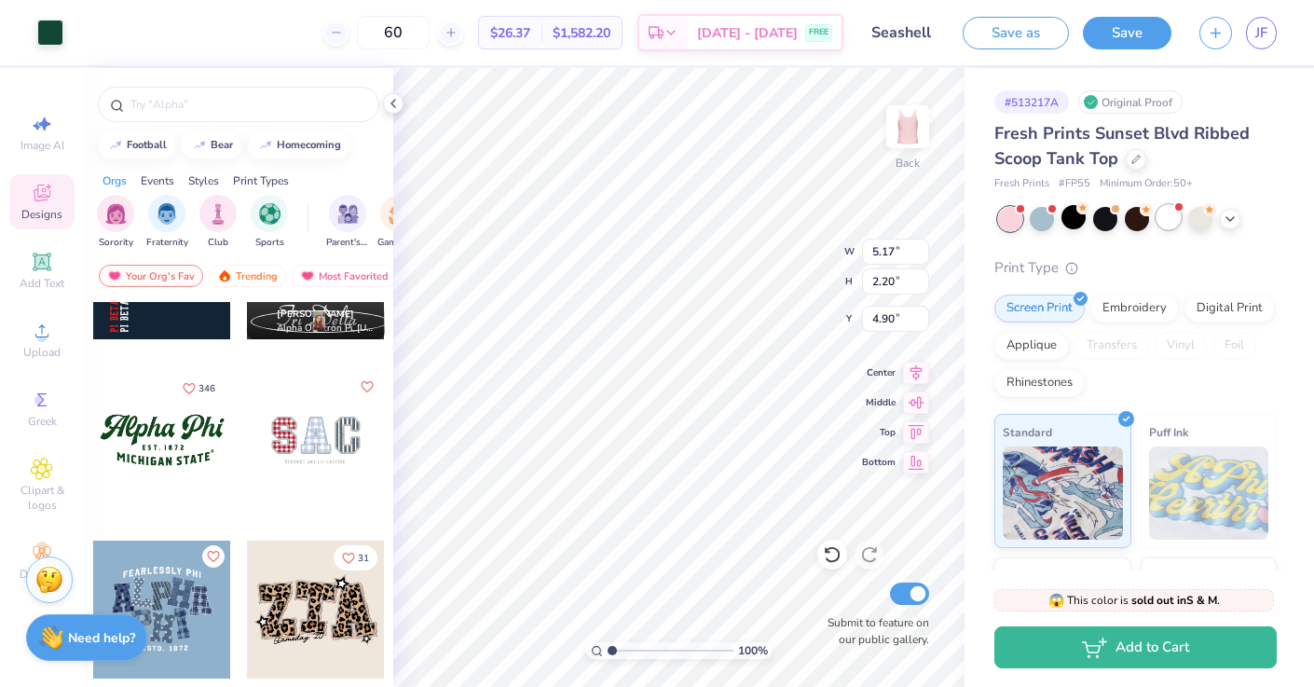
type input "3.29"
click at [1169, 221] on div at bounding box center [1168, 217] width 24 height 24
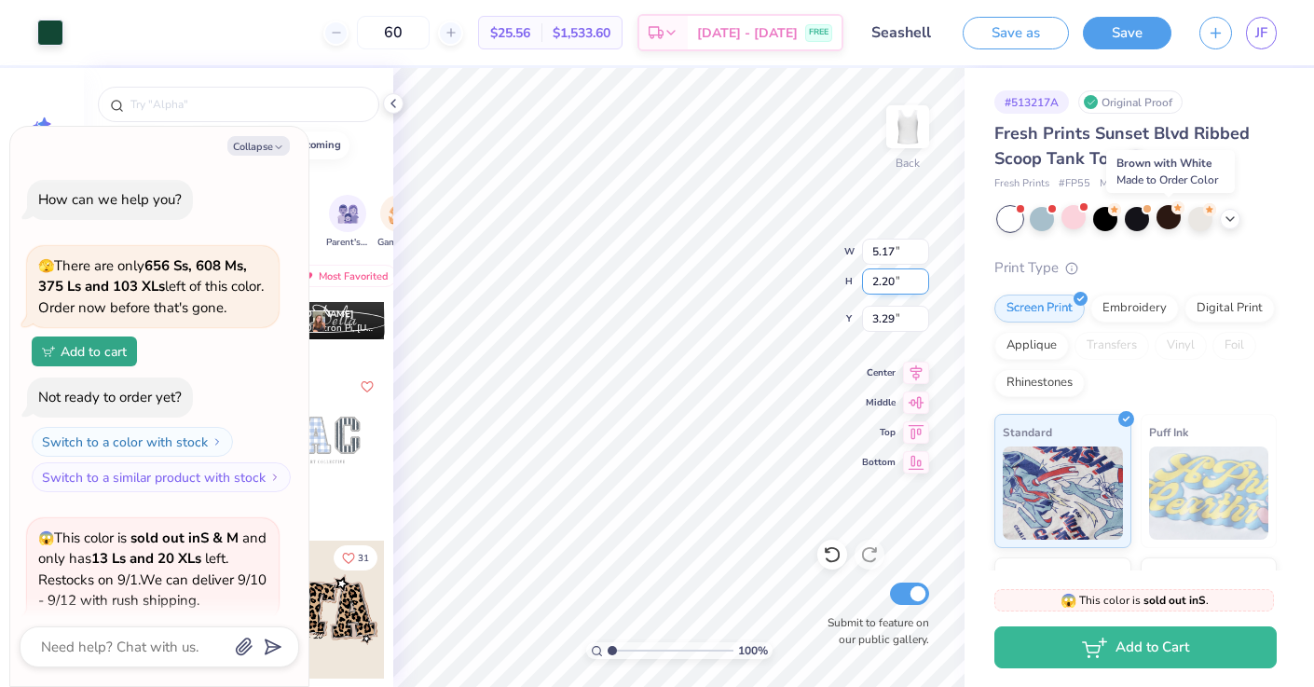
scroll to position [469, 0]
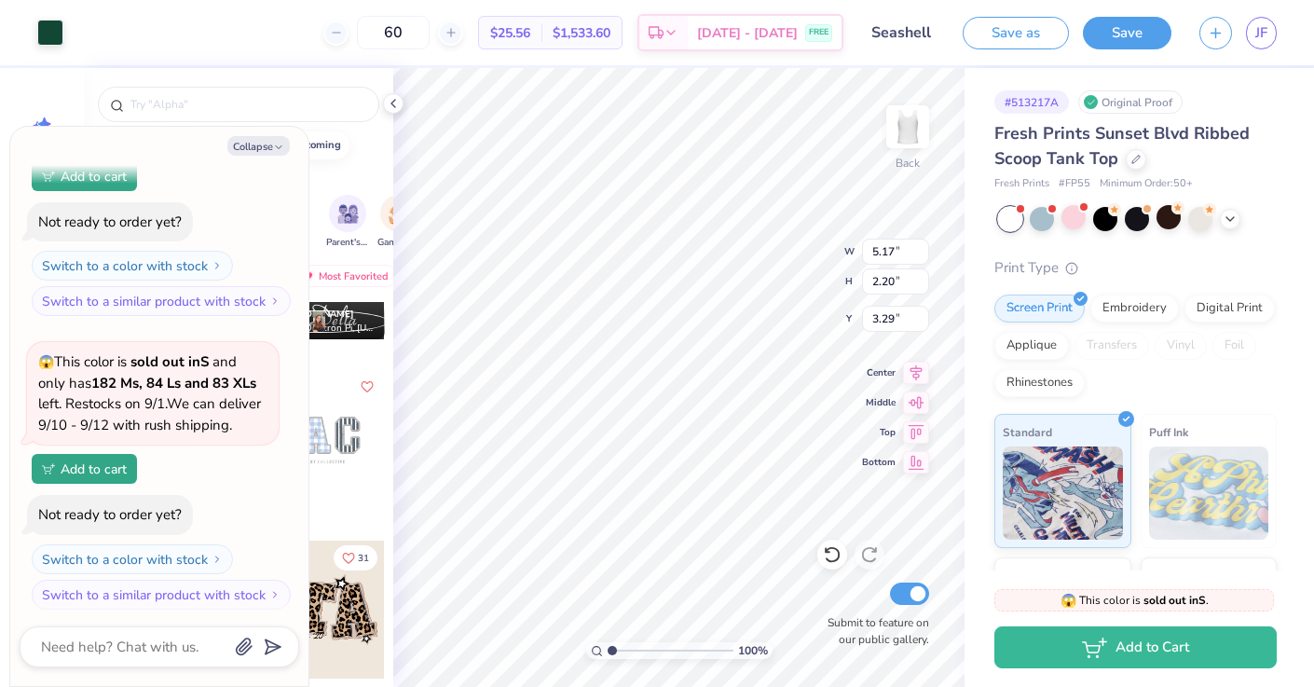
type textarea "x"
type input "7.03"
type input "2.99"
type input "3.36"
type textarea "x"
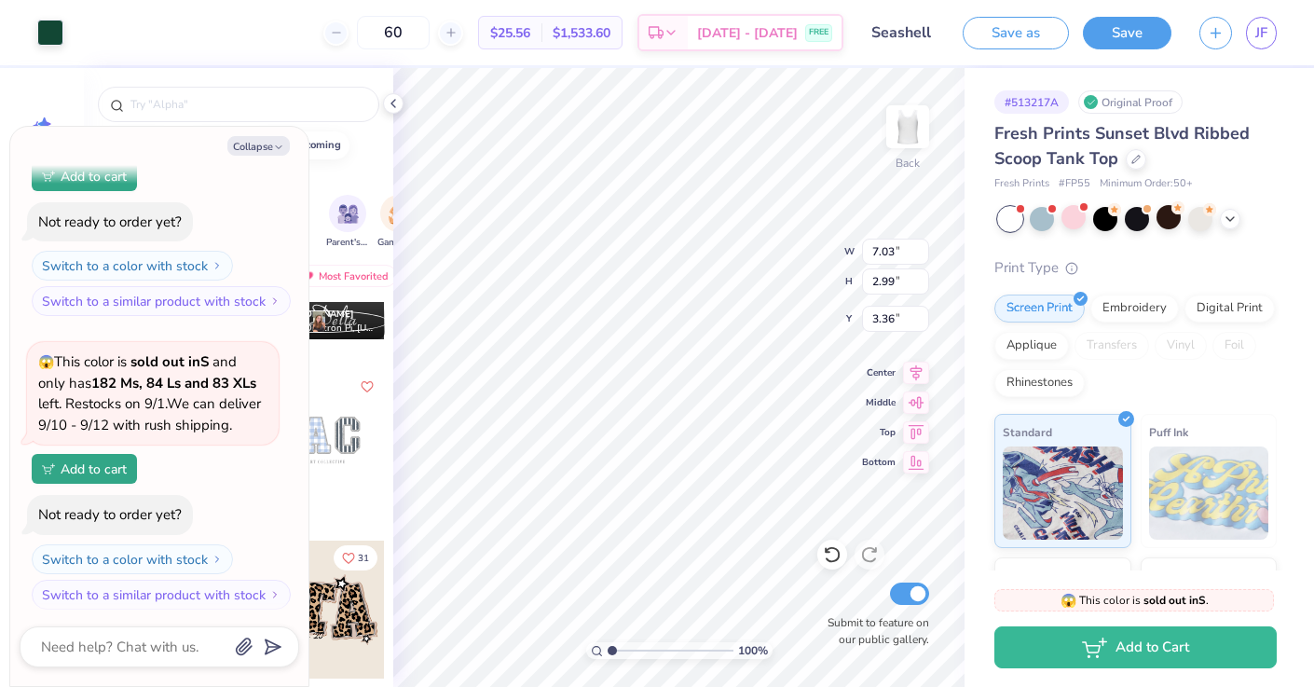
type input "2.68"
type textarea "x"
type input "2.28"
click at [920, 375] on icon at bounding box center [916, 370] width 26 height 22
click at [791, 238] on div "100 % Back W 7.03 7.03 " H 2.99 2.99 " Y 2.28 2.28 " Center Middle Top Bottom S…" at bounding box center [678, 377] width 571 height 619
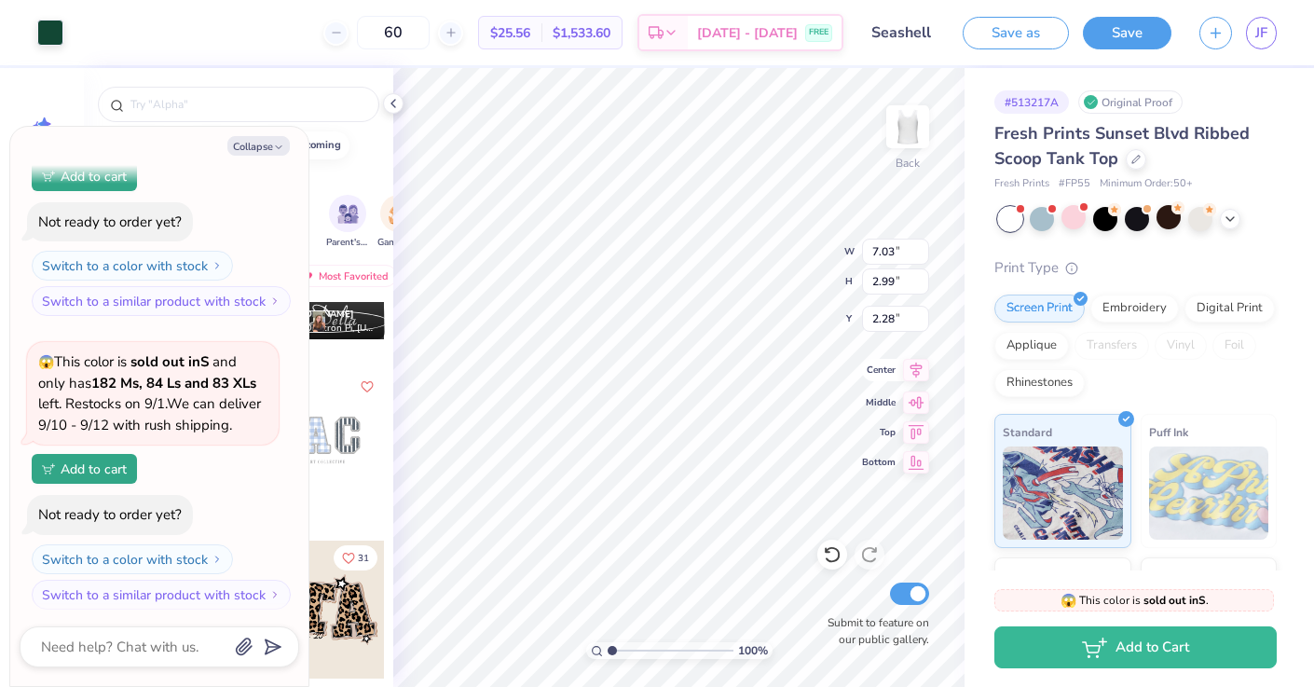
type textarea "x"
type input "1.88"
type textarea "x"
type input "7.00"
type input "1.76"
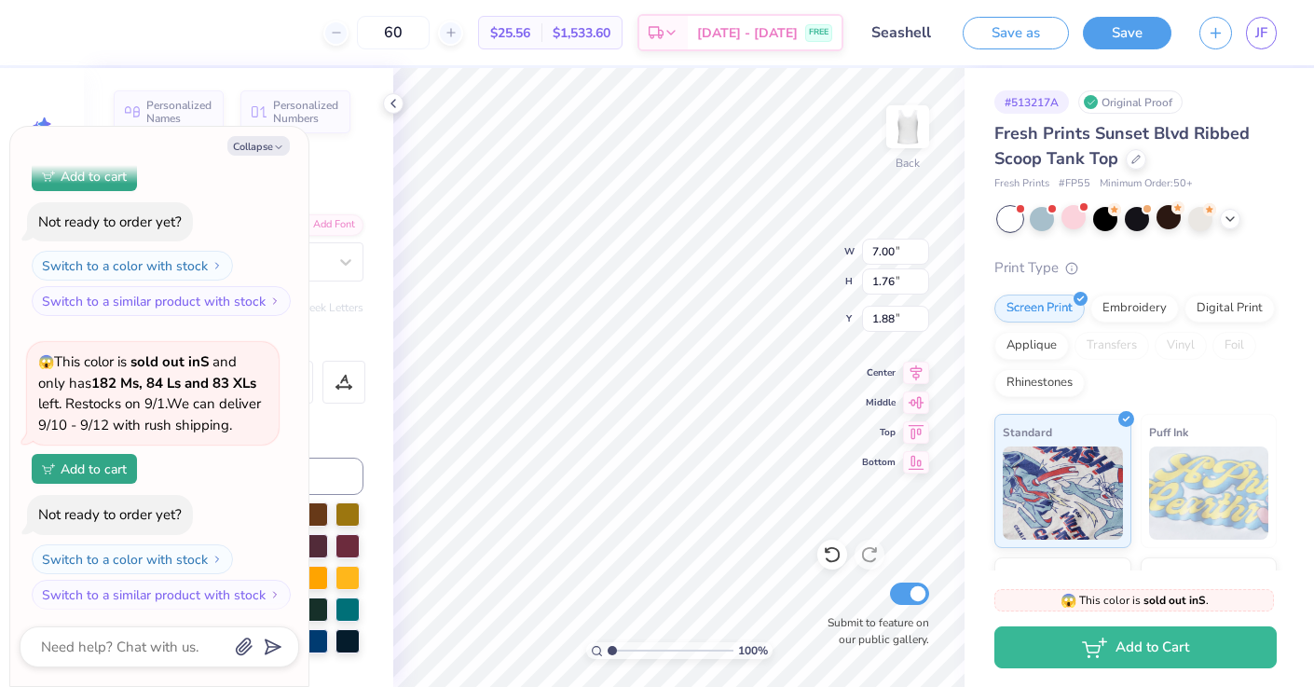
type textarea "x"
type textarea "G Phi"
type textarea "x"
type textarea "Ga Phi"
type textarea "x"
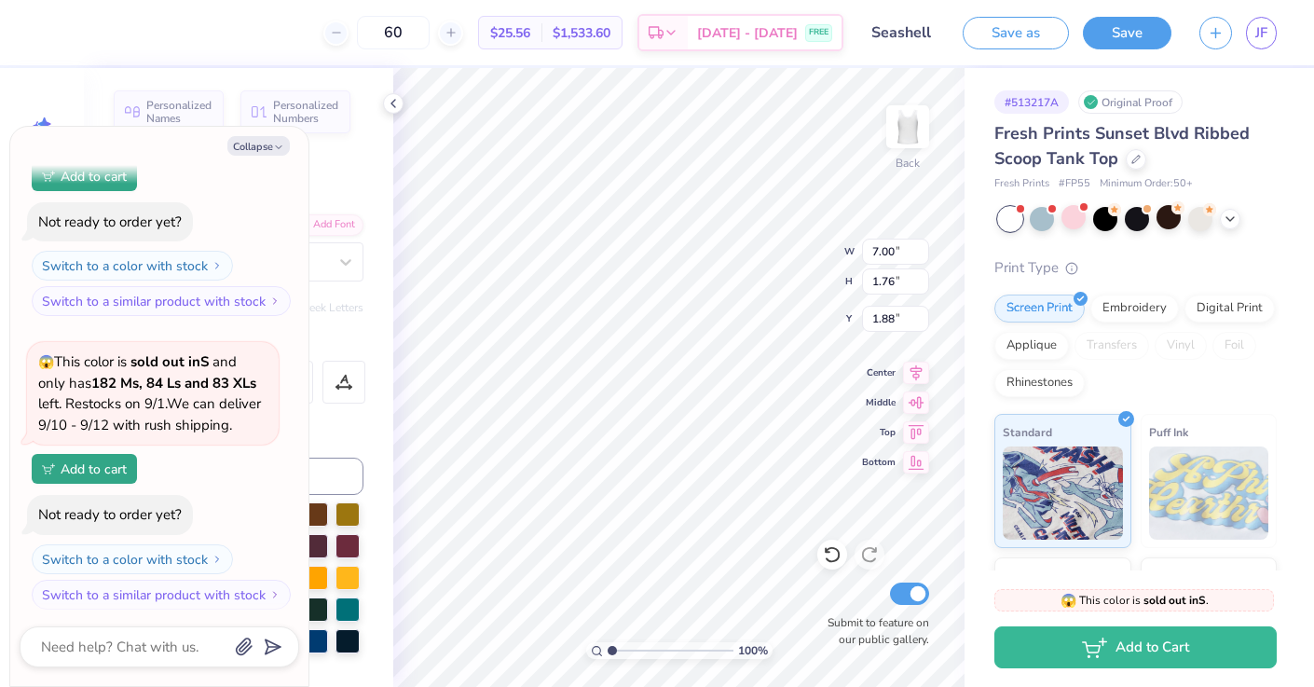
type textarea "Gam Phi"
type textarea "x"
type textarea "[PERSON_NAME] Phi"
type textarea "x"
type textarea "Gamma Phi"
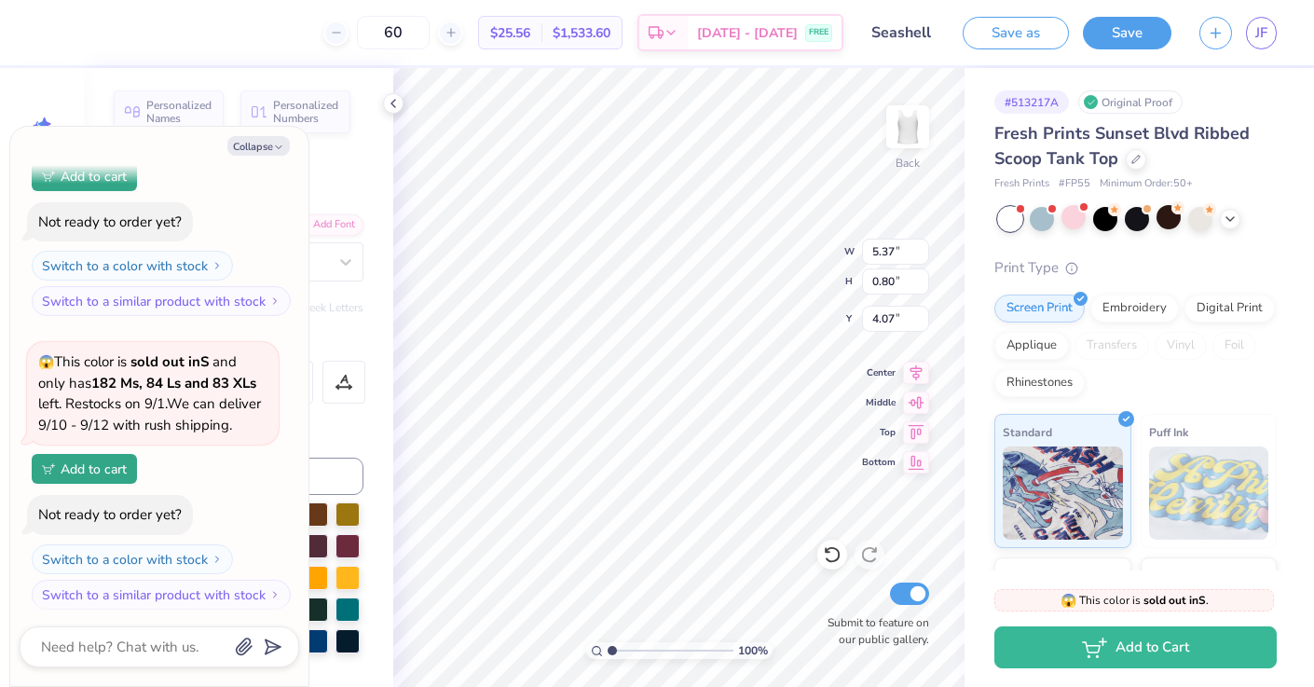
scroll to position [0, 4]
type textarea "x"
type textarea "U"
type textarea "x"
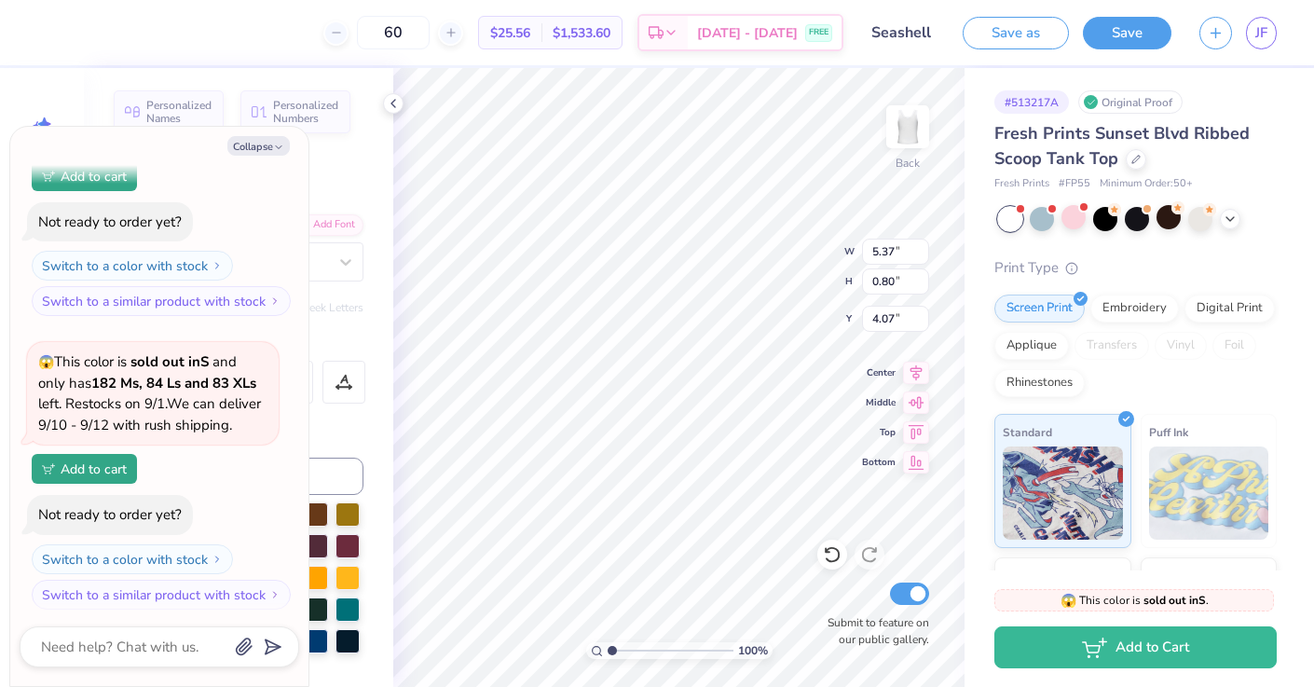
type textarea "Uc"
type textarea "x"
type textarea "Uc"
type textarea "x"
type textarea "Uc S"
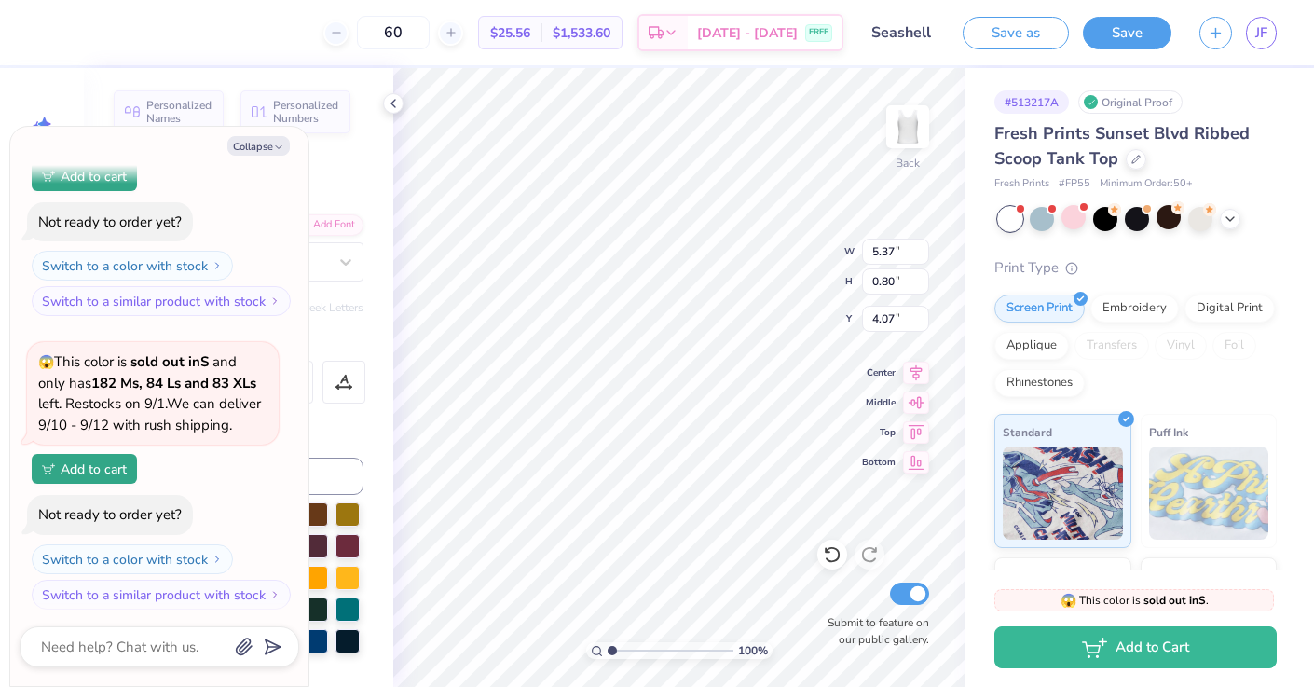
type textarea "x"
type textarea "Uc Sa"
type textarea "x"
type textarea "Uc San"
type textarea "x"
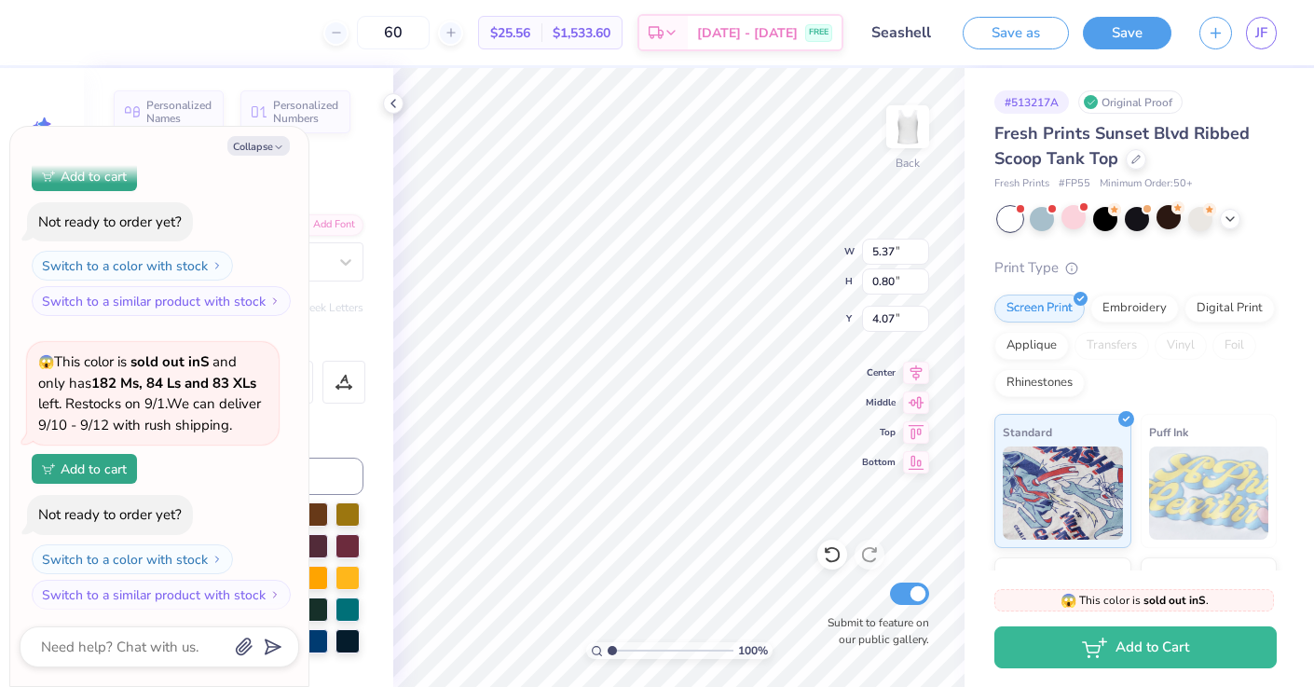
type textarea "Uc Sant"
type textarea "x"
type textarea "Uc Santa"
type textarea "x"
type textarea "Uc Santa"
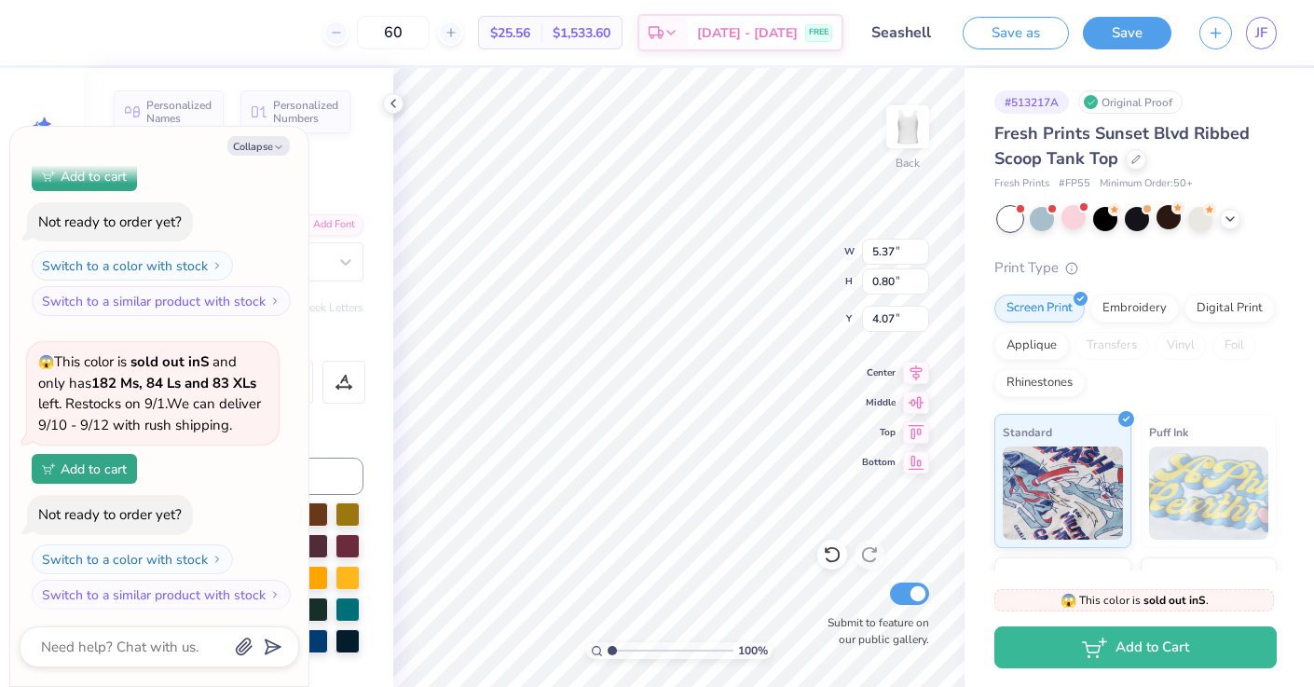
type textarea "x"
type textarea "Uc Santa C"
type textarea "x"
type textarea "Uc Santa Cu"
type textarea "x"
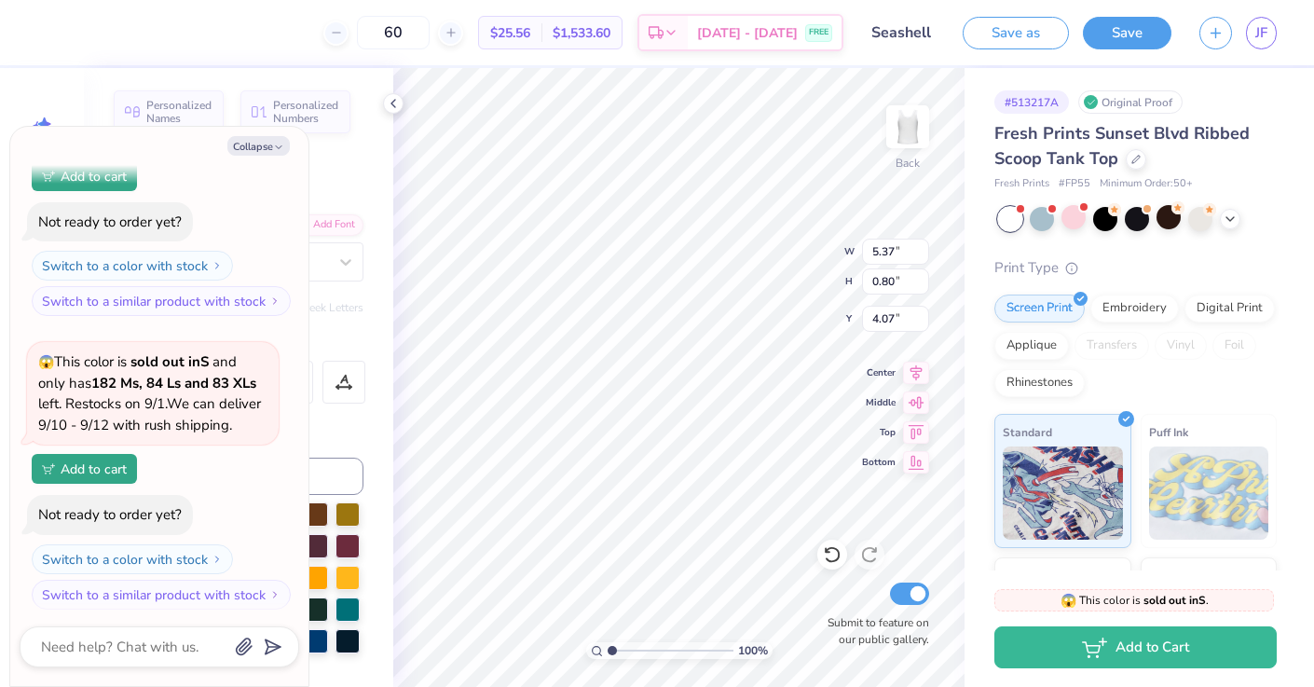
type textarea "Uc Santa C"
type textarea "x"
type textarea "Uc Santa Cr"
type textarea "x"
type textarea "Uc Santa Cru"
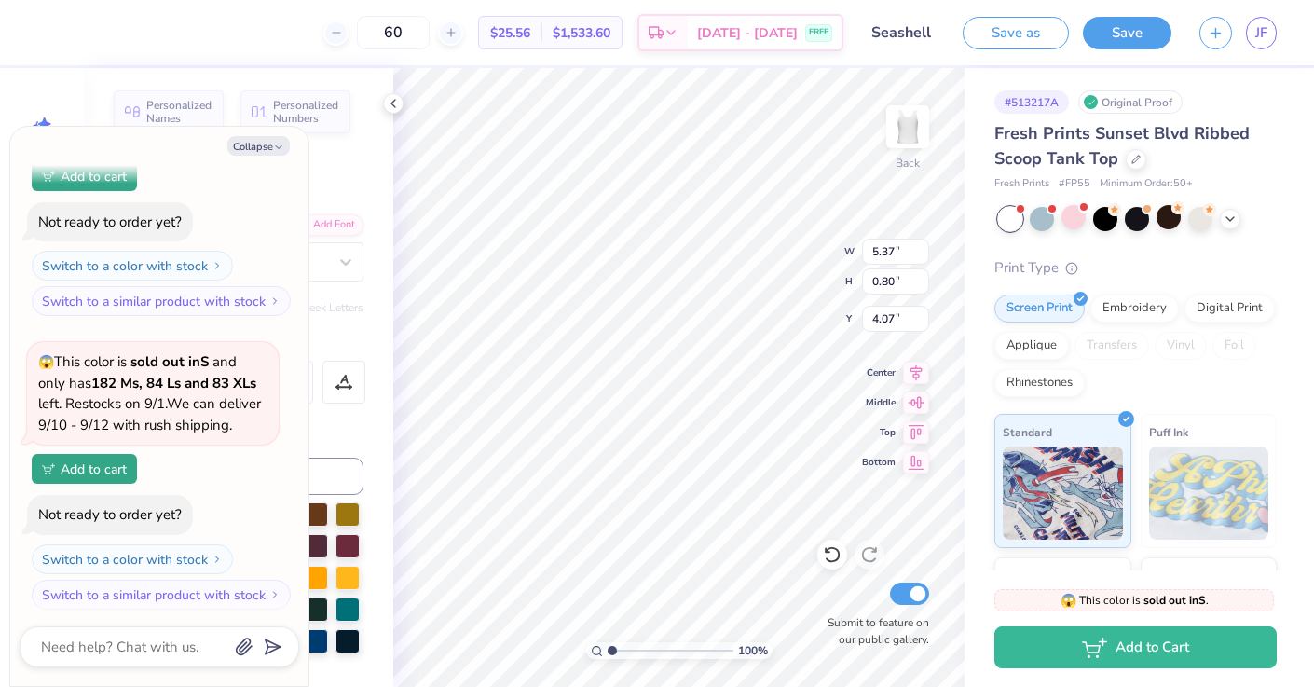
scroll to position [0, 4]
type textarea "x"
type textarea "Uc Santa [PERSON_NAME]"
click at [266, 148] on button "Collapse" at bounding box center [258, 146] width 62 height 20
type textarea "x"
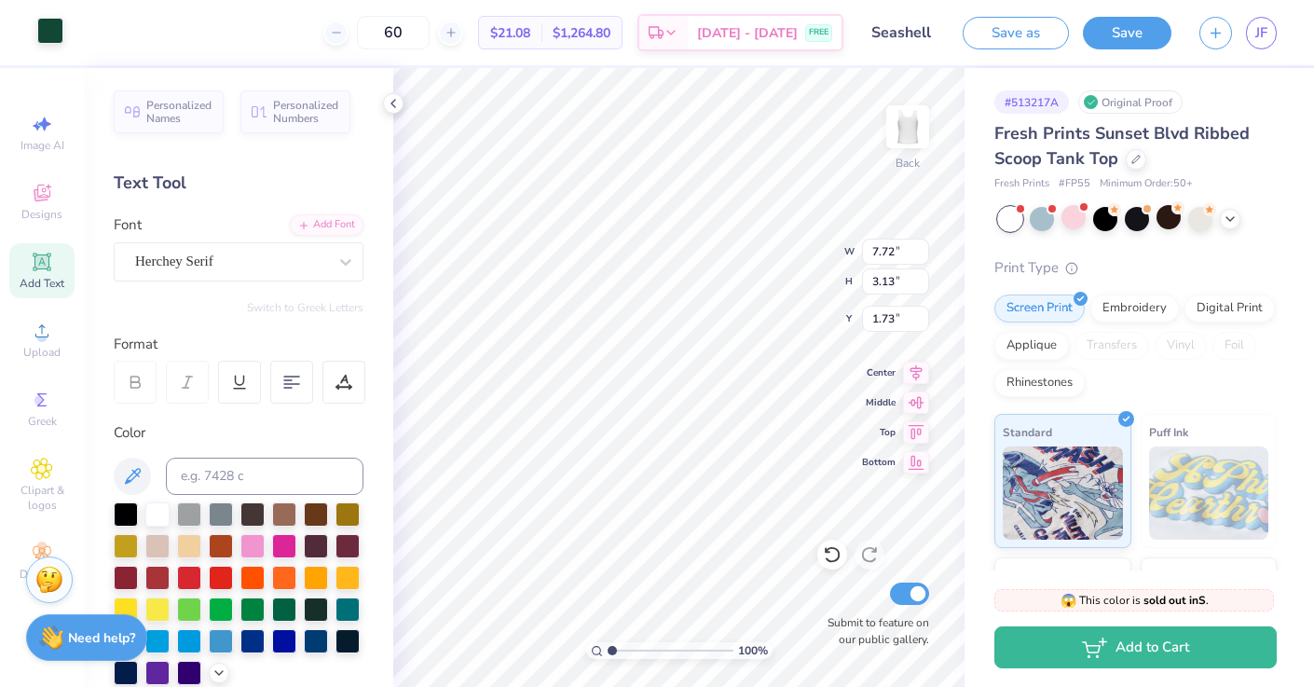
click at [49, 27] on div at bounding box center [50, 31] width 26 height 26
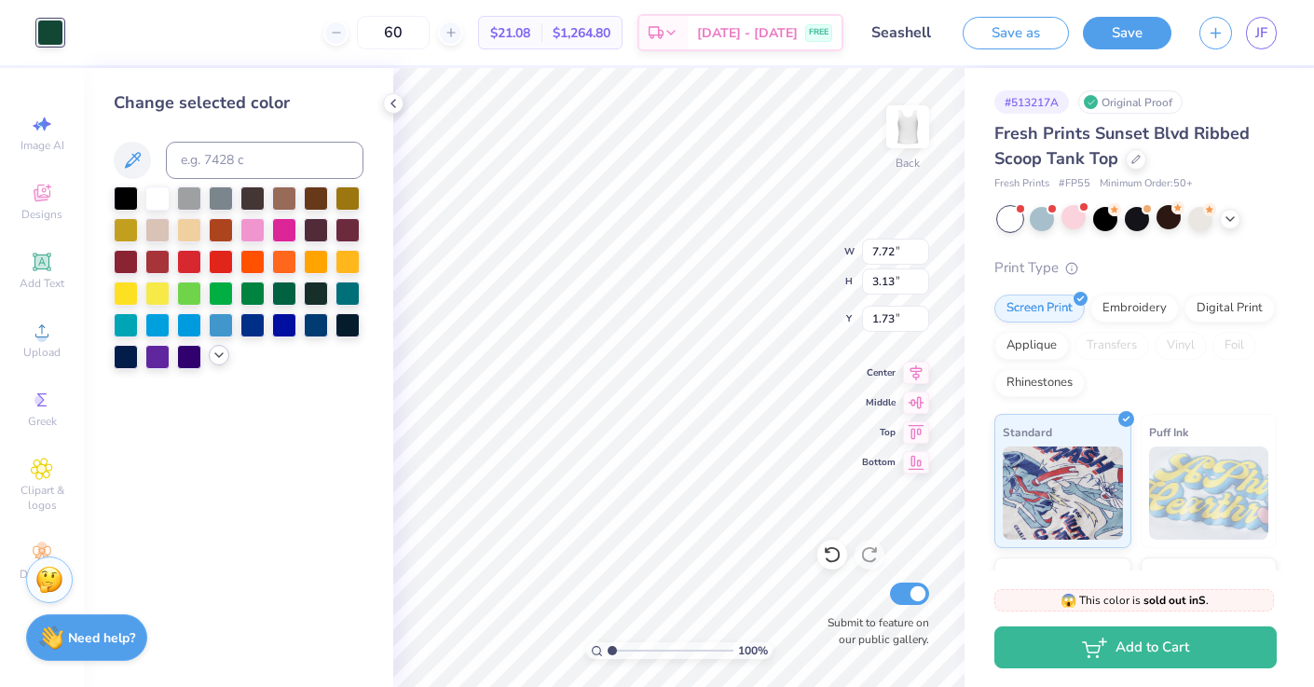
click at [221, 361] on icon at bounding box center [218, 355] width 15 height 15
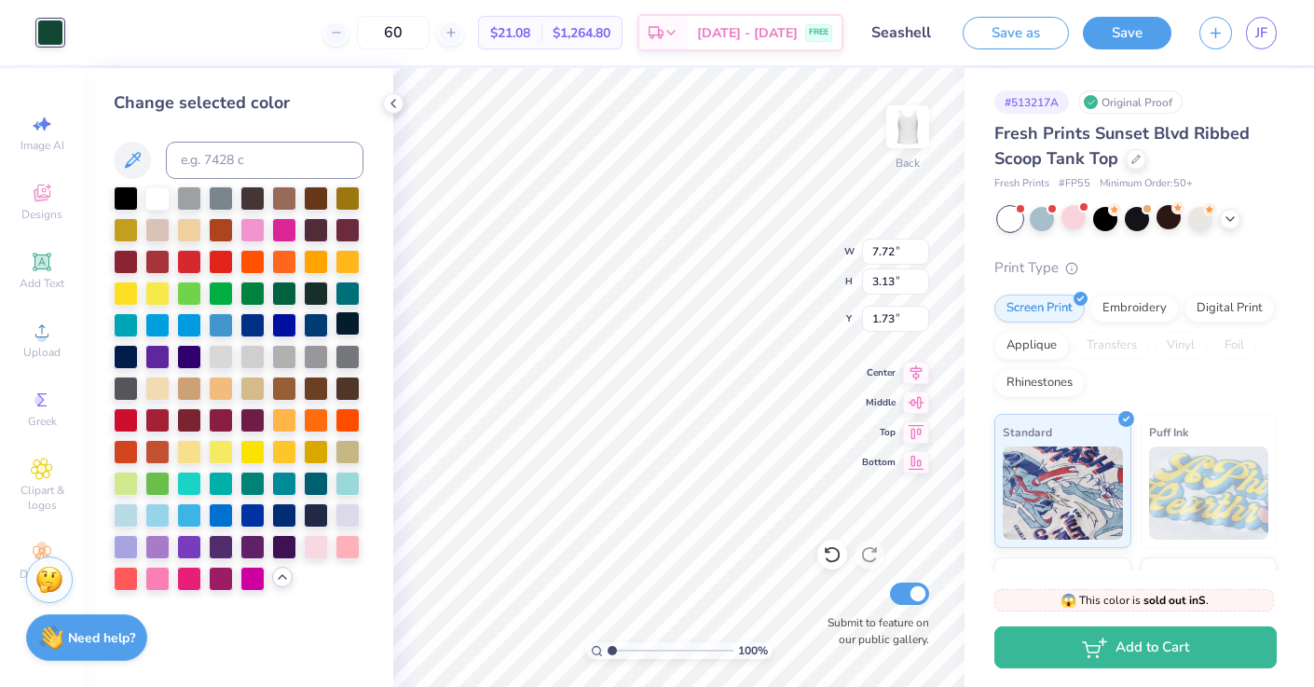
click at [343, 326] on div at bounding box center [347, 323] width 24 height 24
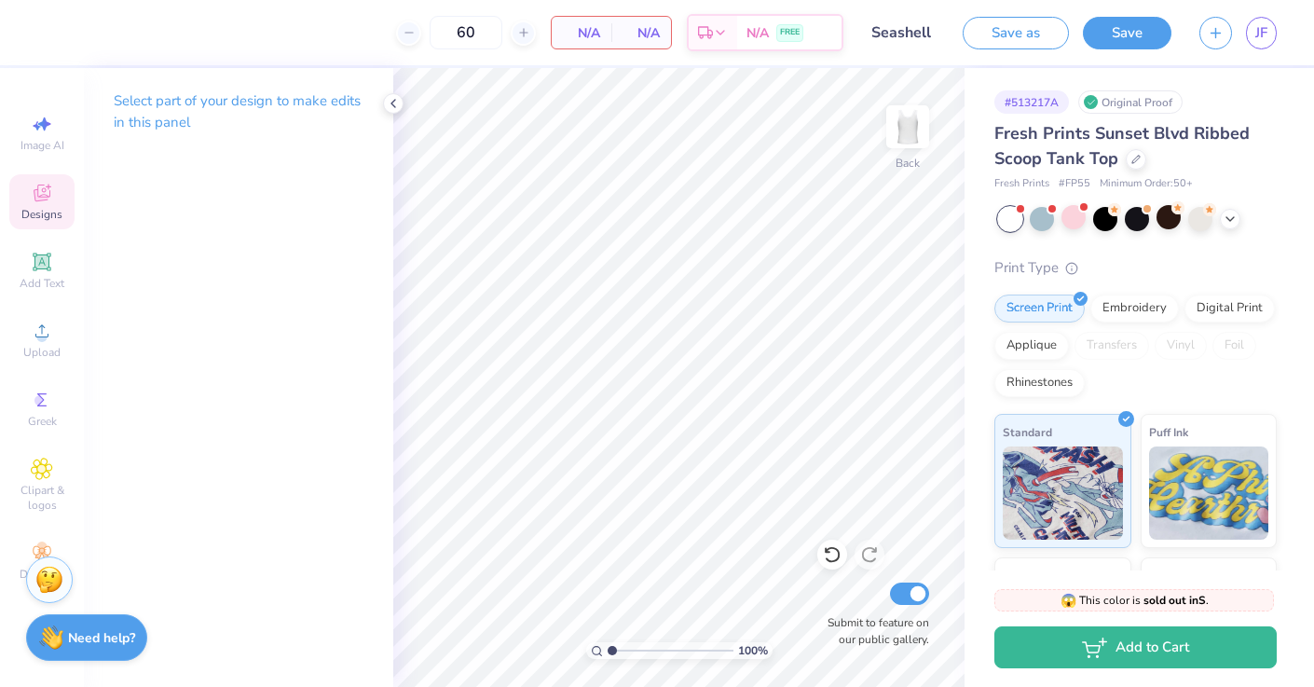
click at [19, 198] on div "Designs" at bounding box center [41, 201] width 65 height 55
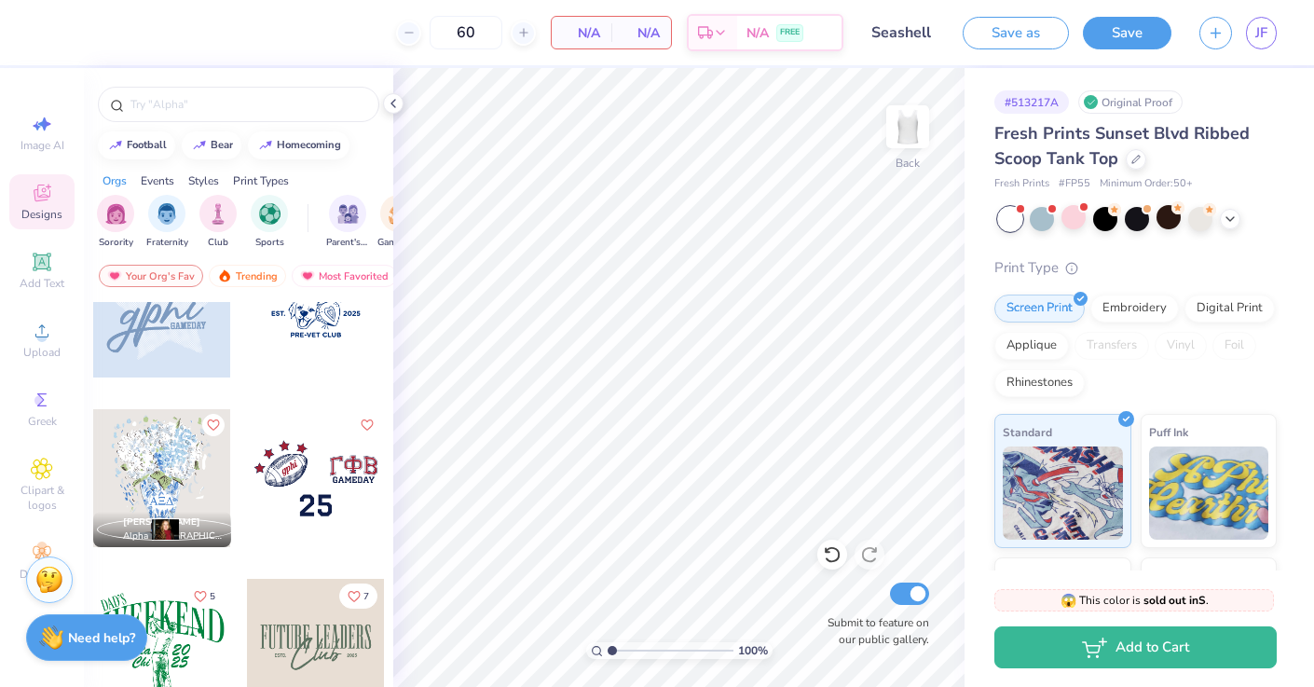
scroll to position [3963, 0]
click at [217, 112] on input "text" at bounding box center [248, 104] width 239 height 19
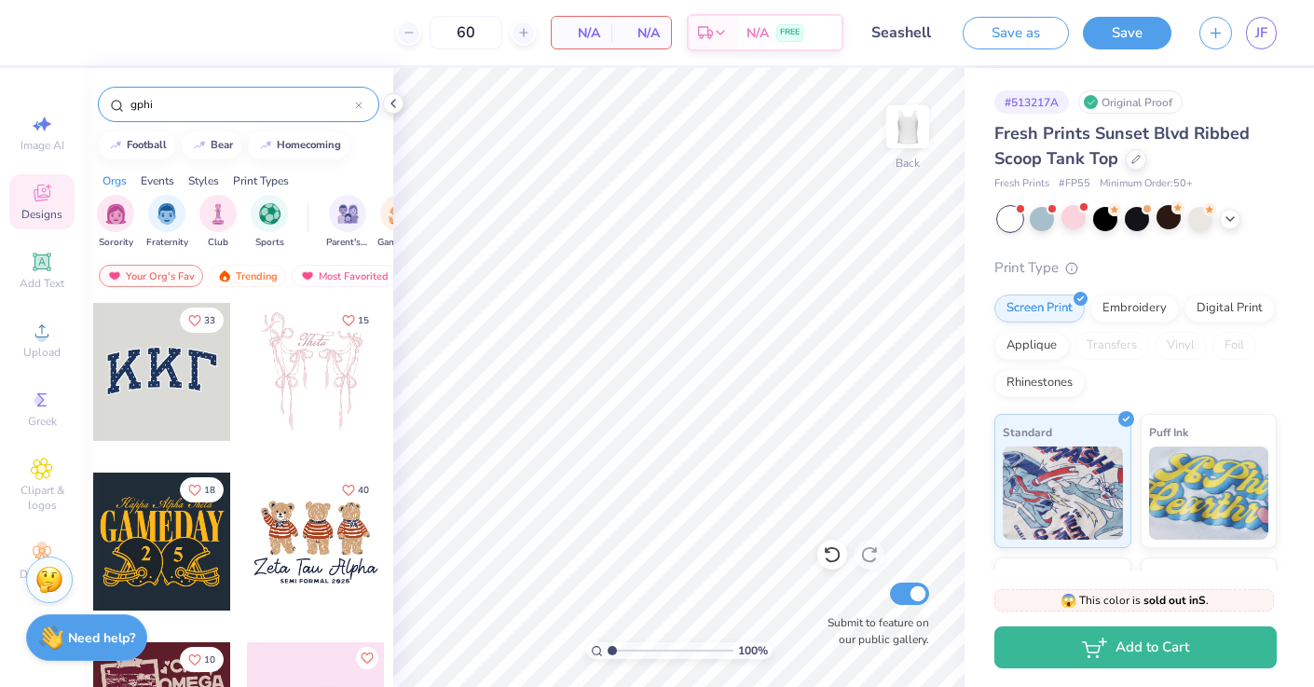
type input "gphi"
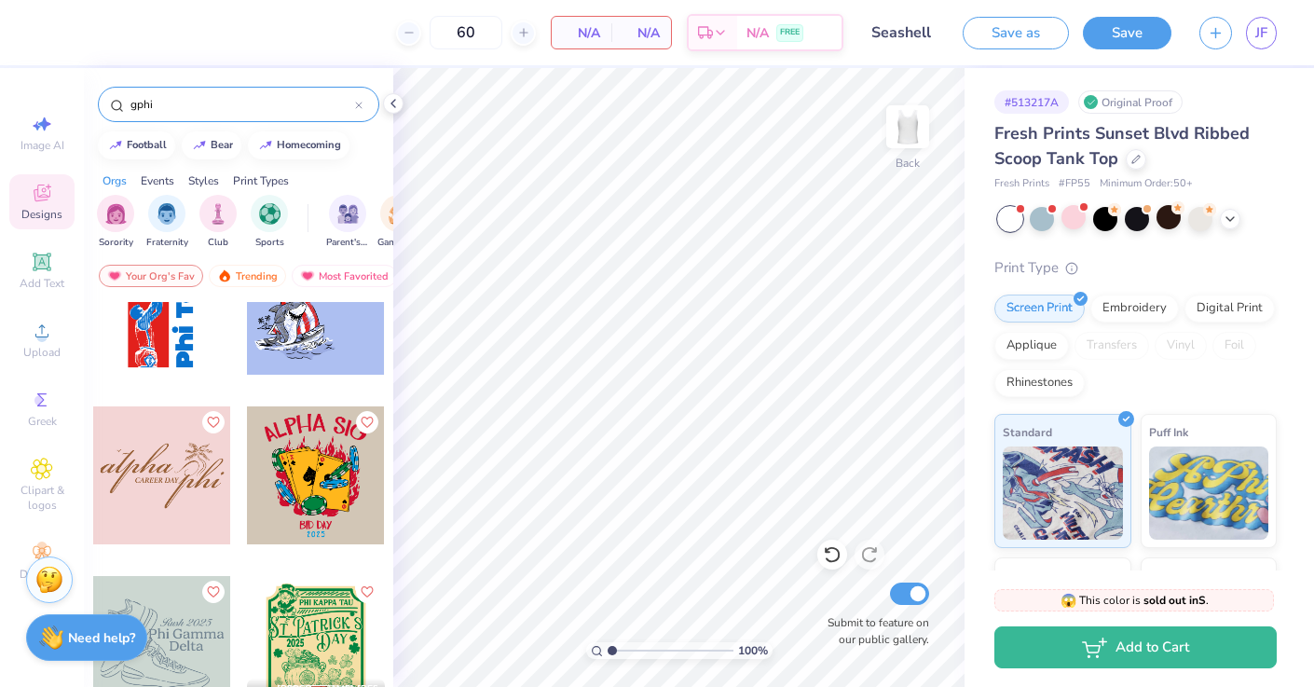
scroll to position [11508, 0]
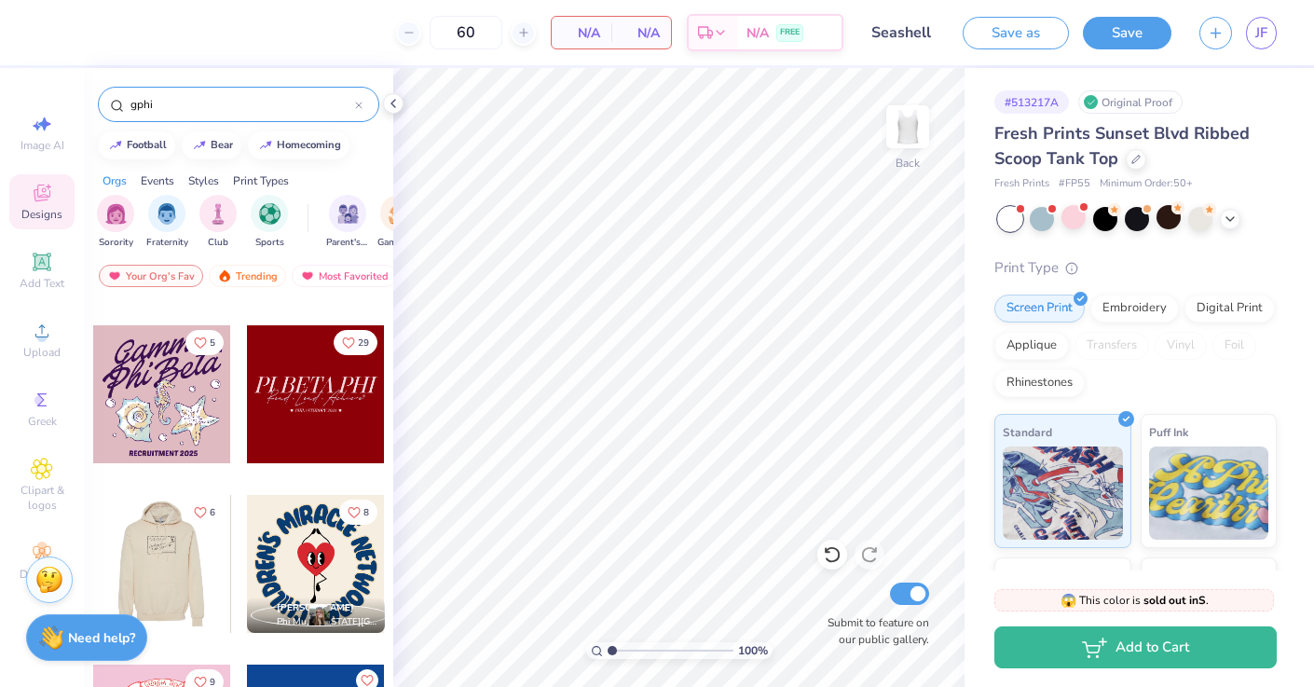
click at [182, 592] on div at bounding box center [161, 564] width 138 height 138
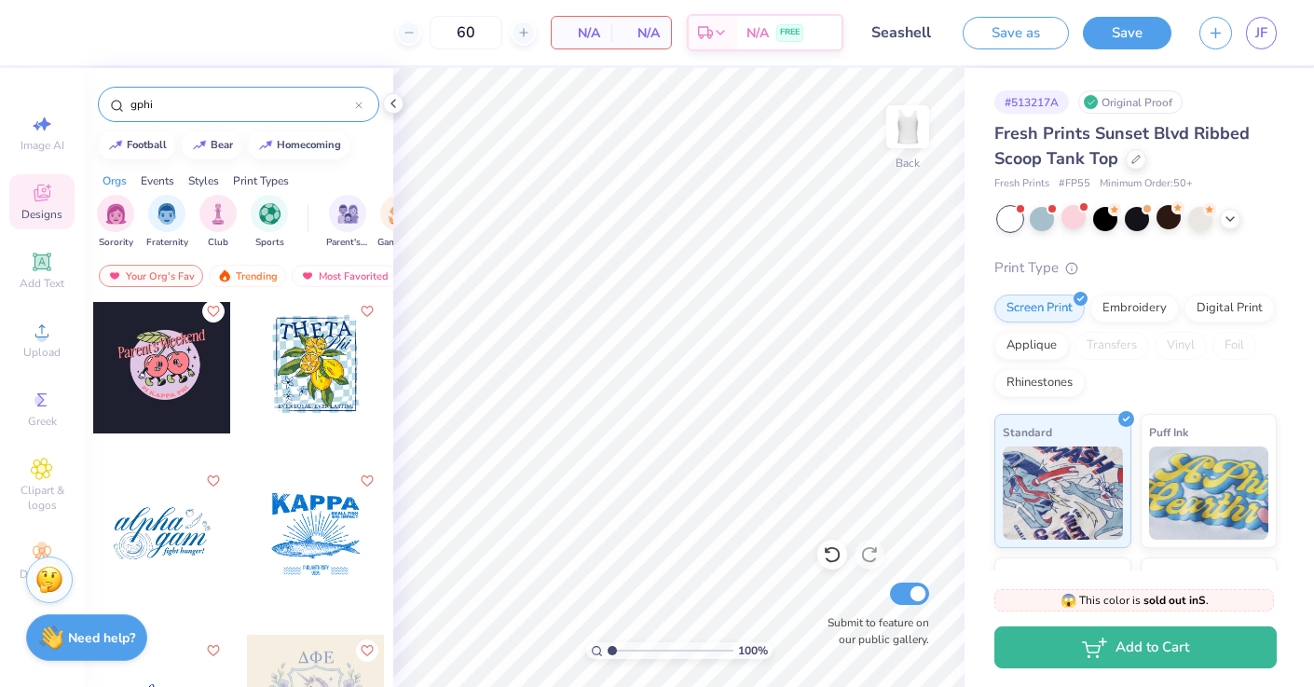
scroll to position [19500, 0]
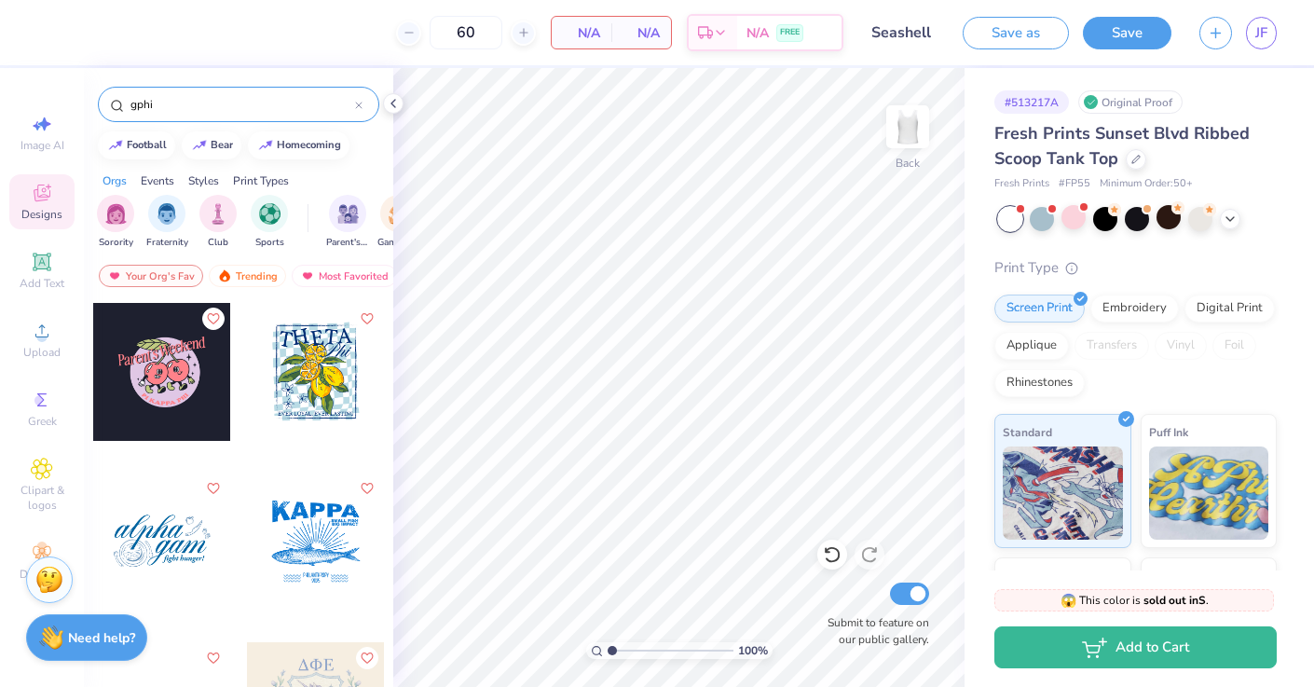
click at [338, 416] on div at bounding box center [316, 372] width 138 height 138
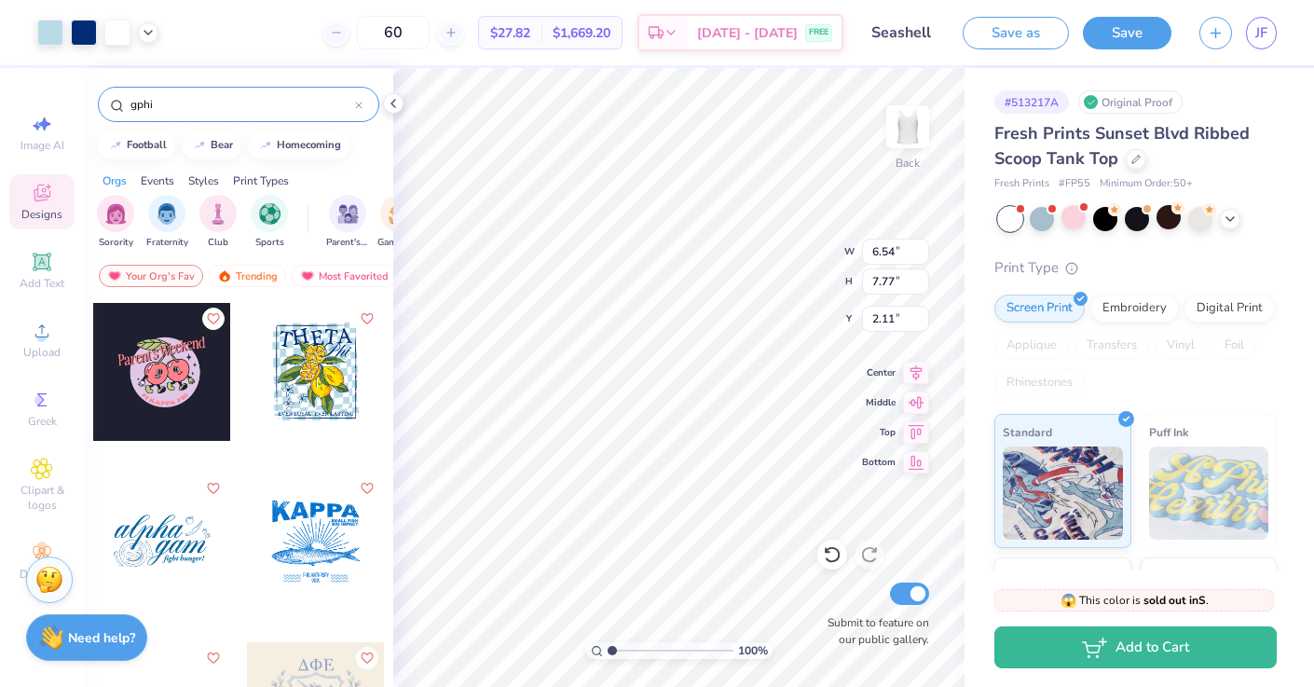
type input "1.49"
type input "0.95"
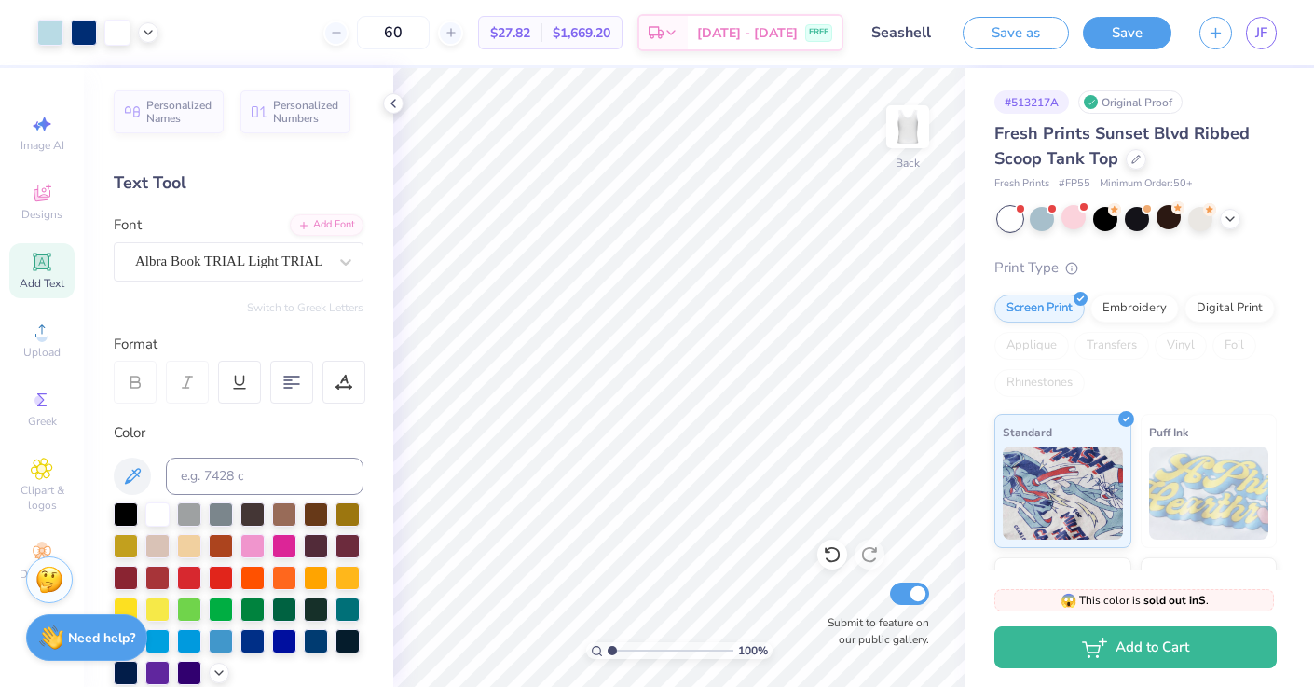
click at [822, 636] on div "100 % Back Submit to feature on our public gallery." at bounding box center [678, 377] width 571 height 619
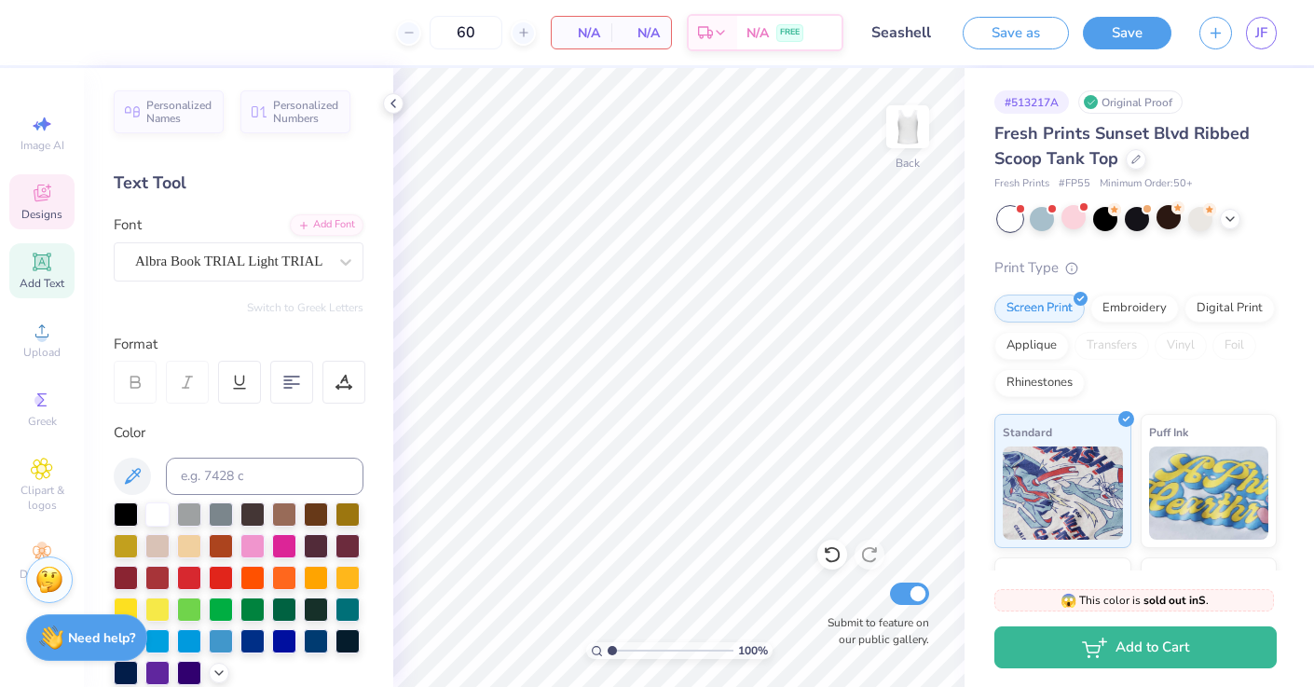
click at [40, 190] on icon at bounding box center [42, 193] width 22 height 22
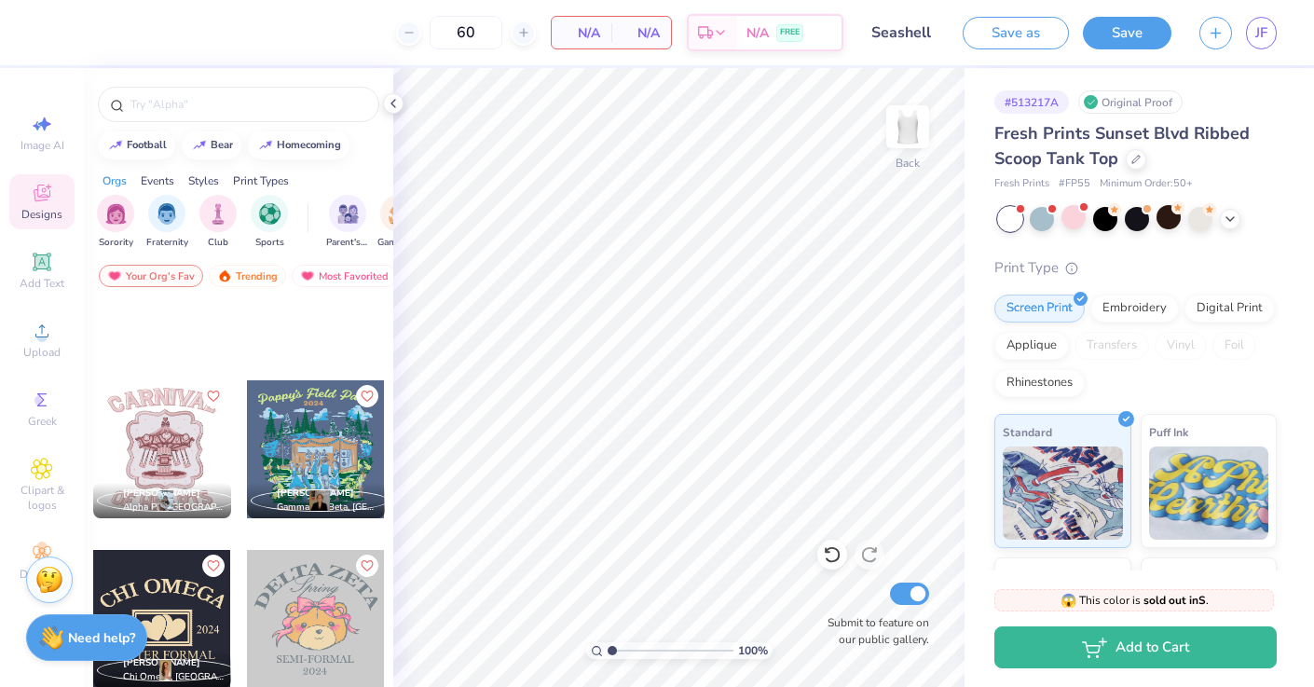
scroll to position [47441, 0]
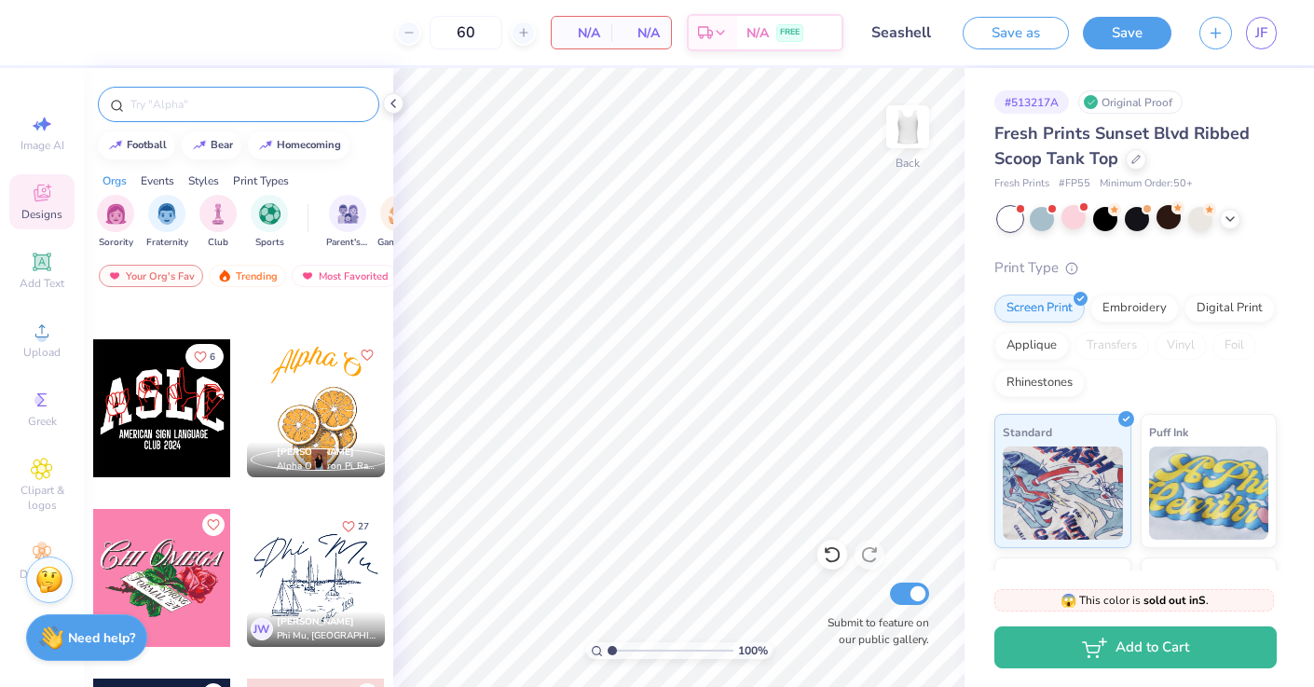
click at [187, 103] on input "text" at bounding box center [248, 104] width 239 height 19
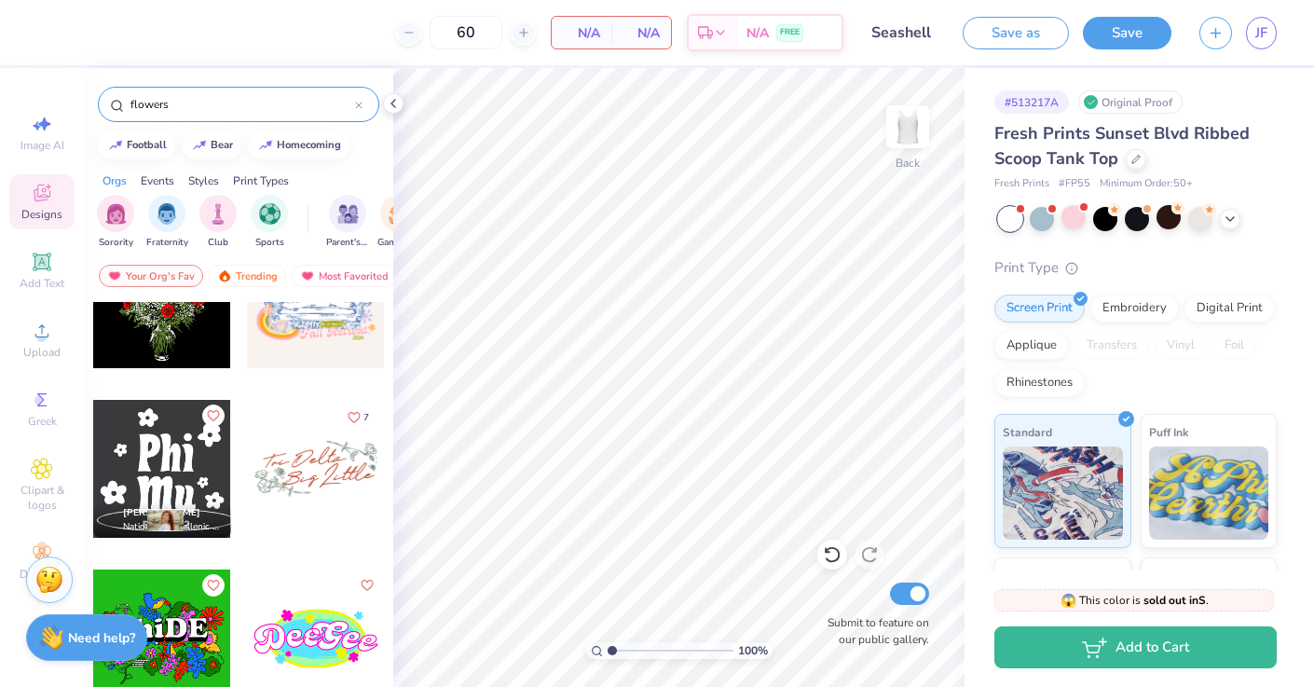
scroll to position [21338, 0]
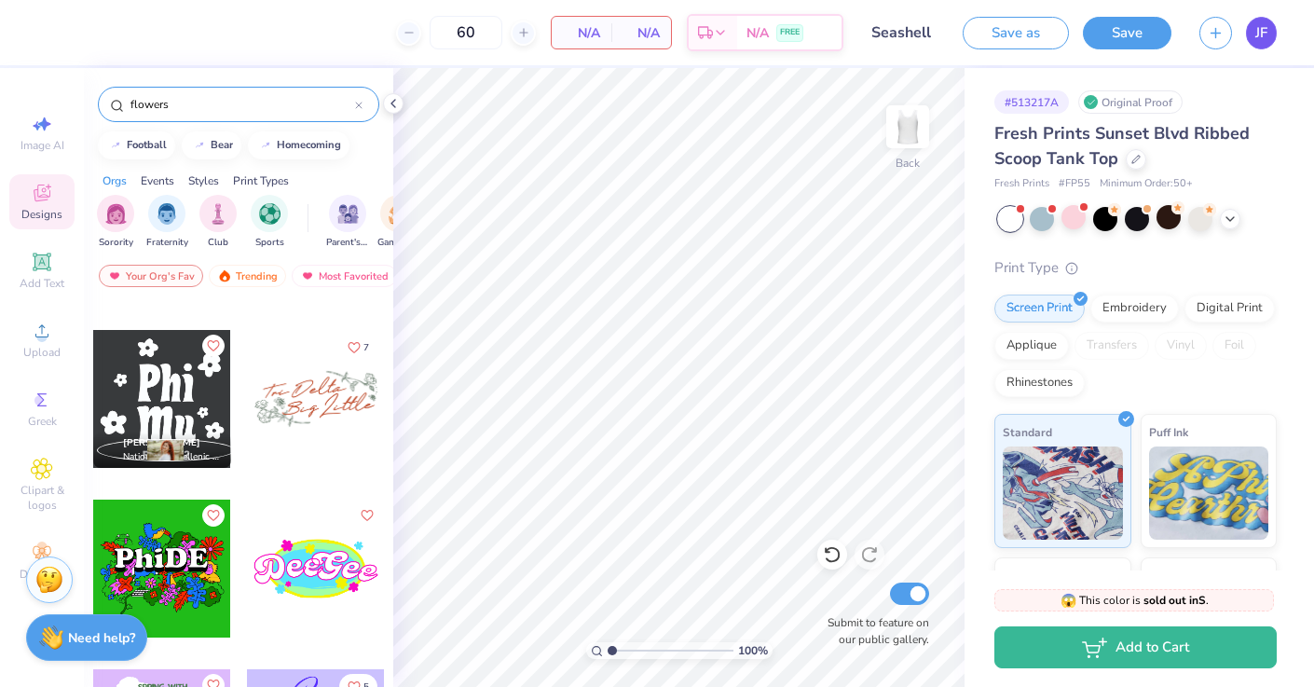
click at [1262, 29] on span "JF" at bounding box center [1261, 32] width 12 height 21
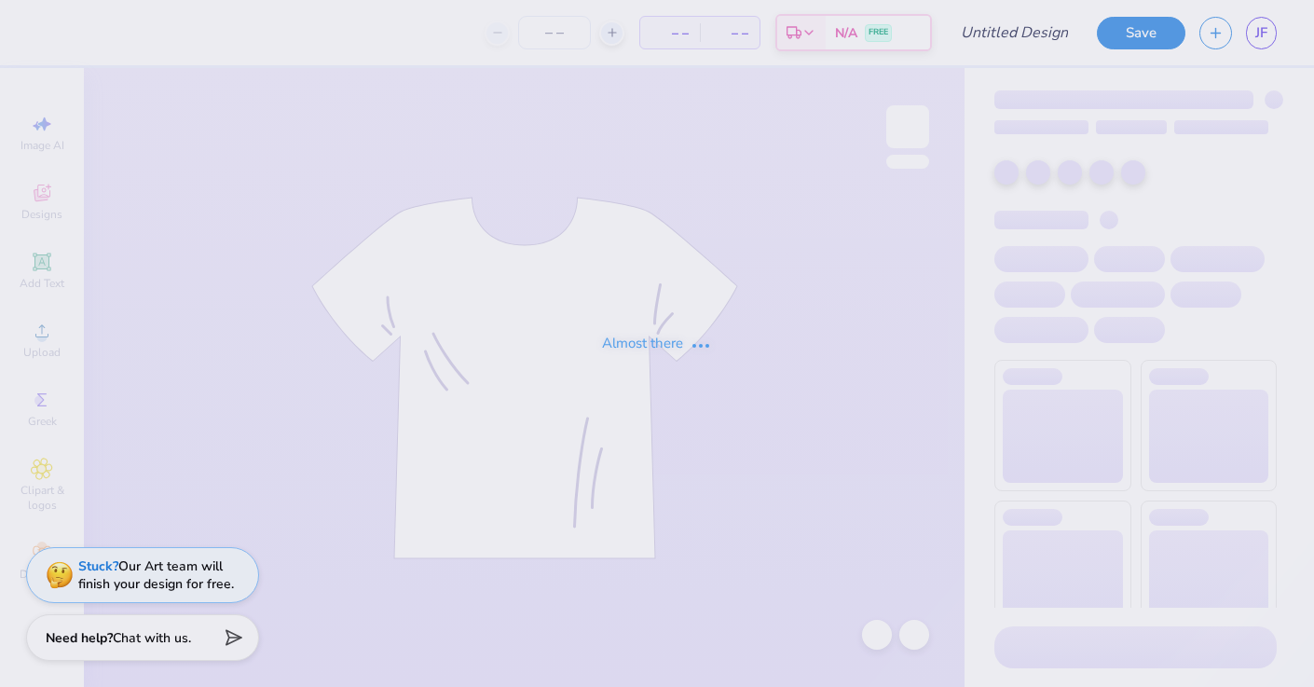
type input "Cherry on Top!"
type input "60"
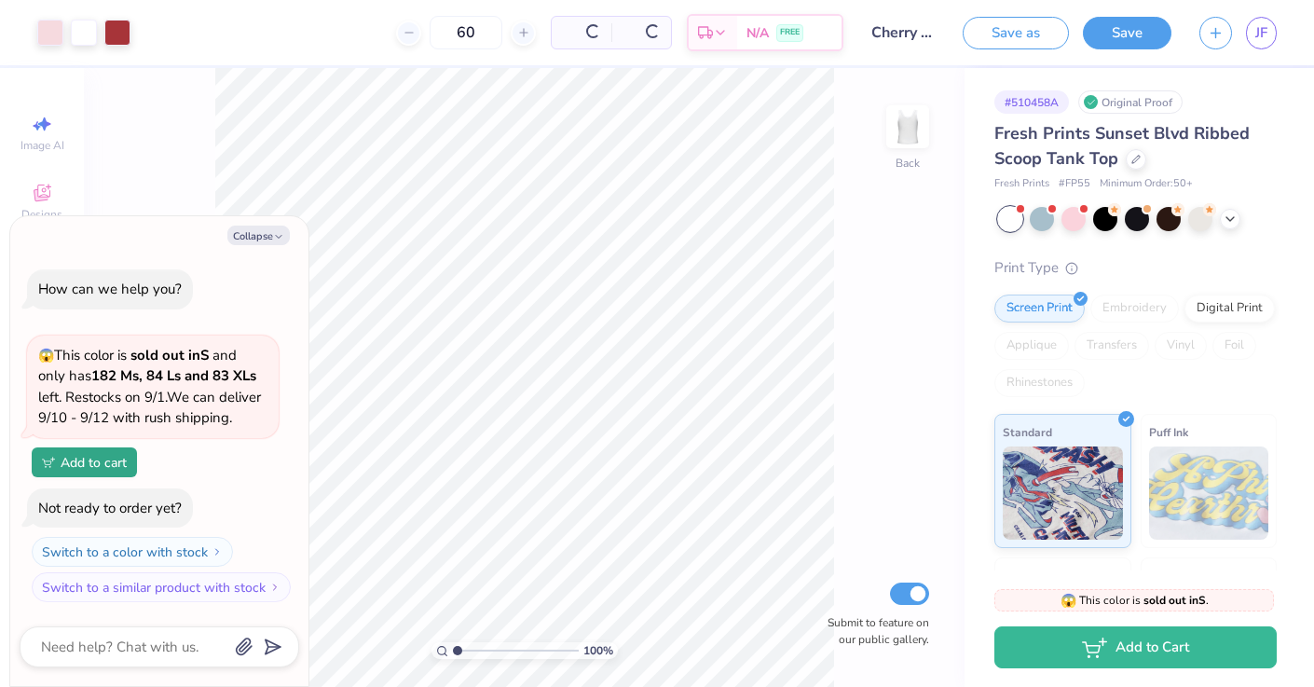
type textarea "x"
